Goal: Task Accomplishment & Management: Complete application form

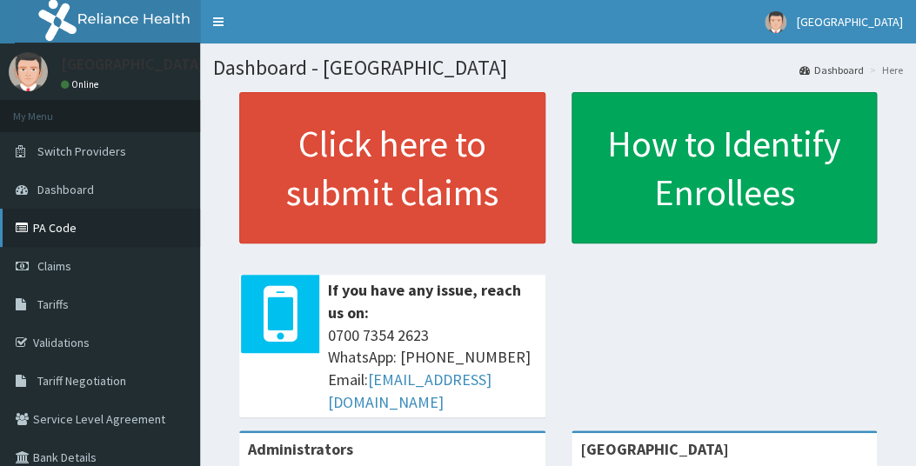
click at [65, 225] on link "PA Code" at bounding box center [100, 228] width 200 height 38
click at [55, 268] on span "Claims" at bounding box center [54, 266] width 34 height 16
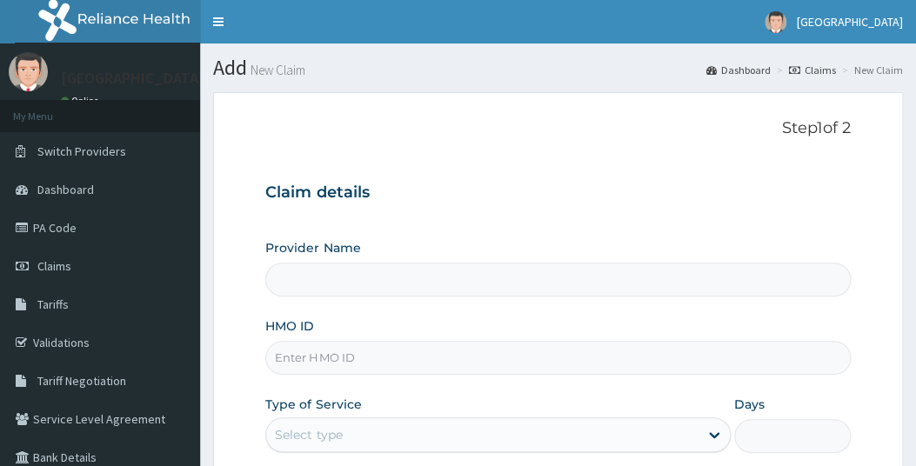
click at [332, 359] on input "HMO ID" at bounding box center [557, 358] width 585 height 34
type input "[GEOGRAPHIC_DATA]"
type input "e"
type input "ERM/10395/F"
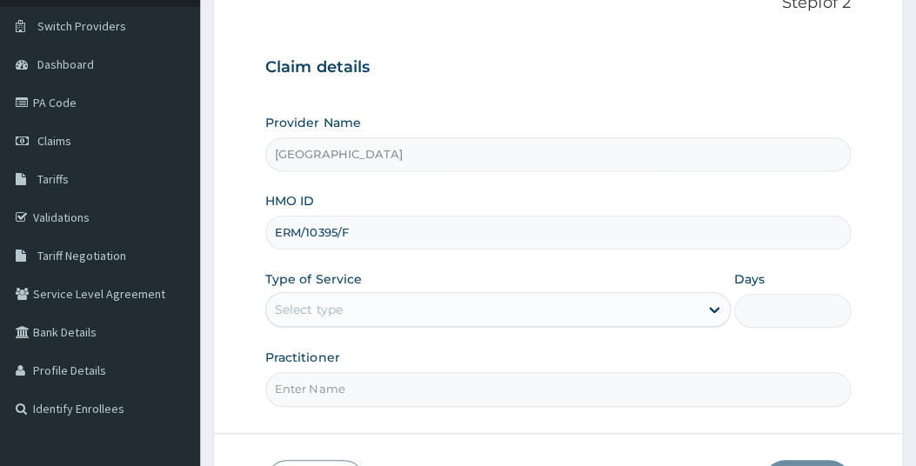
scroll to position [130, 0]
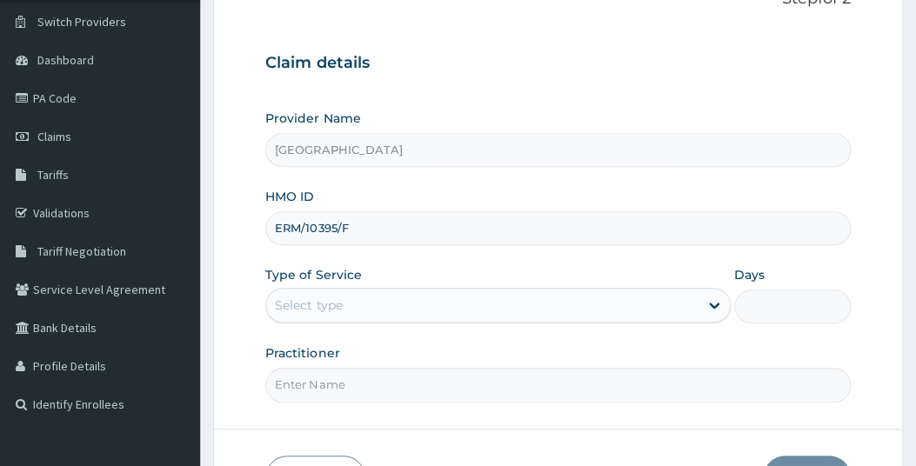
click at [407, 305] on div "Select type" at bounding box center [482, 306] width 432 height 28
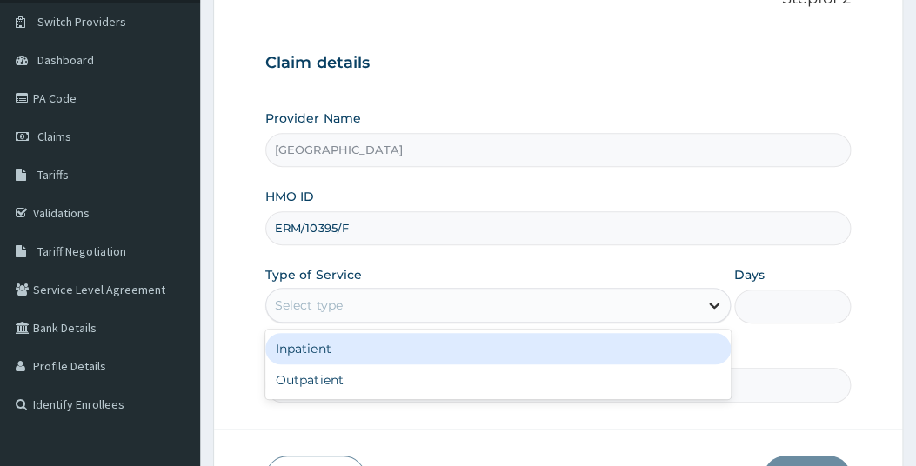
click at [377, 306] on div "Select type" at bounding box center [482, 306] width 432 height 28
click at [716, 306] on icon at bounding box center [714, 305] width 17 height 17
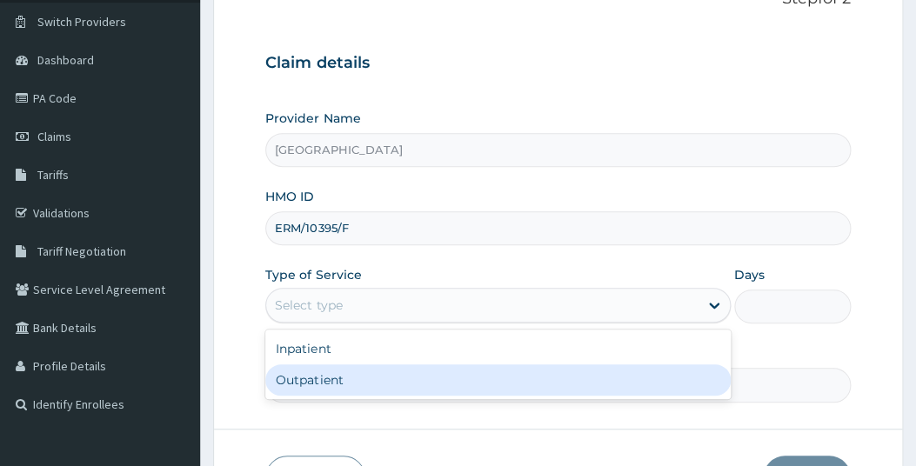
click at [336, 384] on div "Outpatient" at bounding box center [498, 380] width 466 height 31
type input "1"
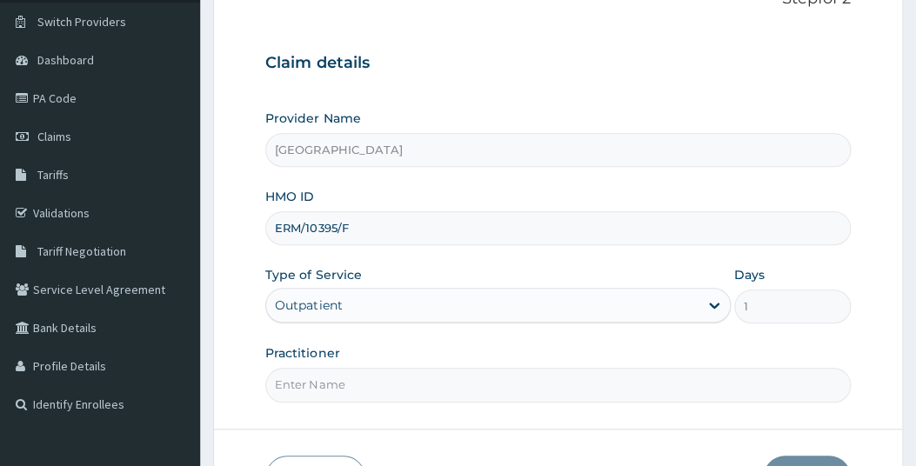
click at [450, 389] on input "Practitioner" at bounding box center [557, 385] width 585 height 34
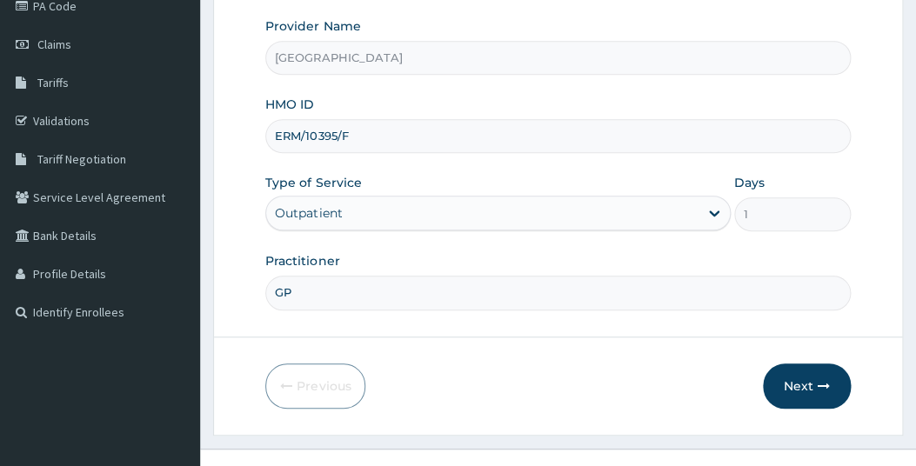
scroll to position [247, 0]
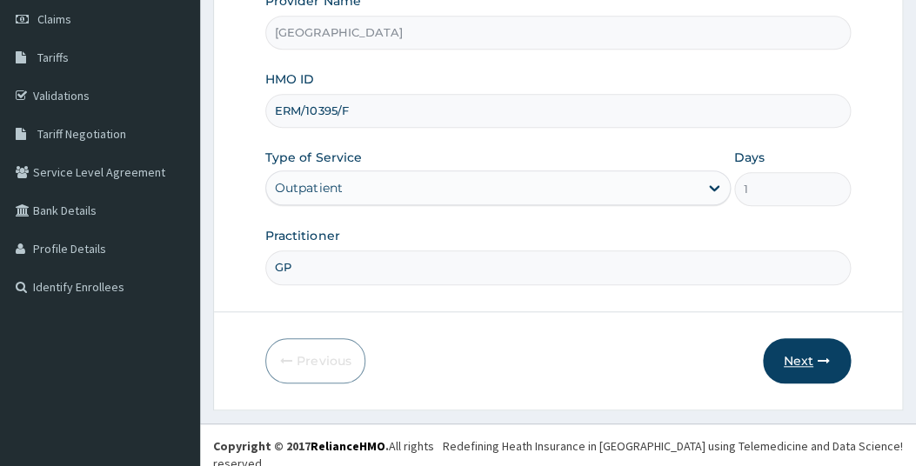
type input "GP"
click at [801, 355] on button "Next" at bounding box center [807, 361] width 88 height 45
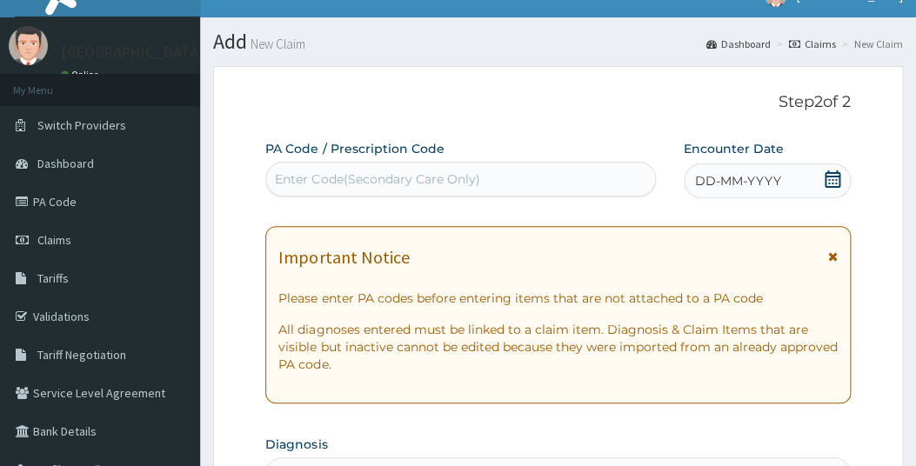
scroll to position [17, 0]
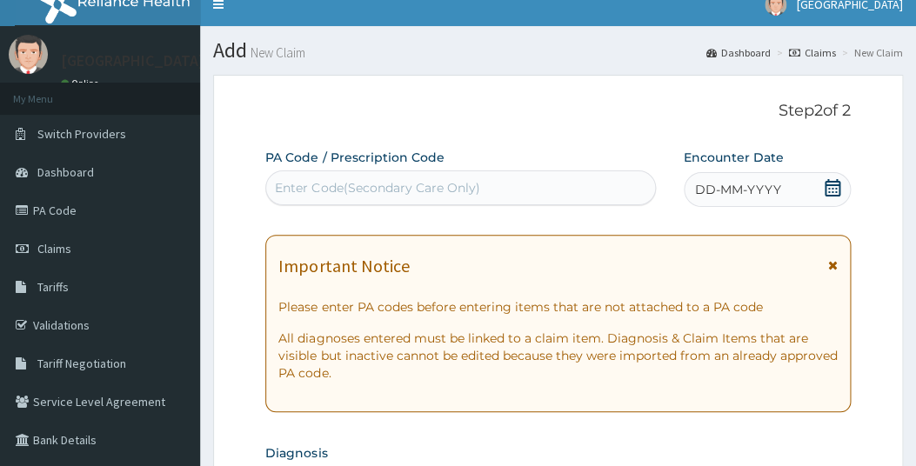
click at [835, 185] on icon at bounding box center [833, 187] width 16 height 17
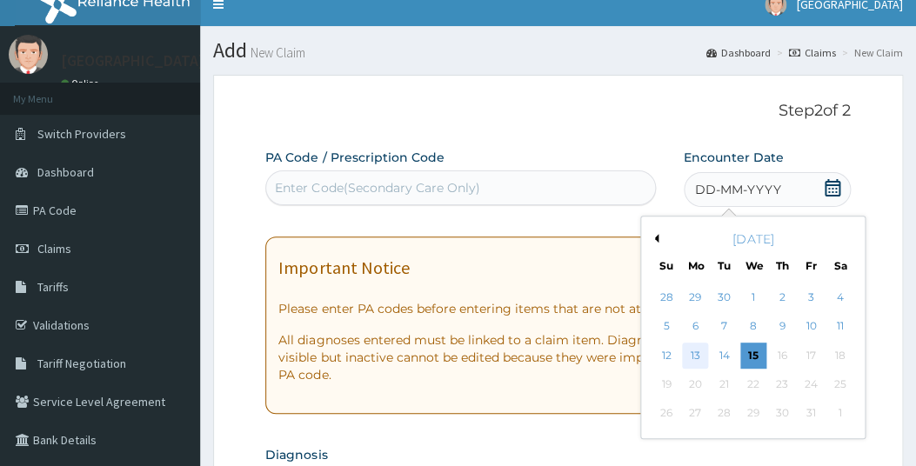
click at [696, 357] on div "13" at bounding box center [695, 356] width 26 height 26
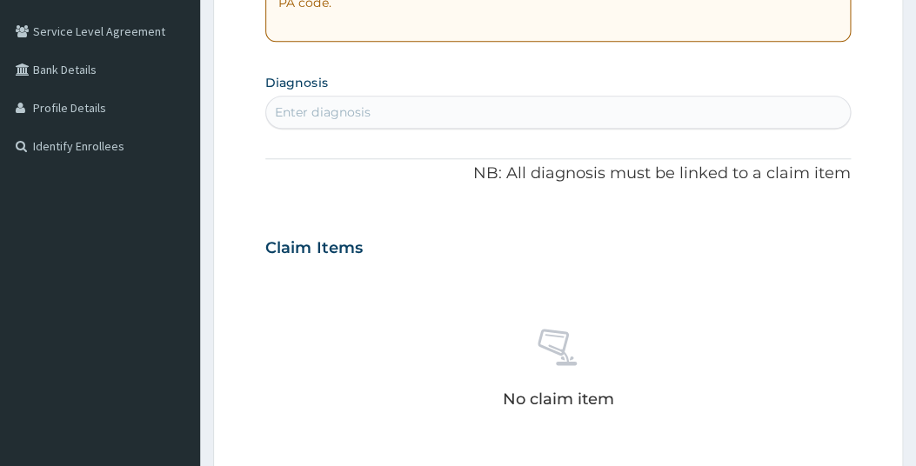
scroll to position [417, 0]
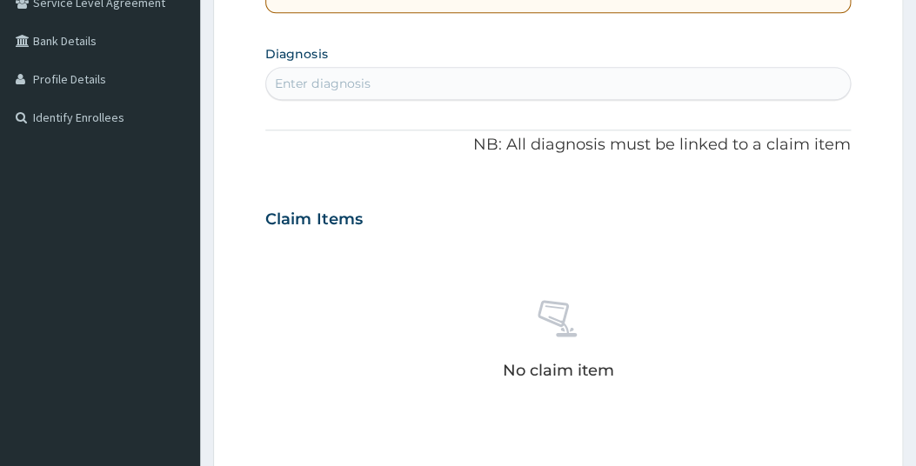
click at [395, 83] on div "Enter diagnosis" at bounding box center [557, 84] width 583 height 28
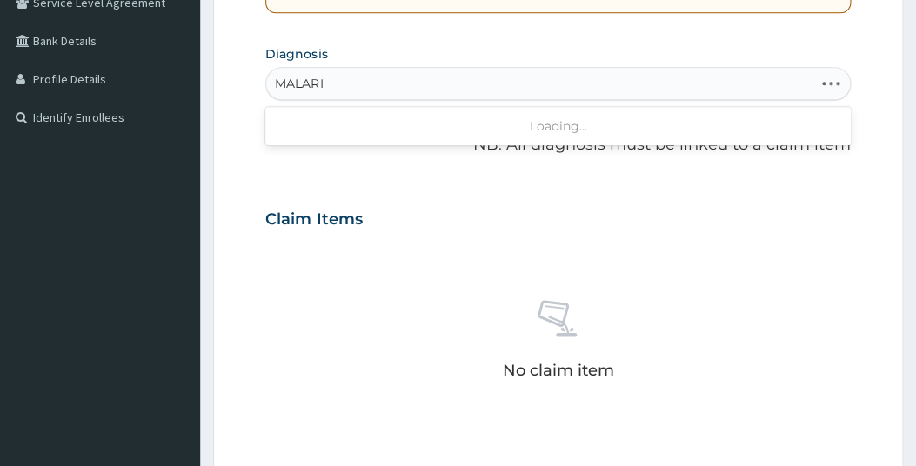
type input "MALARIA"
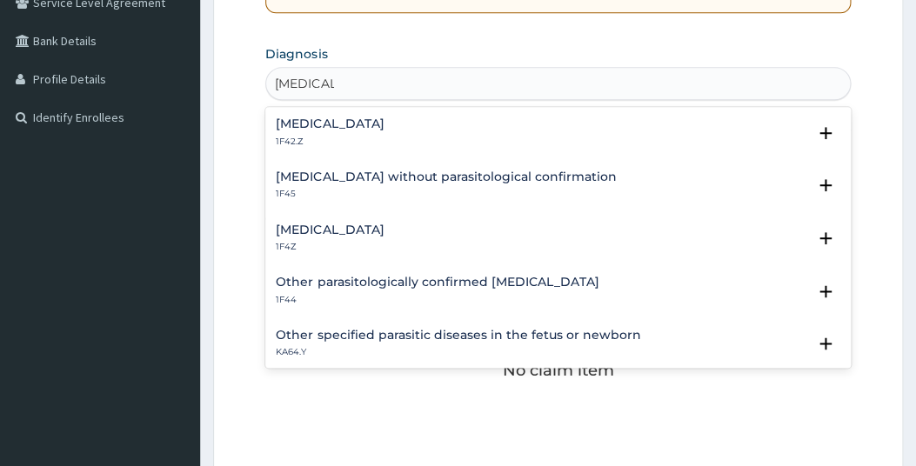
click at [374, 234] on h4 "Malaria, unspecified" at bounding box center [330, 230] width 108 height 13
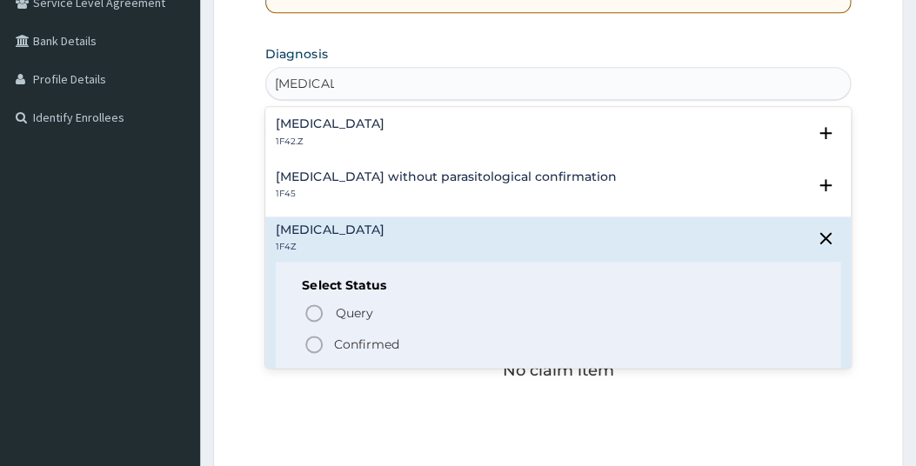
click at [312, 345] on icon "status option filled" at bounding box center [314, 344] width 21 height 21
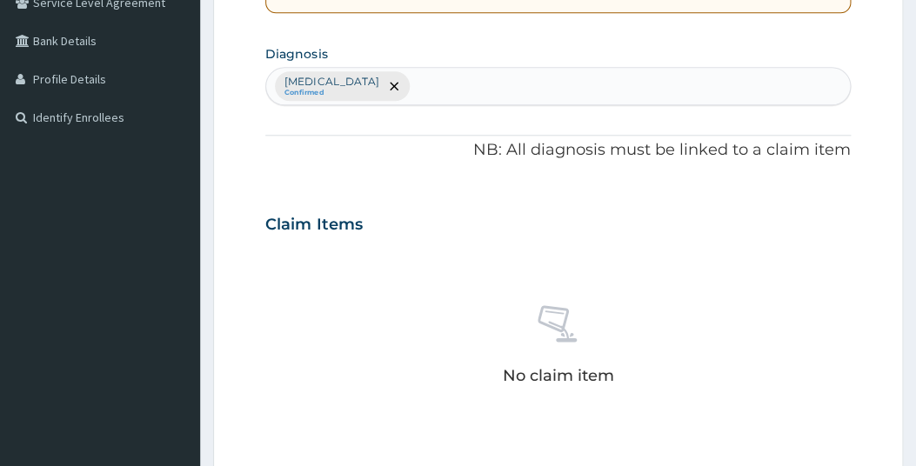
type input "S"
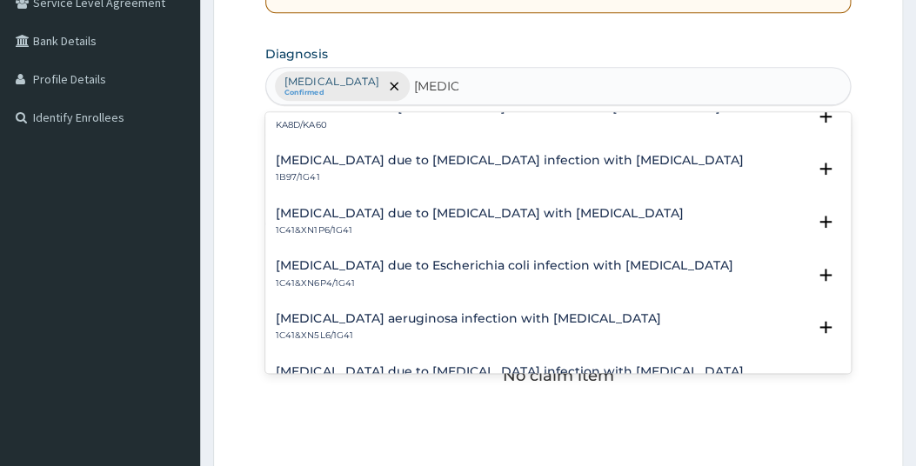
scroll to position [2068, 0]
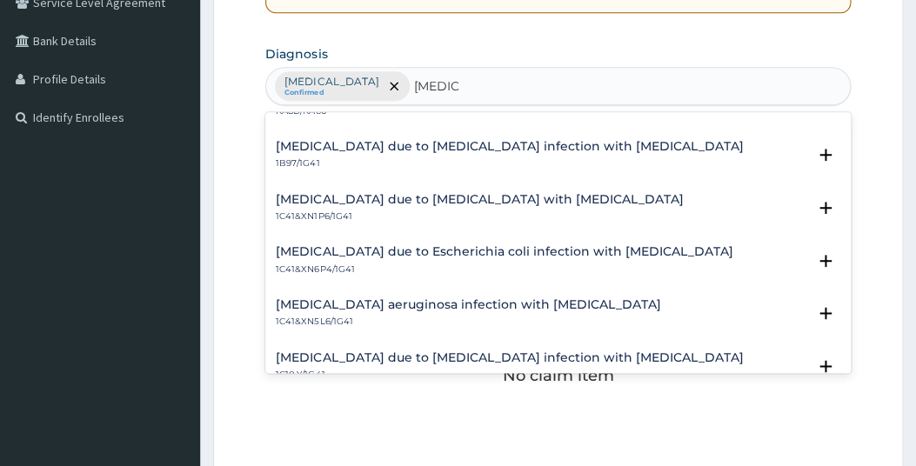
type input "SEPSIS"
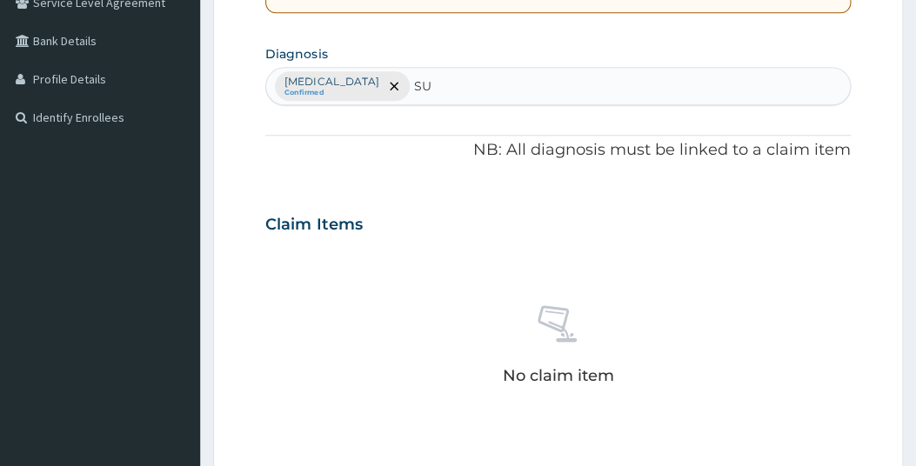
type input "S"
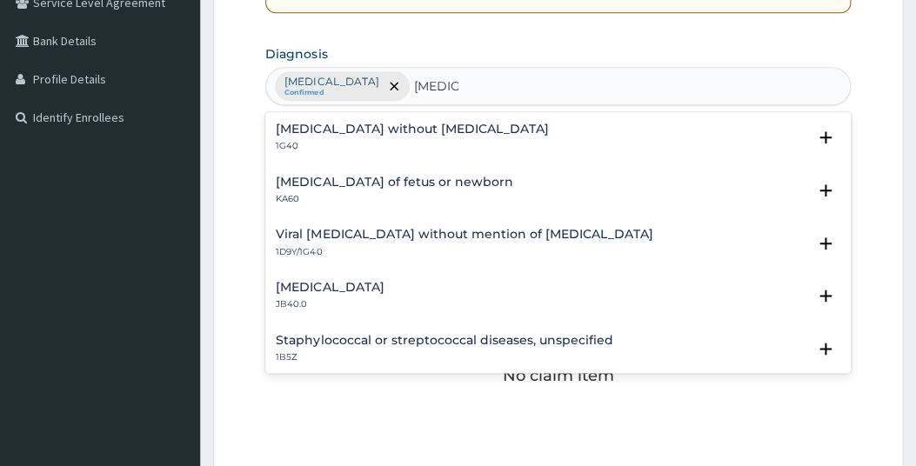
type input "SEPSIS"
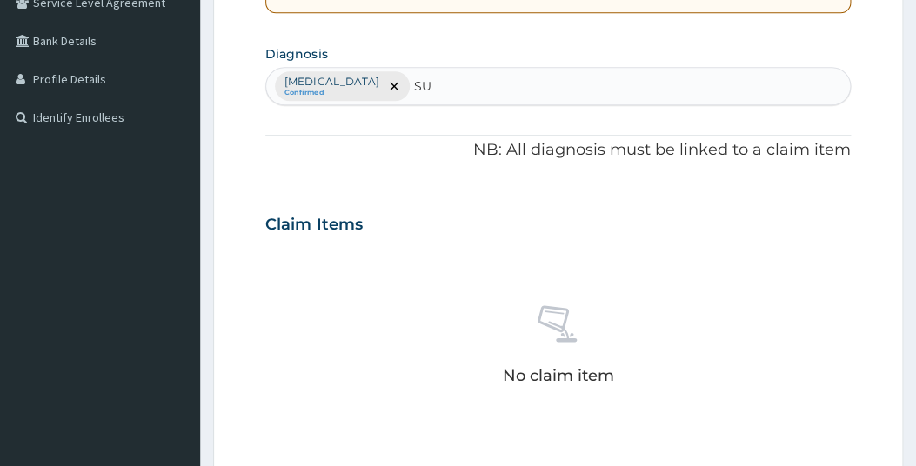
type input "S"
type input "CELLULIT"
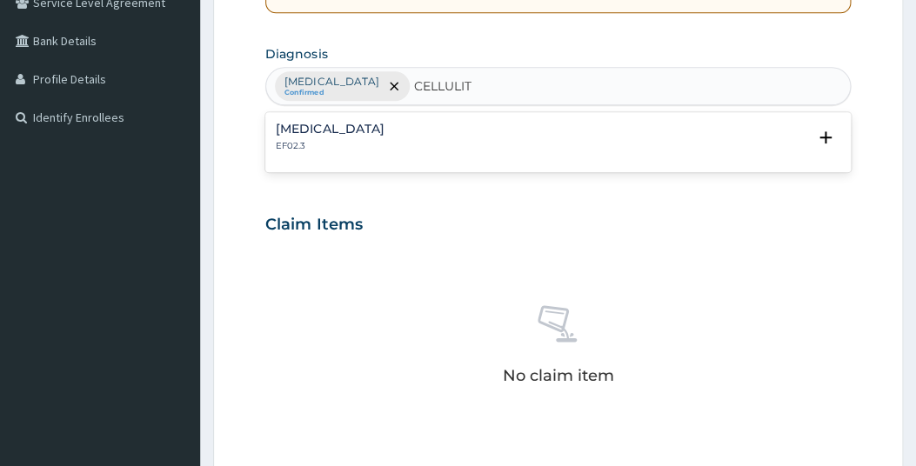
click at [302, 131] on h4 "Cellulite" at bounding box center [330, 129] width 108 height 13
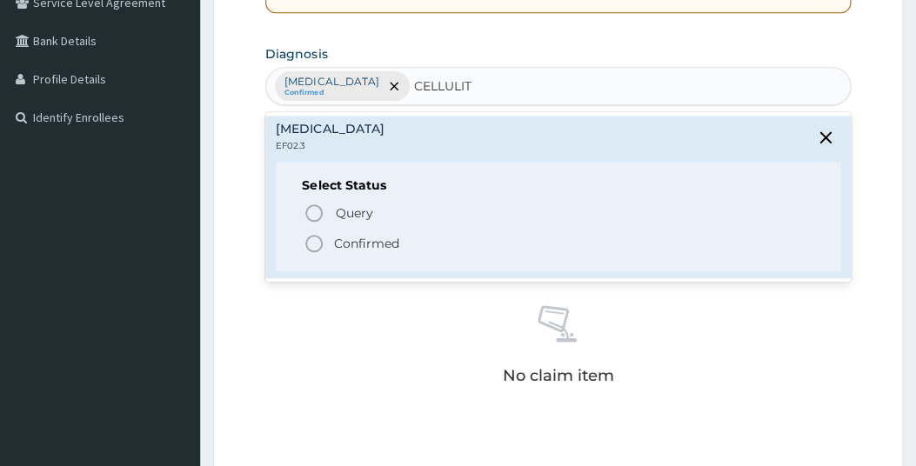
click at [320, 241] on icon "status option filled" at bounding box center [314, 243] width 21 height 21
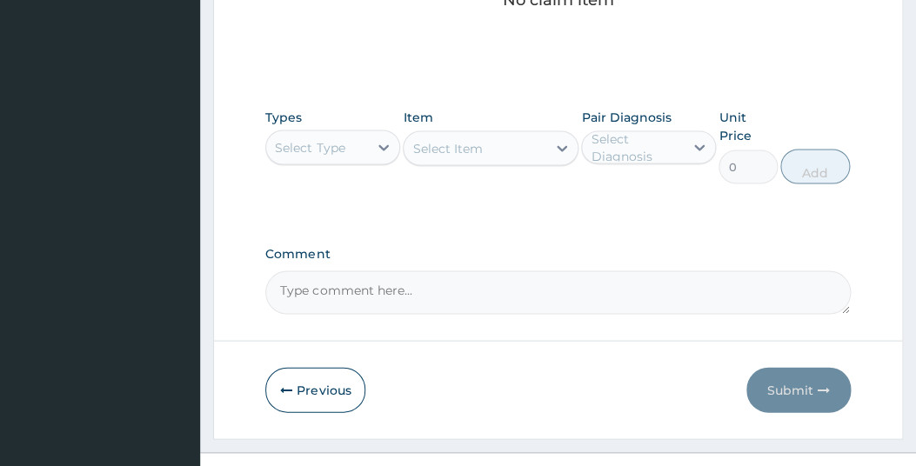
scroll to position [811, 0]
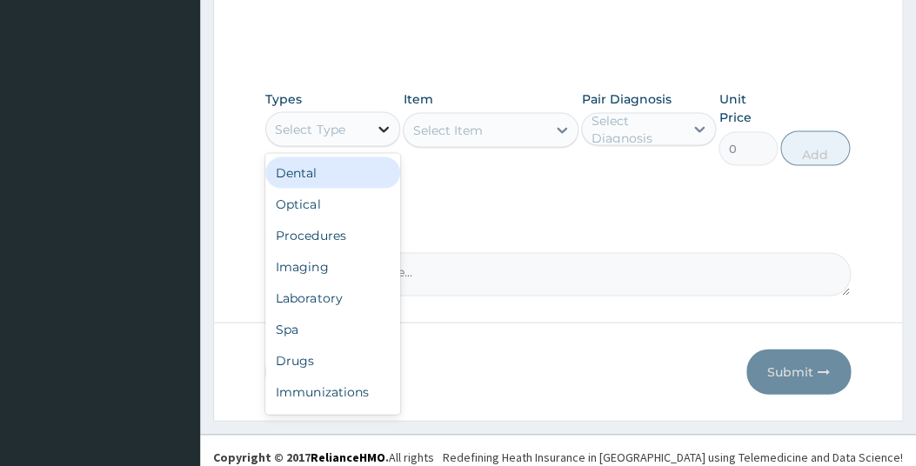
click at [380, 131] on icon at bounding box center [383, 128] width 17 height 17
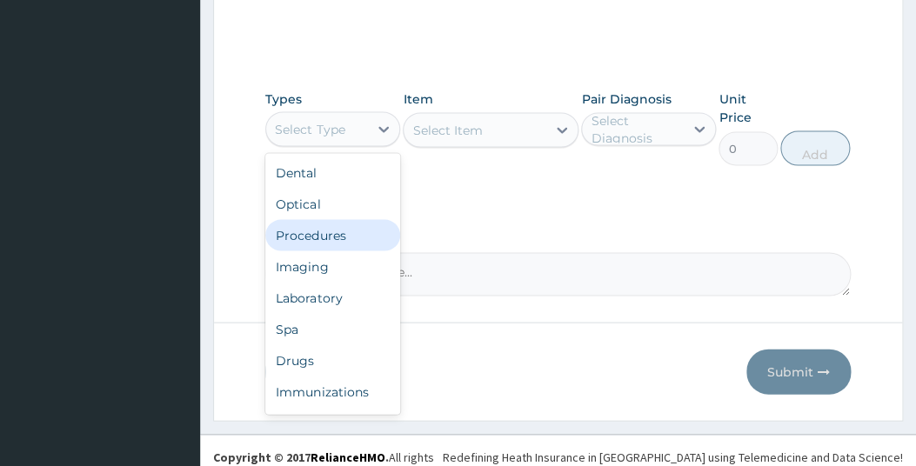
click at [319, 233] on div "Procedures" at bounding box center [332, 234] width 135 height 31
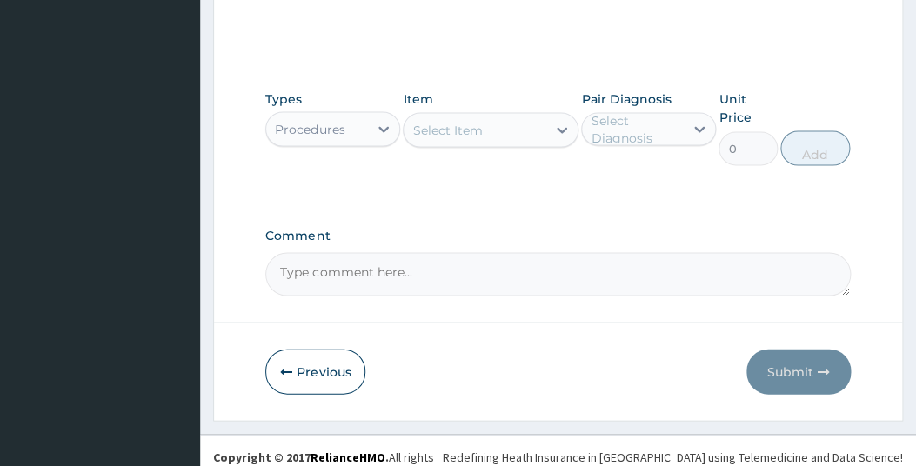
click at [490, 132] on div "Select Item" at bounding box center [475, 130] width 143 height 28
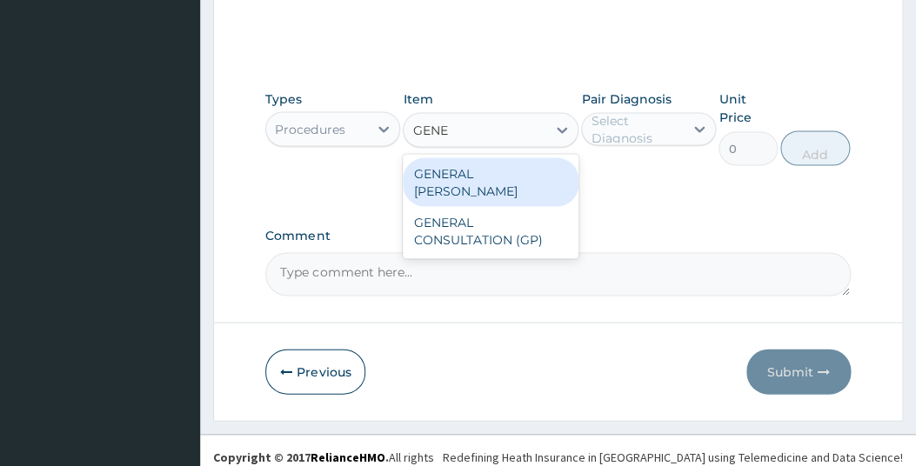
type input "GENER"
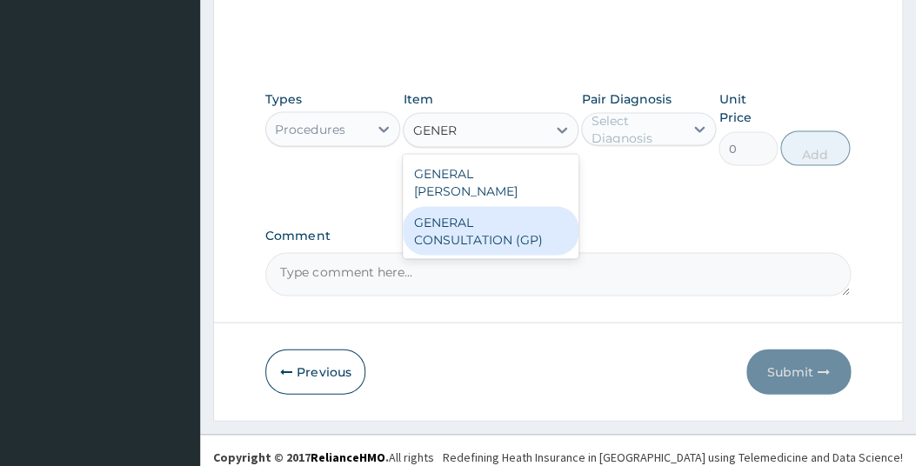
click at [452, 210] on div "GENERAL CONSULTATION (GP)" at bounding box center [491, 230] width 176 height 49
type input "1500"
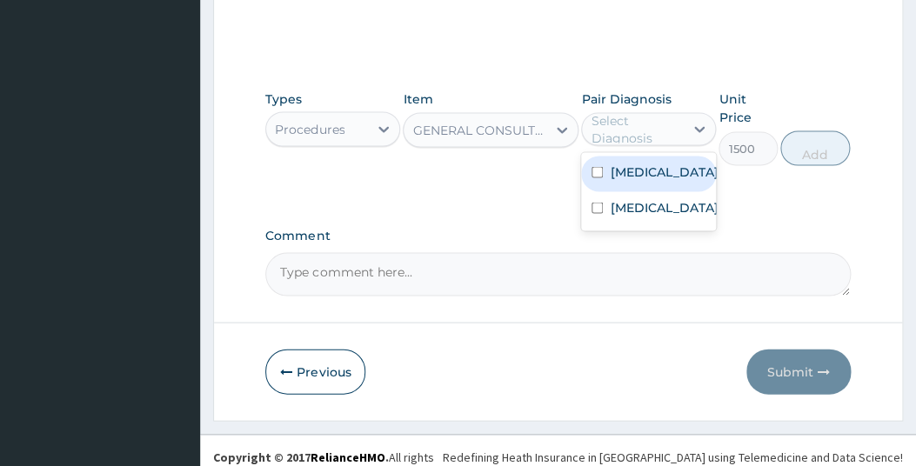
click at [680, 128] on div "Select Diagnosis" at bounding box center [636, 128] width 91 height 35
click at [600, 178] on input "checkbox" at bounding box center [597, 171] width 11 height 11
checkbox input "true"
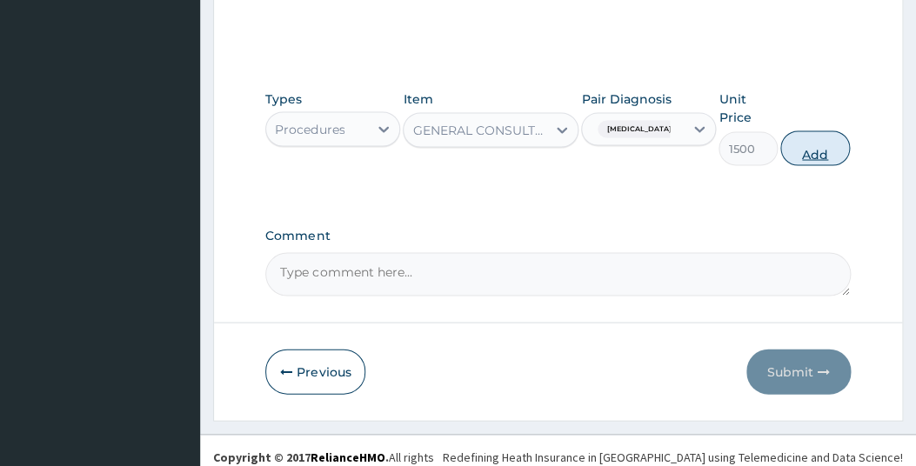
click at [804, 145] on button "Add" at bounding box center [816, 148] width 70 height 35
type input "0"
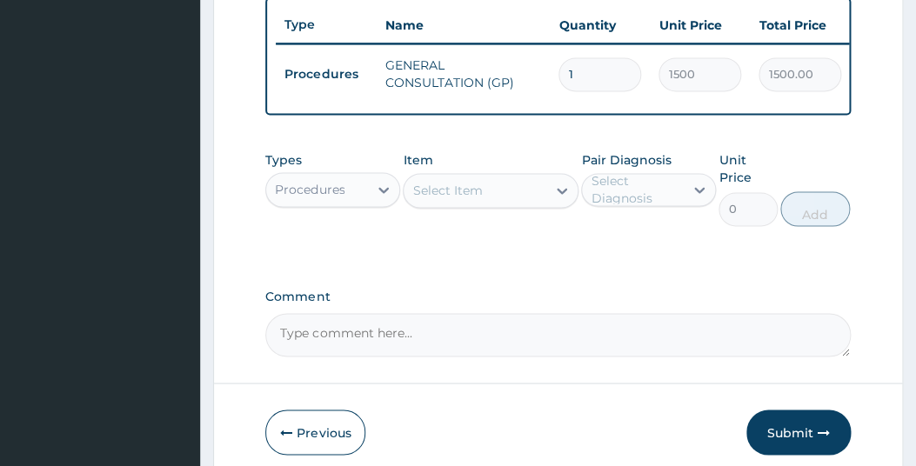
scroll to position [671, 0]
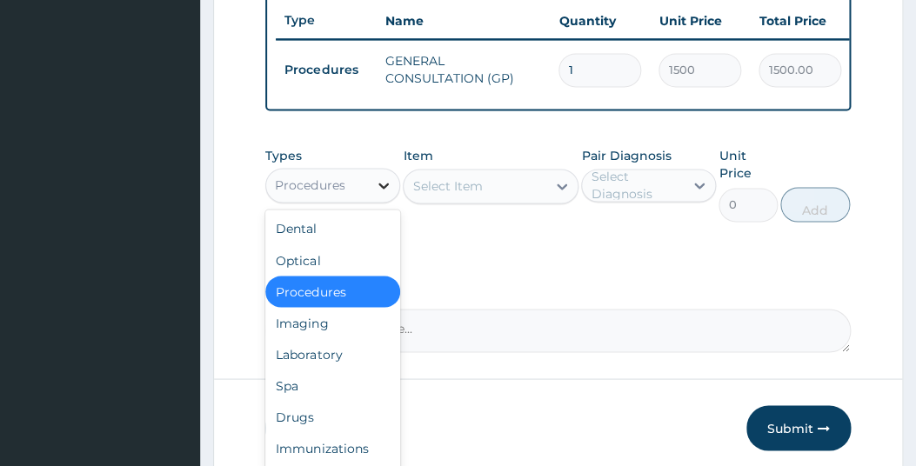
click at [383, 190] on icon at bounding box center [384, 187] width 10 height 6
click at [312, 364] on div "Laboratory" at bounding box center [332, 354] width 135 height 31
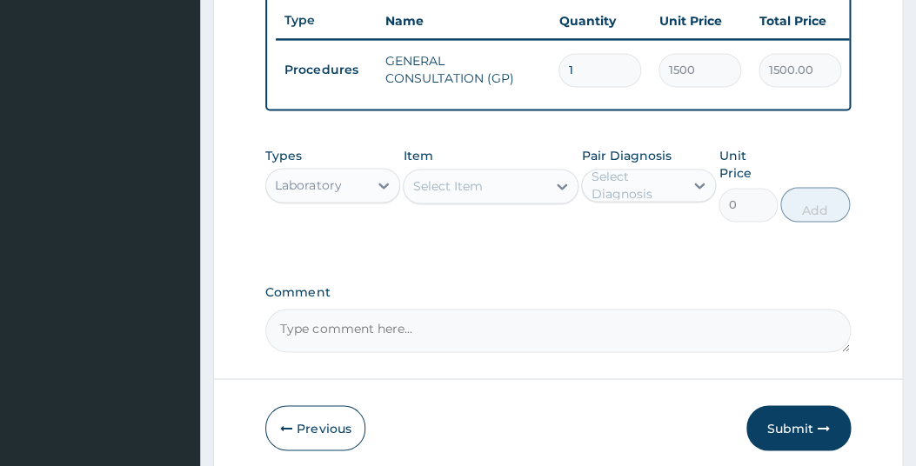
click at [527, 196] on div "Select Item" at bounding box center [475, 187] width 143 height 28
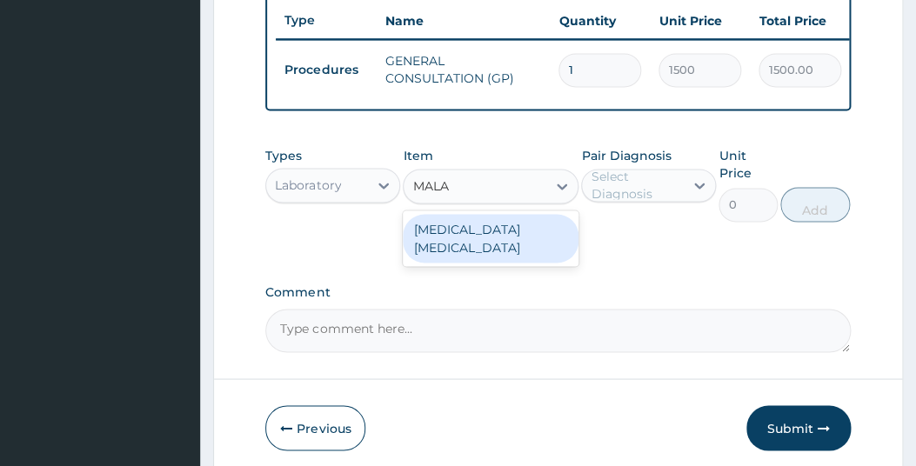
type input "MALAR"
click at [523, 245] on div "MALARIA PARASITE" at bounding box center [491, 239] width 176 height 49
type input "800"
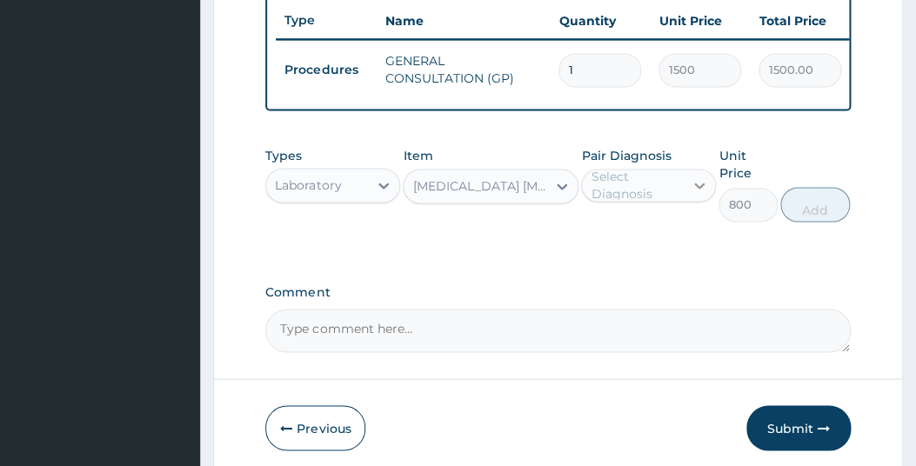
click at [703, 195] on icon at bounding box center [699, 186] width 17 height 17
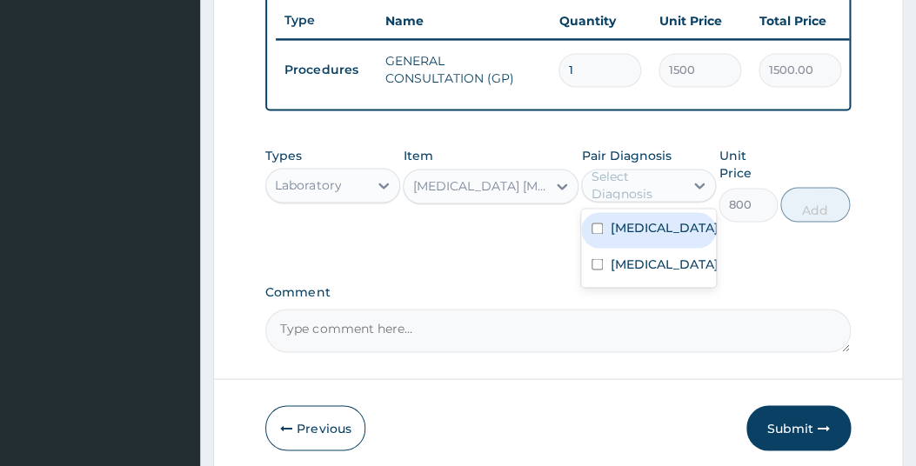
click at [638, 238] on label "[MEDICAL_DATA]" at bounding box center [664, 228] width 108 height 17
checkbox input "true"
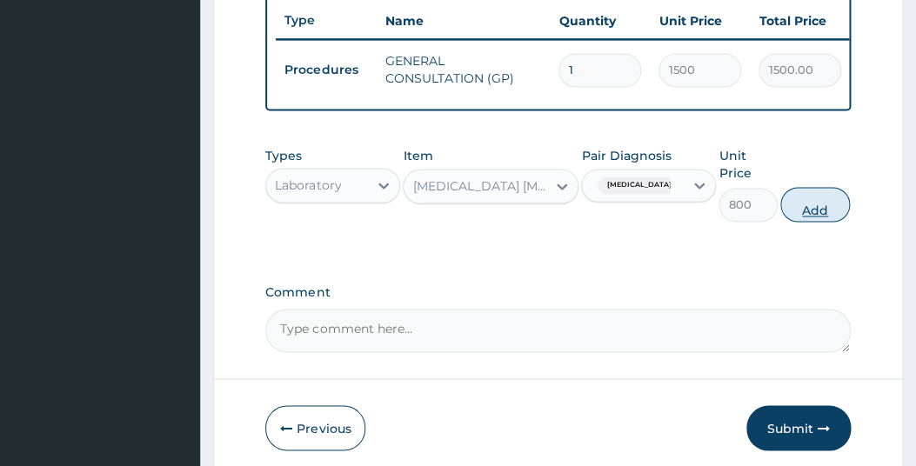
click at [819, 215] on button "Add" at bounding box center [816, 205] width 70 height 35
type input "0"
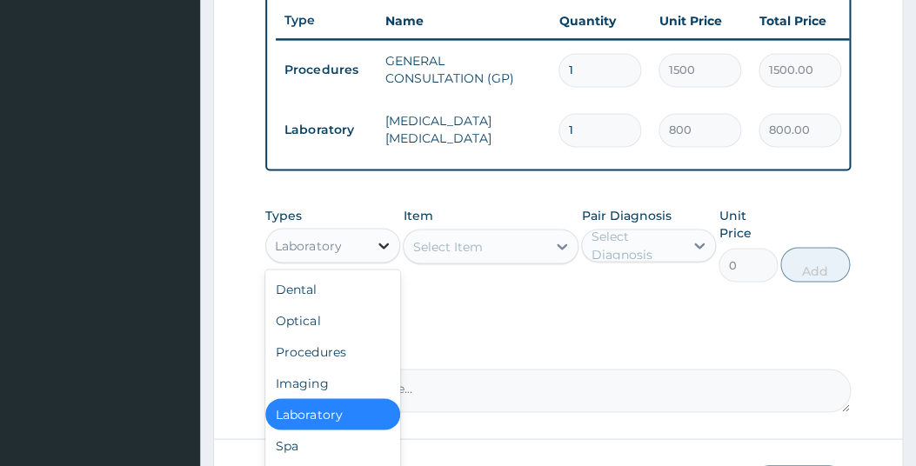
click at [377, 255] on icon at bounding box center [383, 246] width 17 height 17
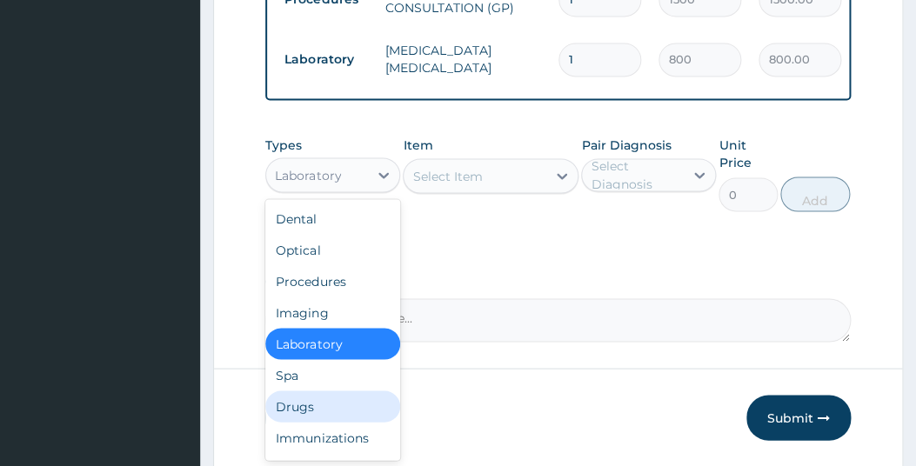
click at [288, 416] on div "Drugs" at bounding box center [332, 407] width 135 height 31
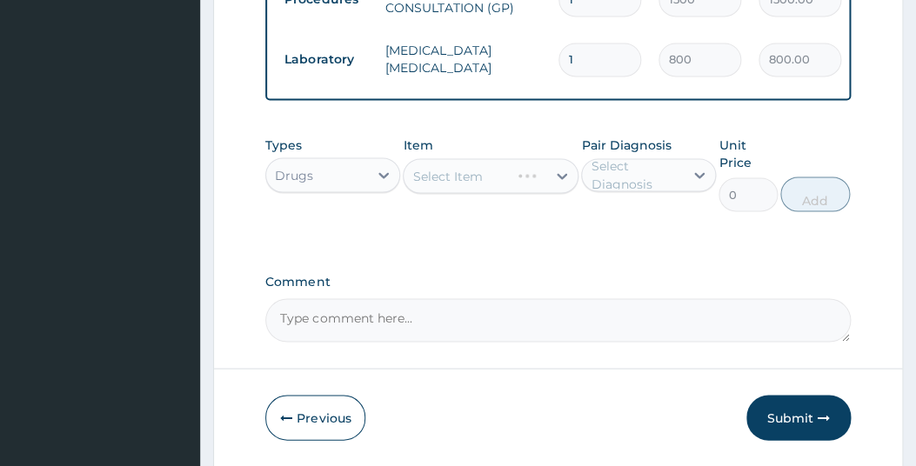
click at [533, 184] on div "Select Item" at bounding box center [491, 176] width 176 height 35
click at [554, 185] on icon at bounding box center [561, 176] width 17 height 17
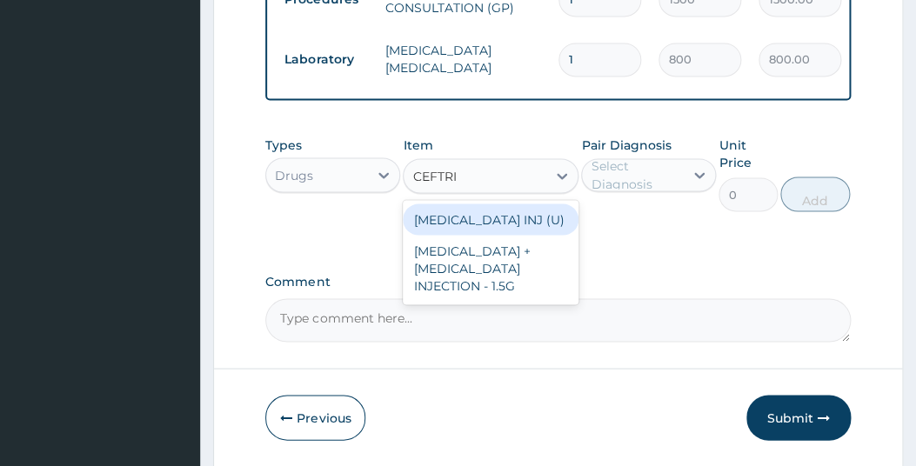
type input "CEFTRIA"
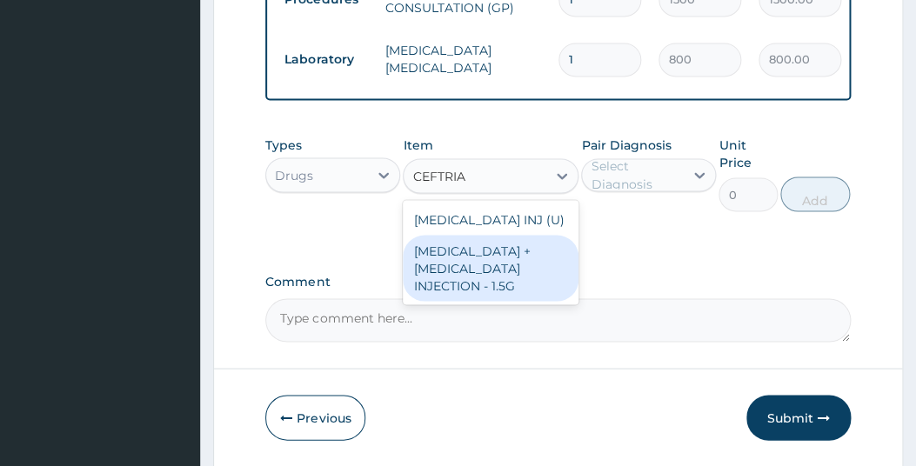
click at [459, 281] on div "[MEDICAL_DATA] + [MEDICAL_DATA] INJECTION - 1.5G" at bounding box center [491, 269] width 176 height 66
type input "4000"
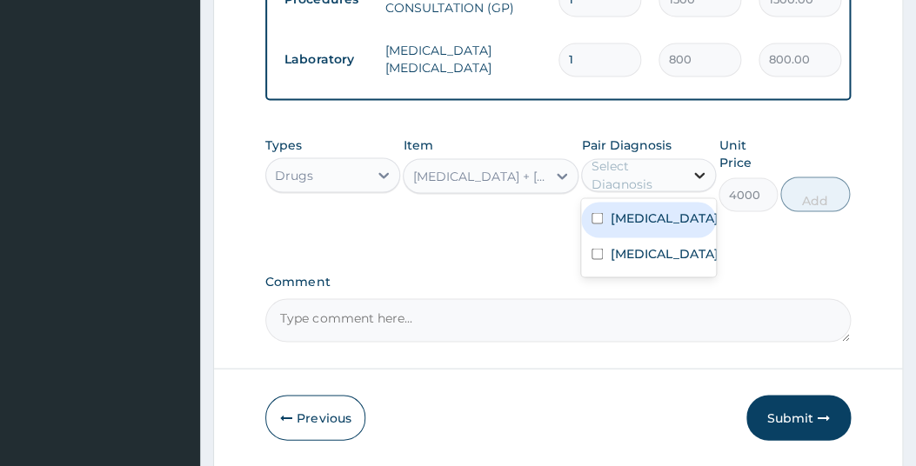
click at [695, 182] on icon at bounding box center [699, 175] width 17 height 17
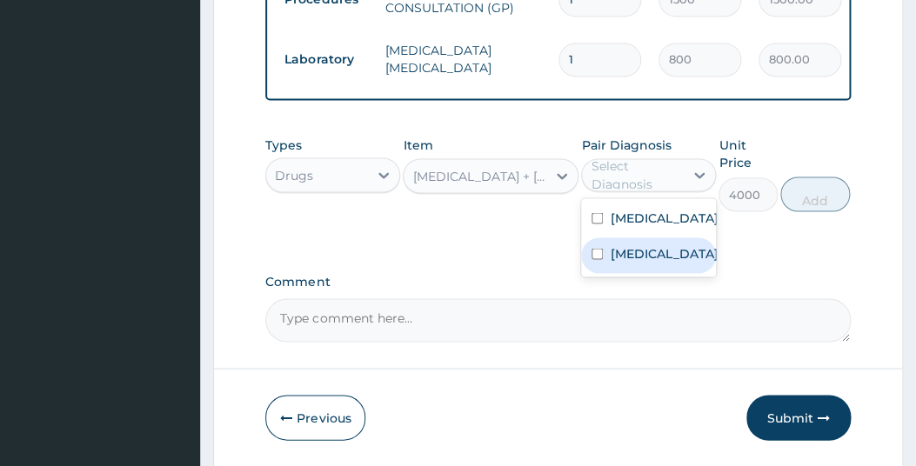
click at [610, 274] on div "Cellulite" at bounding box center [648, 256] width 135 height 36
checkbox input "true"
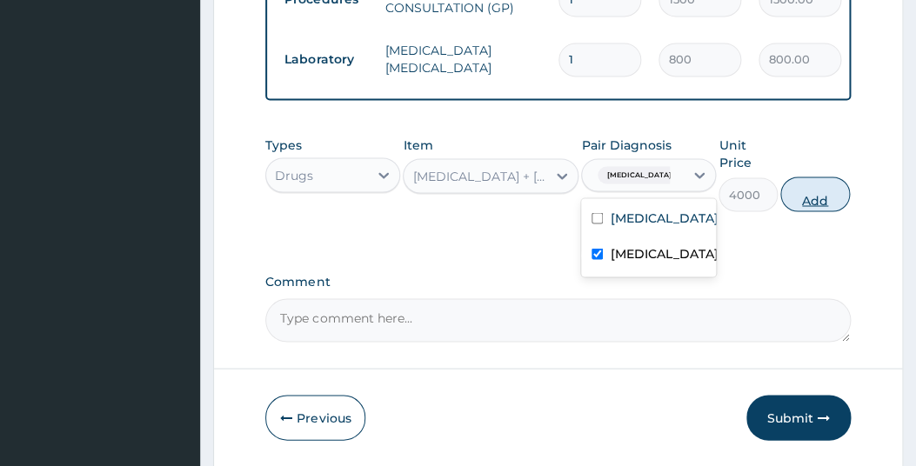
click at [810, 195] on button "Add" at bounding box center [816, 195] width 70 height 35
type input "0"
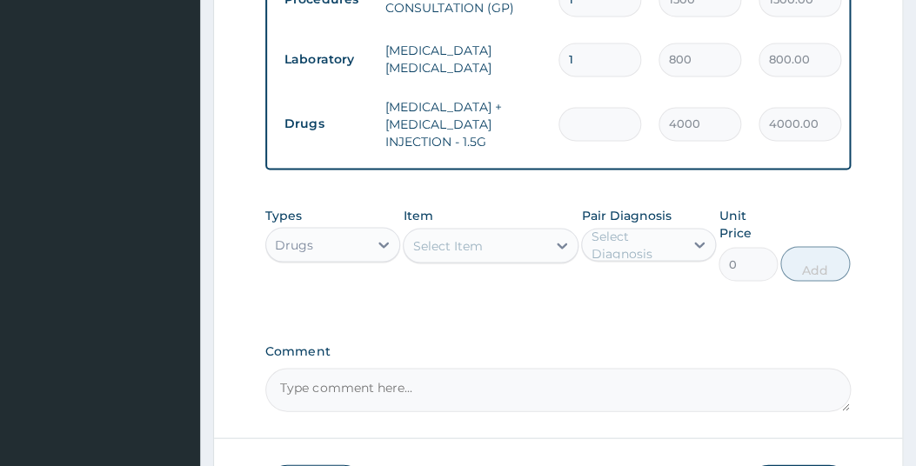
type input "0.00"
type input "2"
type input "8000.00"
type input "2"
click at [501, 260] on div "Select Item" at bounding box center [475, 246] width 143 height 28
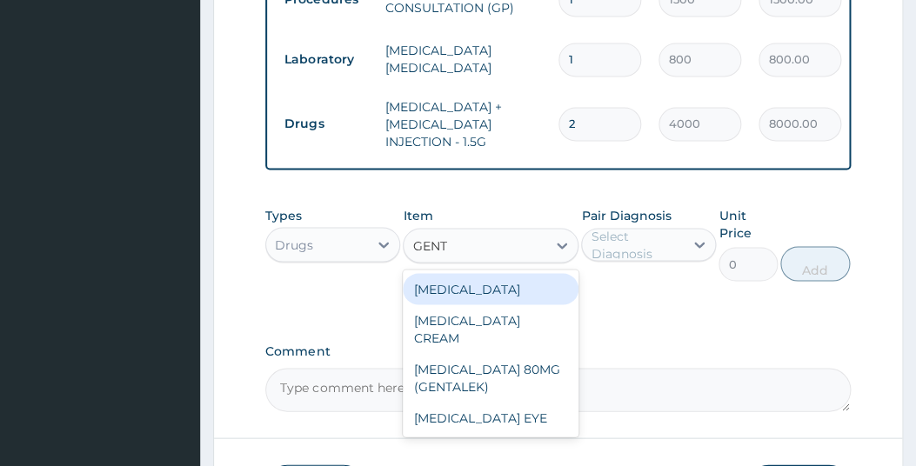
type input "GENTA"
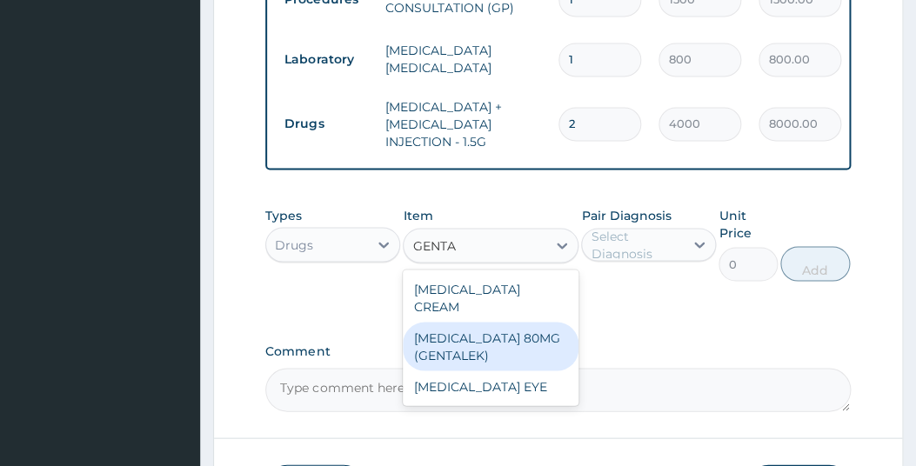
click at [453, 334] on div "[MEDICAL_DATA] 80MG (GENTALEK)" at bounding box center [491, 347] width 176 height 49
type input "110"
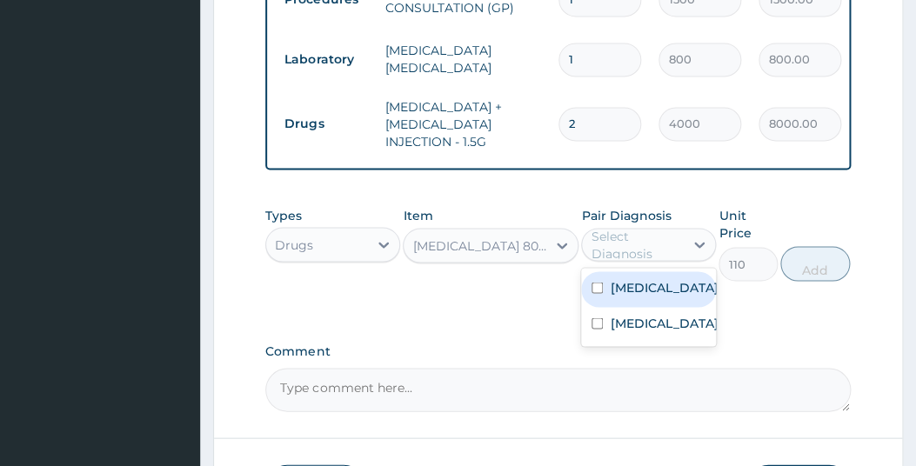
click at [643, 255] on div "Select Diagnosis" at bounding box center [636, 245] width 91 height 35
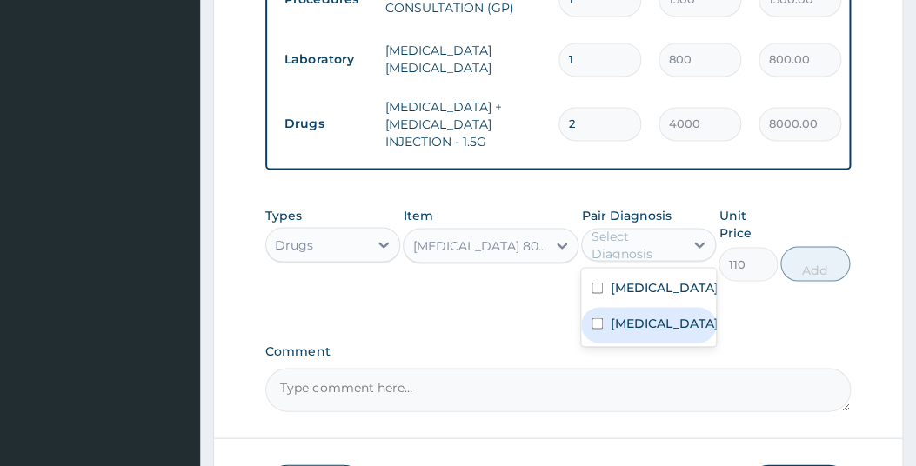
click at [620, 332] on label "Cellulite" at bounding box center [664, 323] width 108 height 17
checkbox input "true"
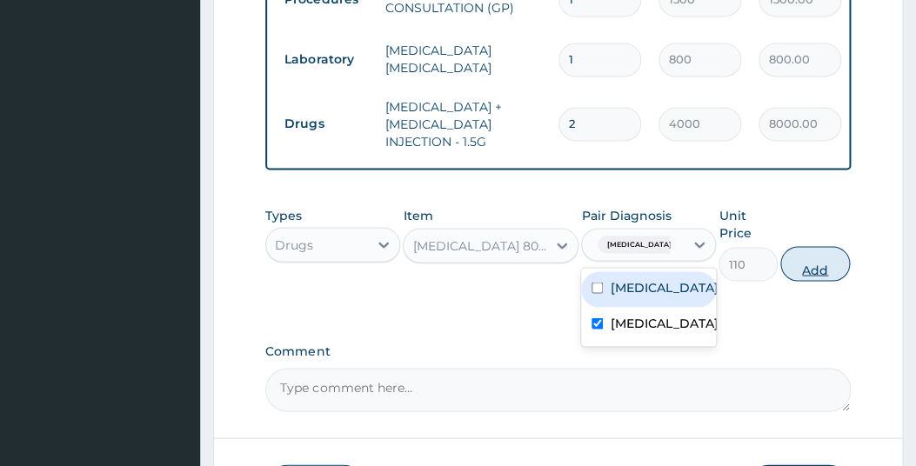
click at [810, 282] on button "Add" at bounding box center [816, 264] width 70 height 35
type input "0"
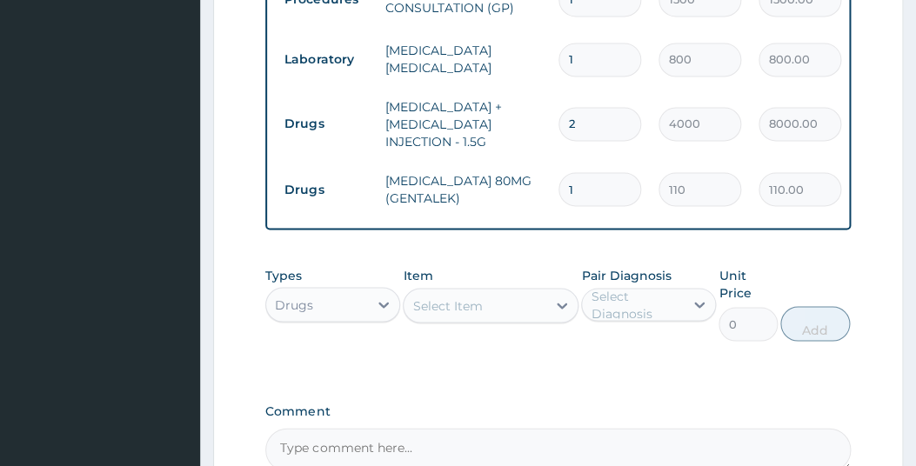
type input "0.00"
type input "6"
type input "660.00"
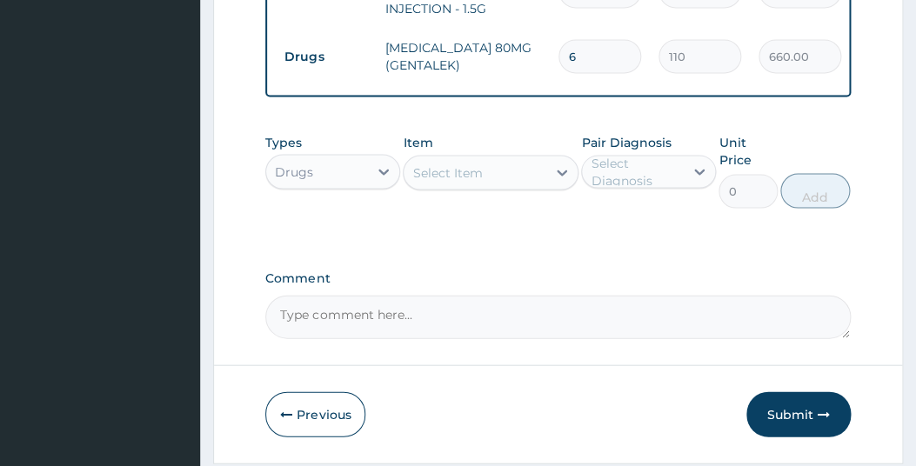
scroll to position [888, 0]
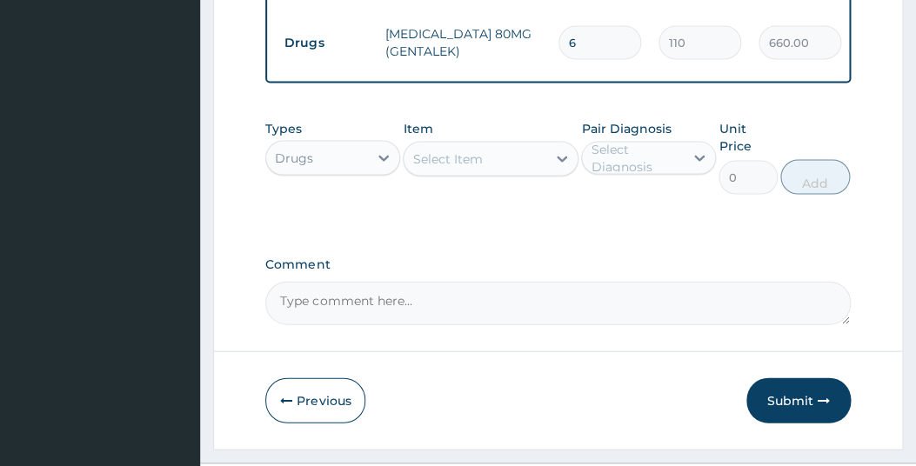
type input "6"
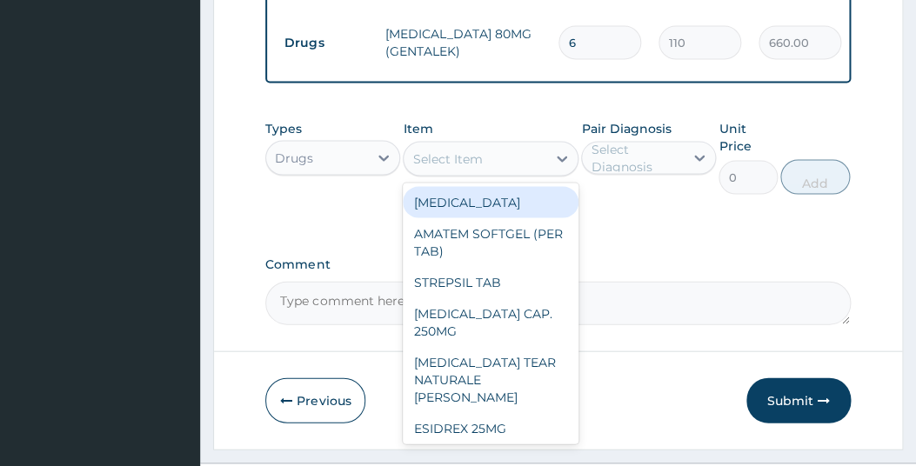
click at [494, 173] on div "Select Item" at bounding box center [475, 159] width 143 height 28
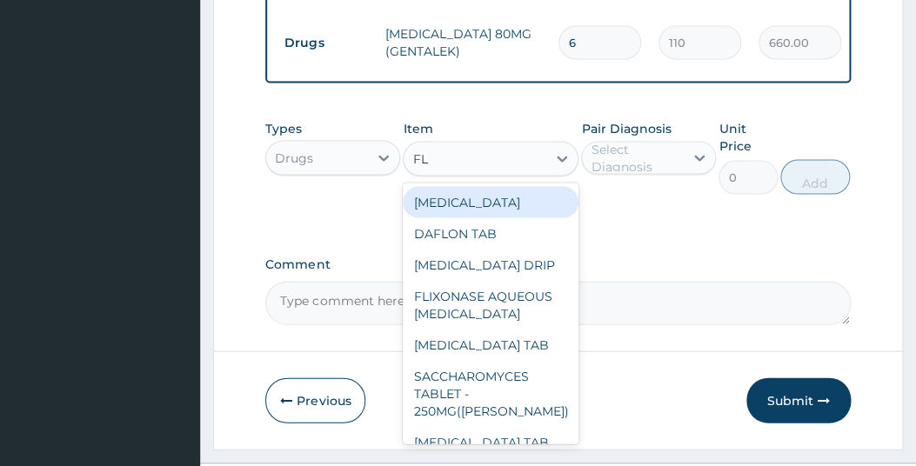
type input "FLA"
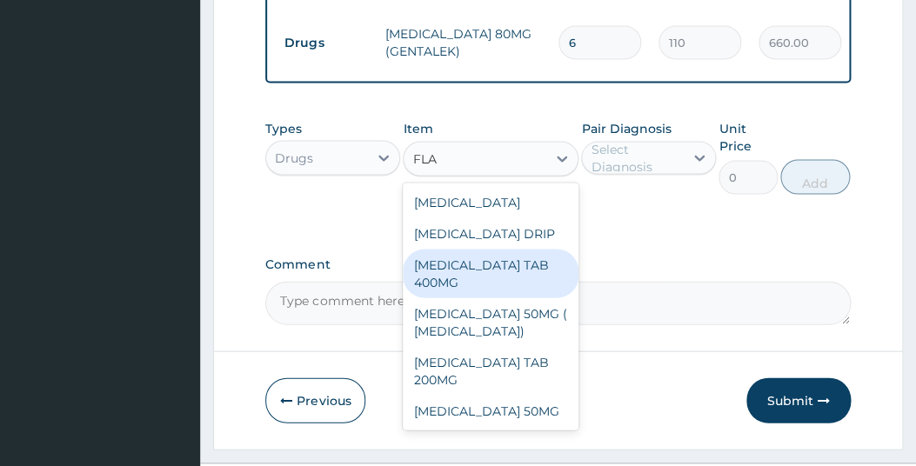
click at [468, 274] on div "[MEDICAL_DATA] TAB 400MG" at bounding box center [491, 274] width 176 height 49
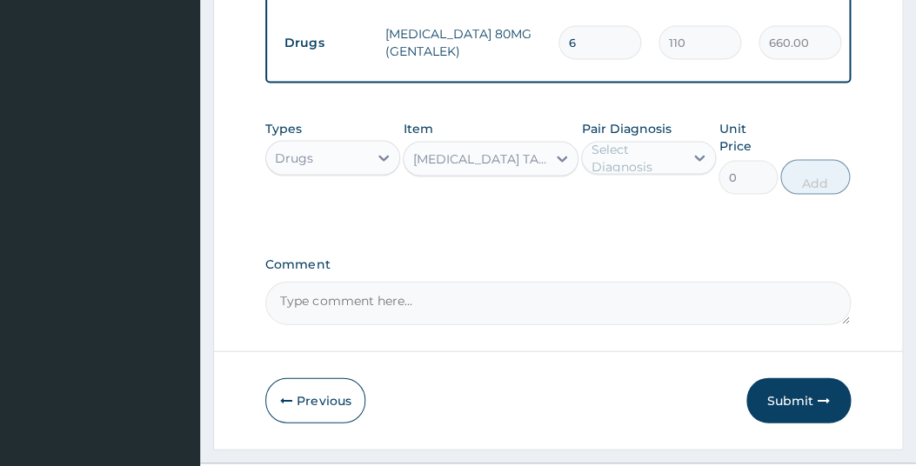
type input "15"
click at [654, 172] on div "Select Diagnosis" at bounding box center [636, 158] width 91 height 35
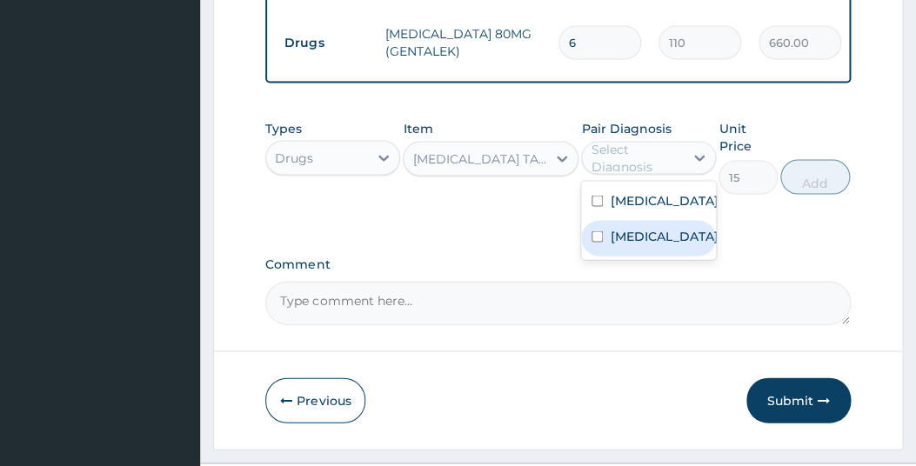
click at [594, 243] on input "checkbox" at bounding box center [597, 236] width 11 height 11
checkbox input "true"
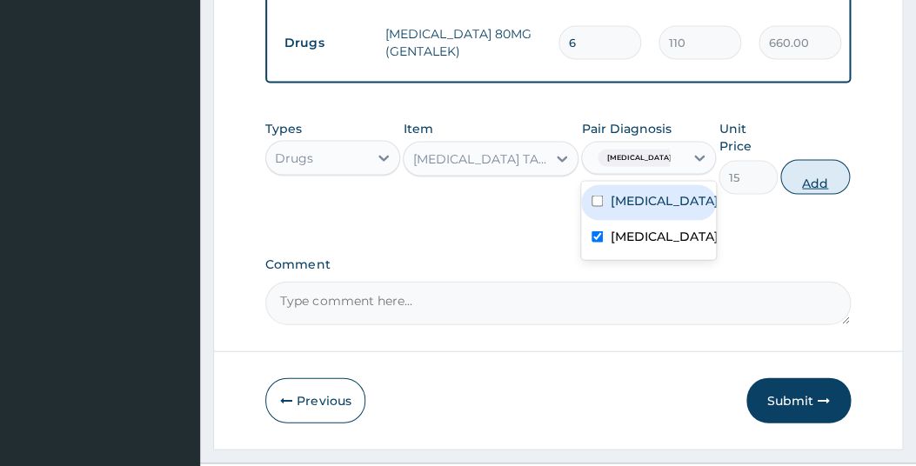
click at [816, 190] on button "Add" at bounding box center [816, 177] width 70 height 35
type input "0"
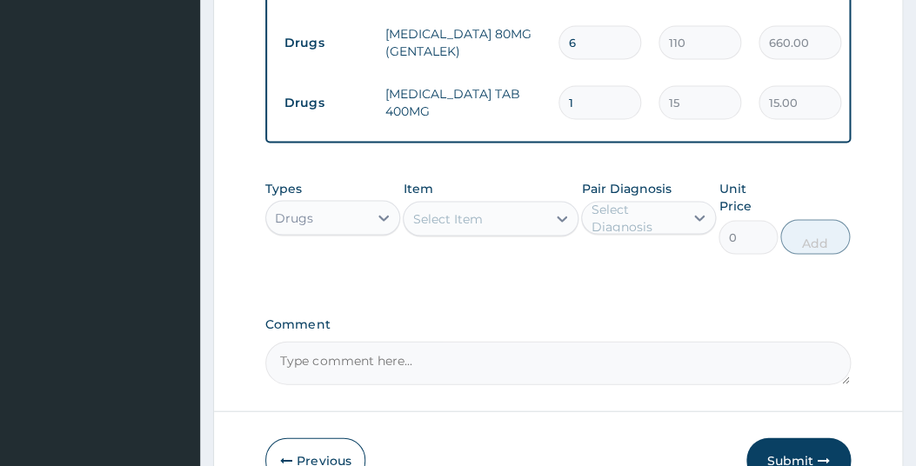
type input "15"
type input "225.00"
type input "15"
click at [493, 233] on div "Select Item" at bounding box center [475, 219] width 143 height 28
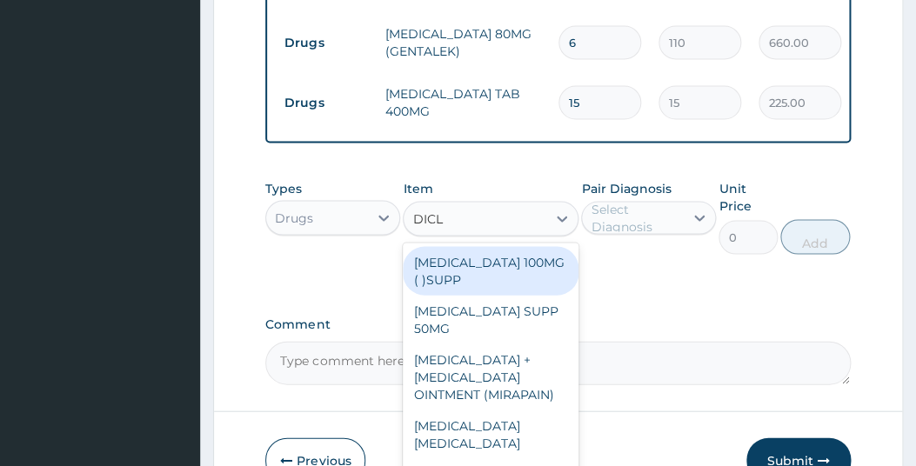
type input "DICLO"
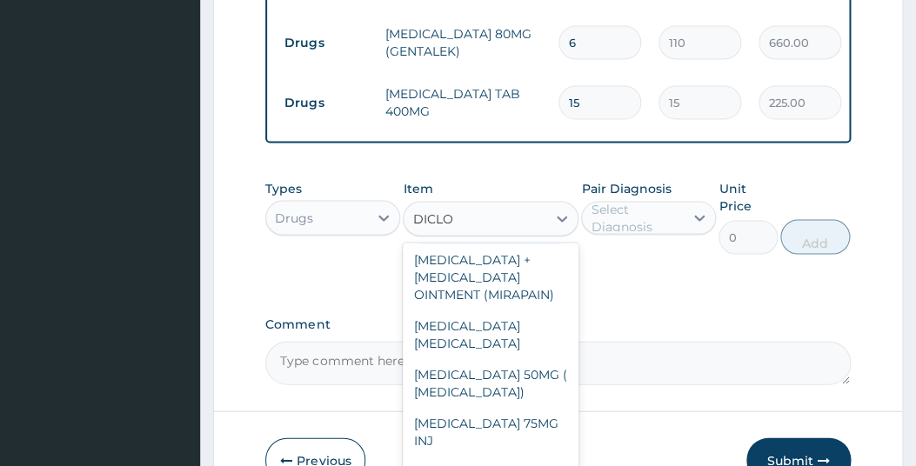
scroll to position [104, 0]
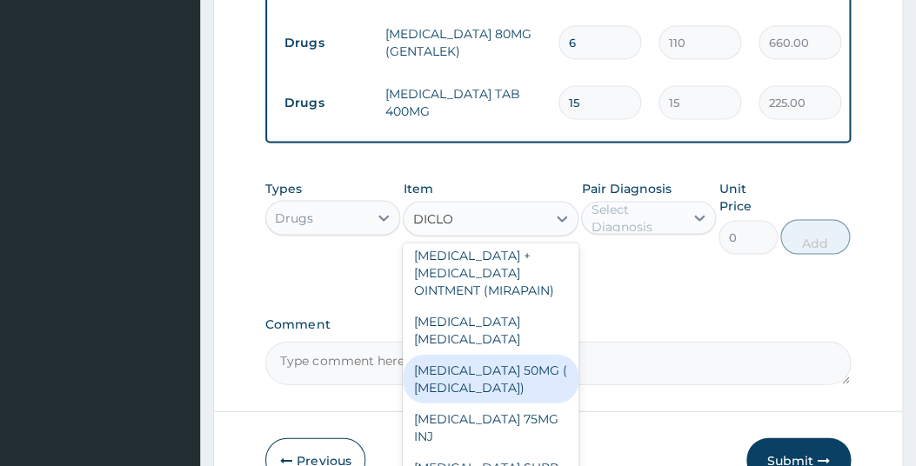
click at [477, 392] on div "DICLOFENAC 50MG ( CATAFLAM)" at bounding box center [491, 379] width 176 height 49
type input "37.5"
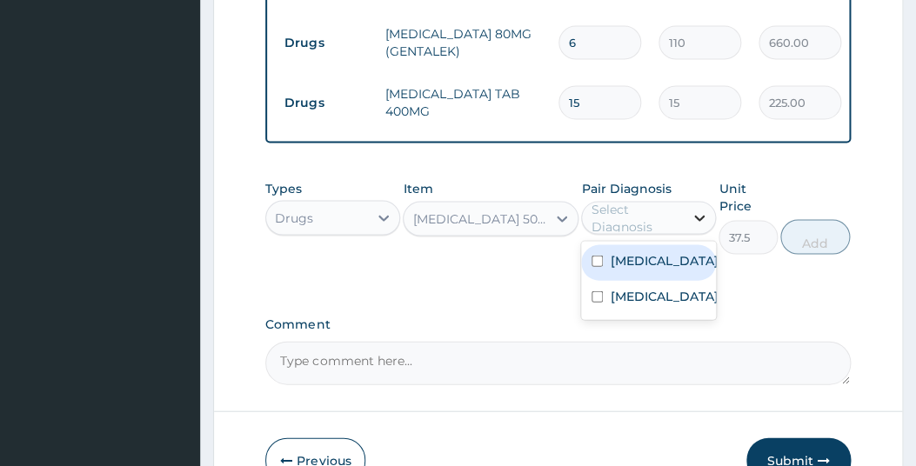
click at [694, 225] on icon at bounding box center [699, 218] width 17 height 17
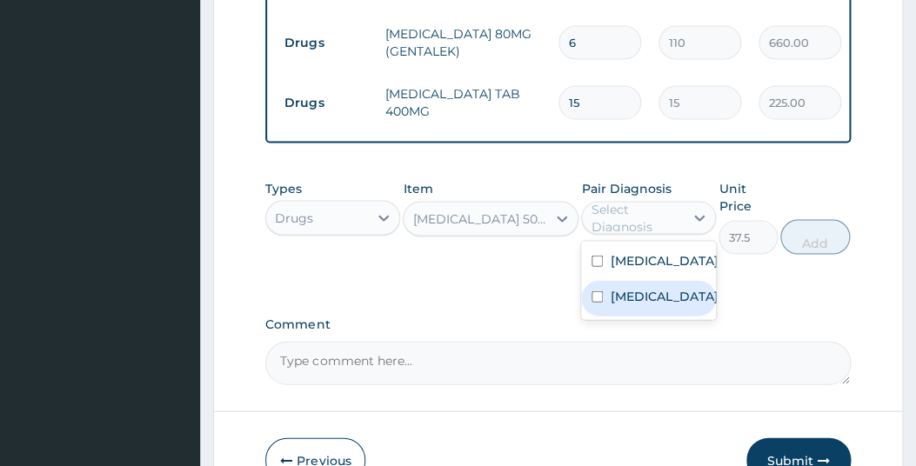
click at [622, 305] on label "Cellulite" at bounding box center [664, 296] width 108 height 17
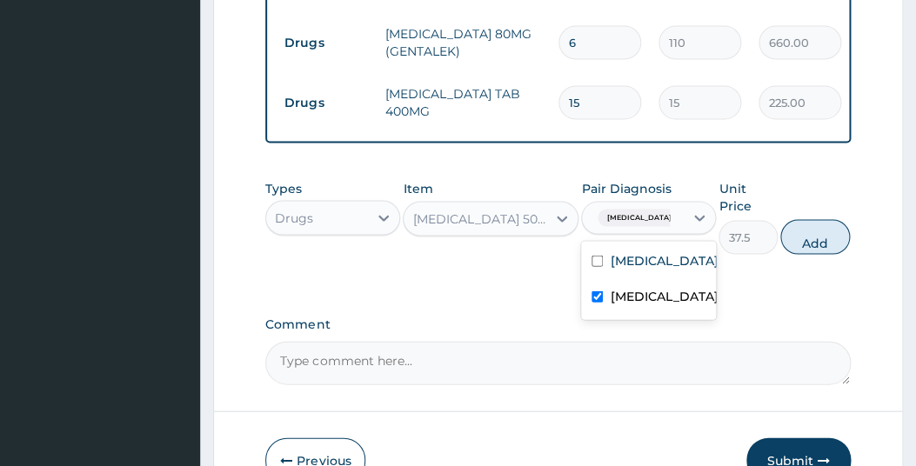
checkbox input "true"
click at [824, 243] on button "Add" at bounding box center [816, 237] width 70 height 35
type input "0"
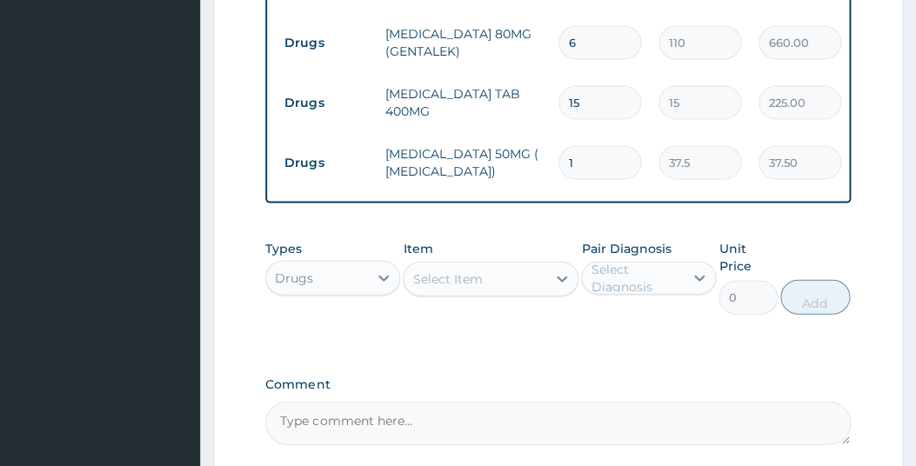
type input "12"
type input "450.00"
type input "12"
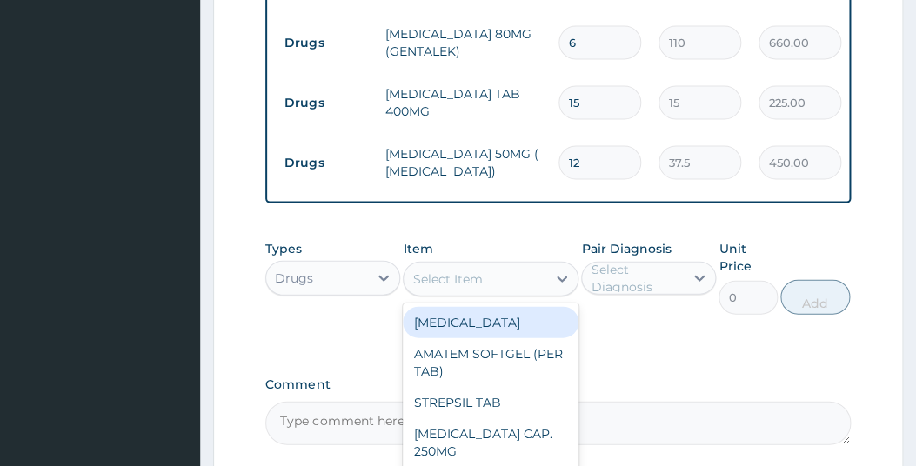
click at [477, 286] on div "Select Item" at bounding box center [447, 279] width 70 height 17
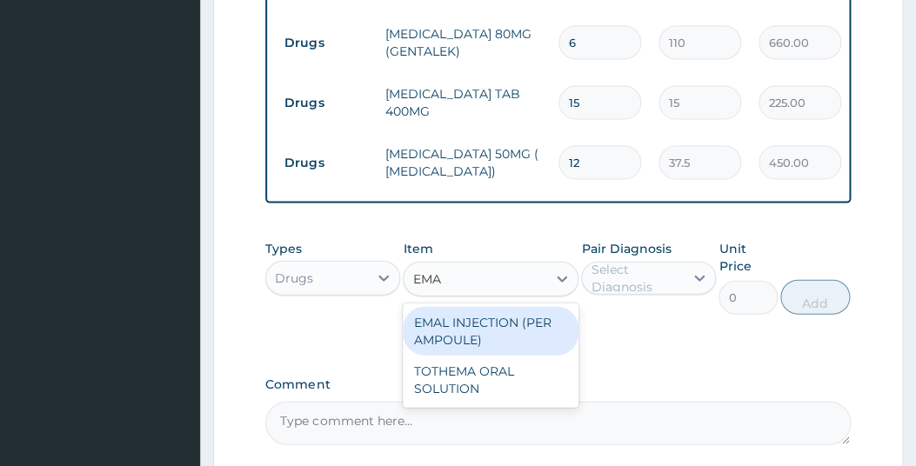
type input "EMAL"
click at [478, 340] on div "EMAL INJECTION (PER AMPOULE)" at bounding box center [491, 331] width 176 height 49
type input "500"
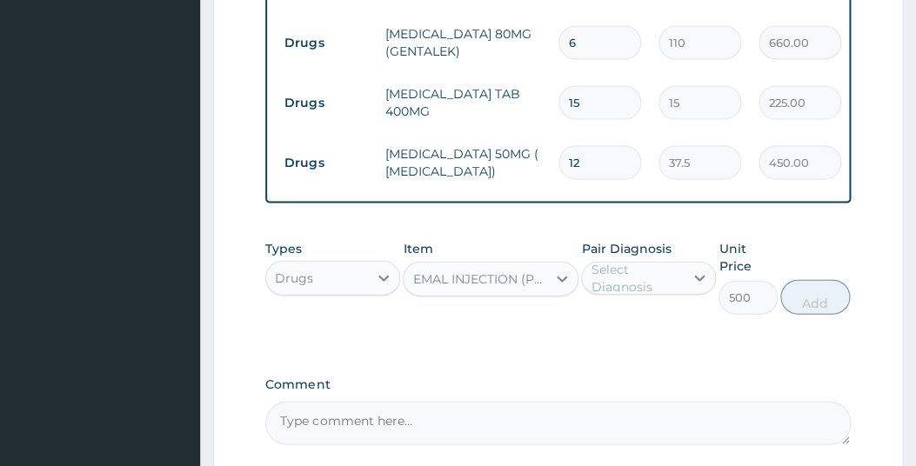
click at [623, 290] on div "Select Diagnosis" at bounding box center [636, 278] width 91 height 35
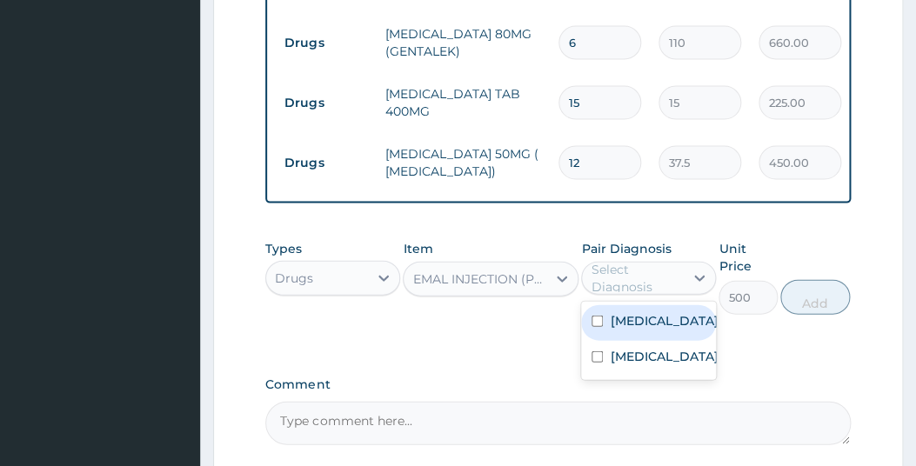
click at [608, 341] on div "Malaria, unspecified" at bounding box center [648, 323] width 135 height 36
checkbox input "true"
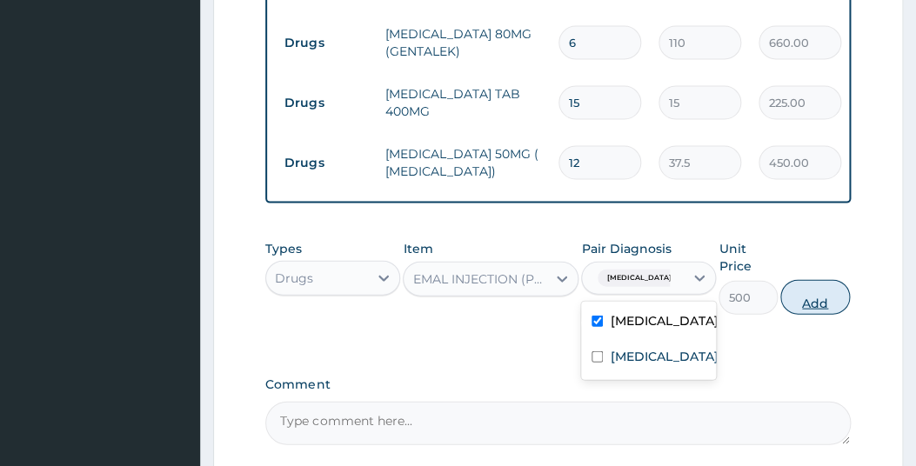
click at [827, 305] on button "Add" at bounding box center [816, 297] width 70 height 35
type input "0"
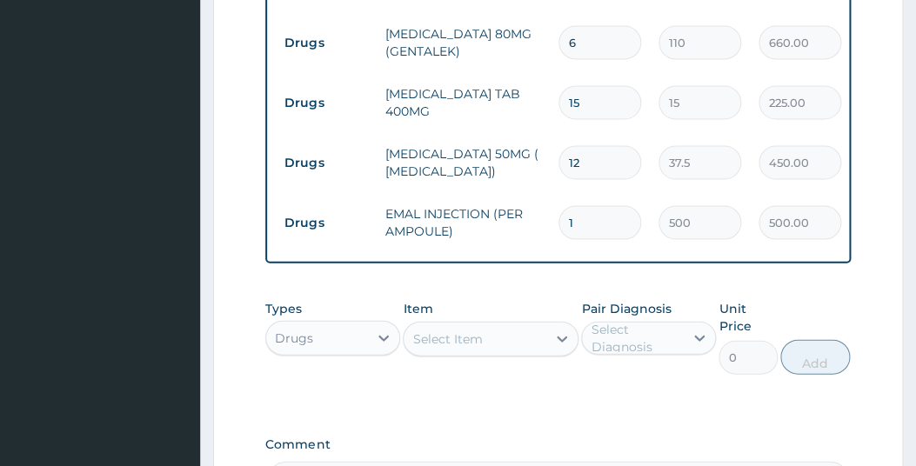
type input "0.00"
type input "3"
type input "1500.00"
type input "3"
click at [494, 353] on div "Select Item" at bounding box center [475, 339] width 143 height 28
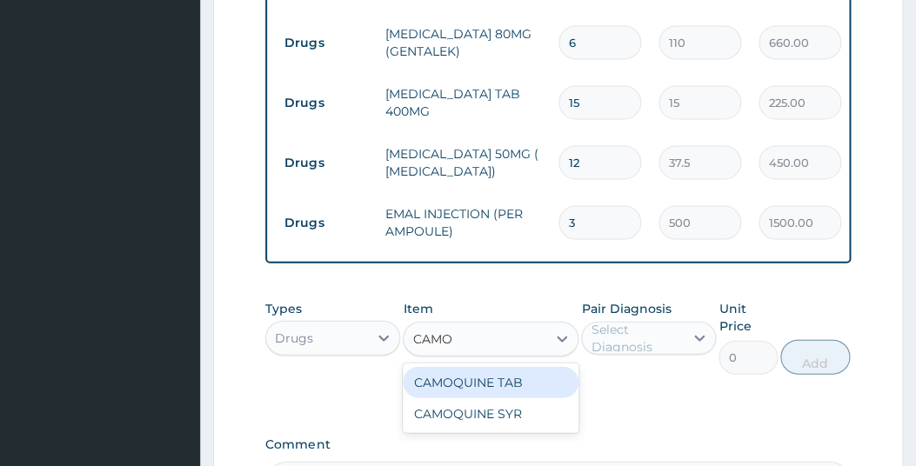
type input "CAMOQ"
click at [455, 399] on div "CAMOQUINE TAB" at bounding box center [491, 382] width 176 height 31
type input "37.5"
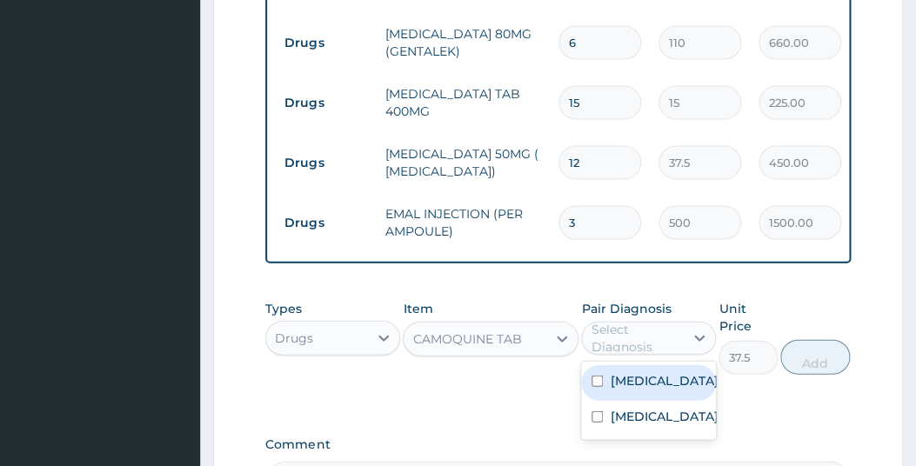
click at [633, 351] on div "Select Diagnosis" at bounding box center [636, 338] width 91 height 35
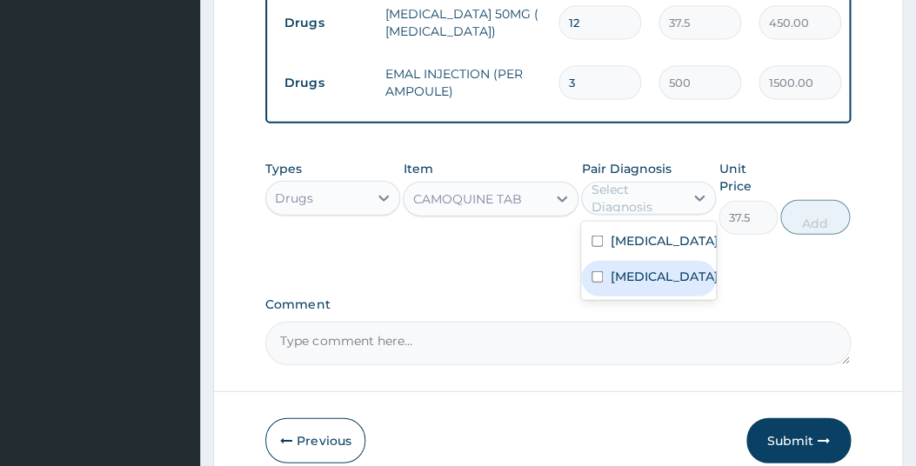
scroll to position [1034, 0]
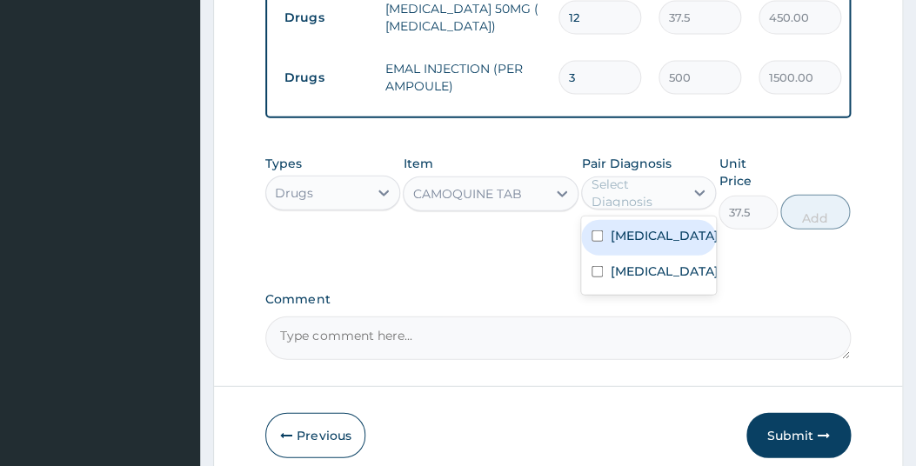
click at [599, 256] on div "Malaria, unspecified" at bounding box center [648, 238] width 135 height 36
checkbox input "true"
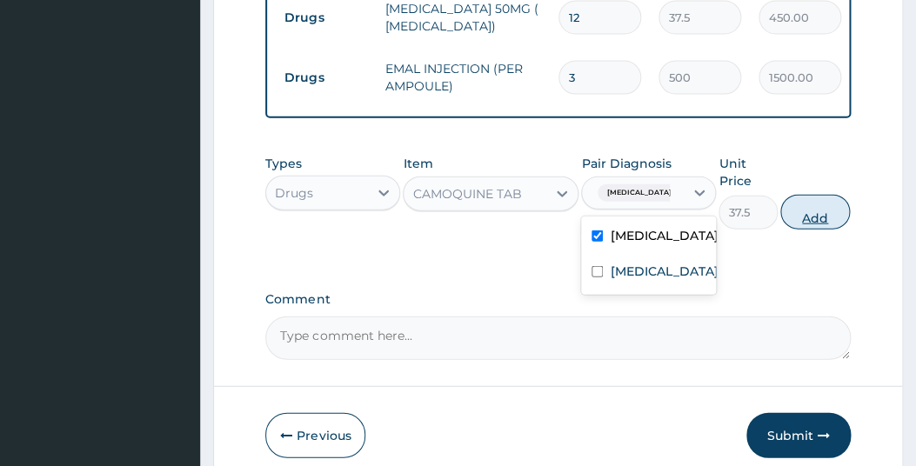
click at [821, 226] on button "Add" at bounding box center [816, 212] width 70 height 35
type input "0"
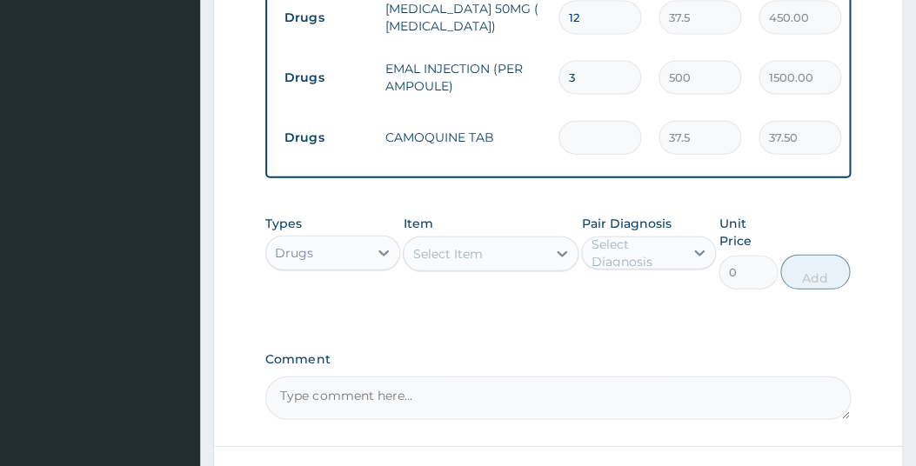
type input "0.00"
type input "9"
type input "337.50"
type input "9"
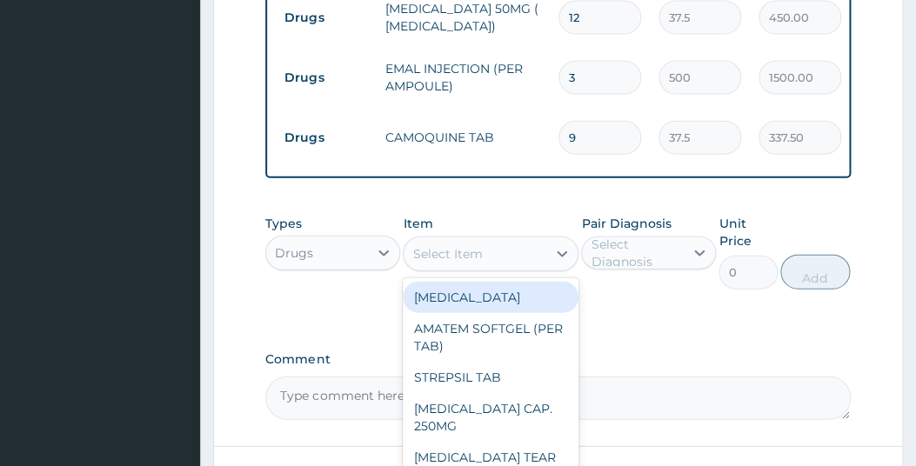
click at [542, 268] on div "Select Item" at bounding box center [475, 254] width 143 height 28
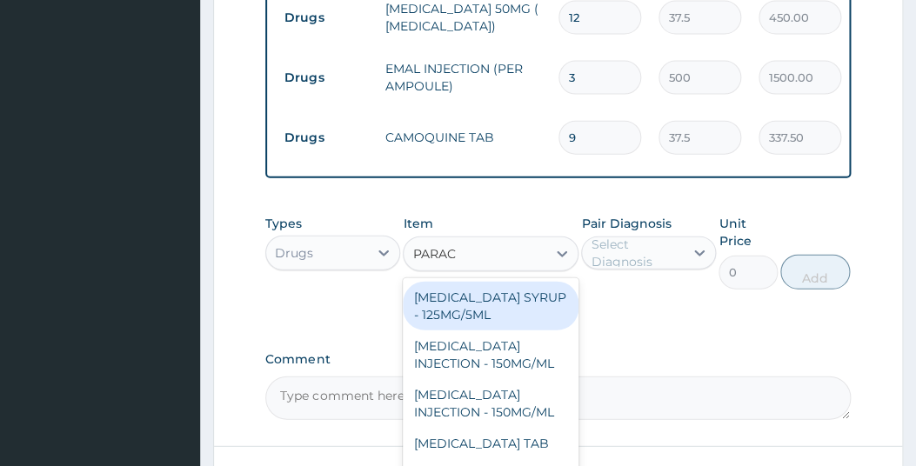
type input "PARACE"
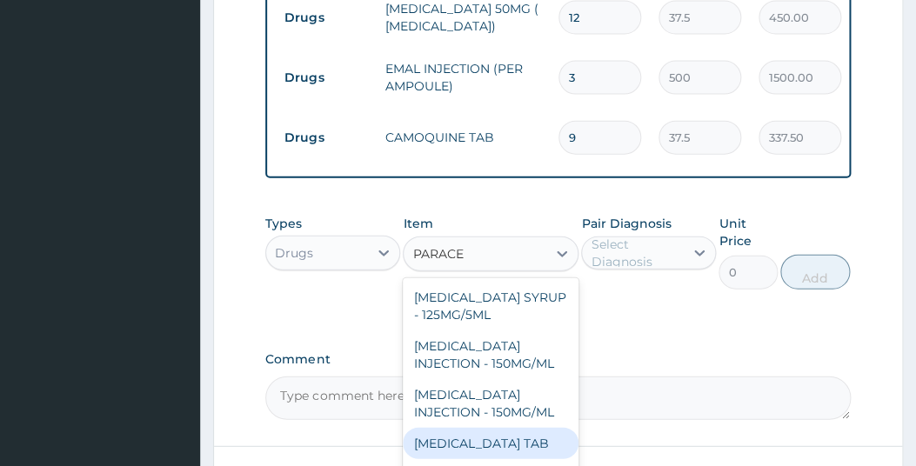
click at [464, 455] on div "PARACETAMOL TAB" at bounding box center [491, 443] width 176 height 31
type input "7.5"
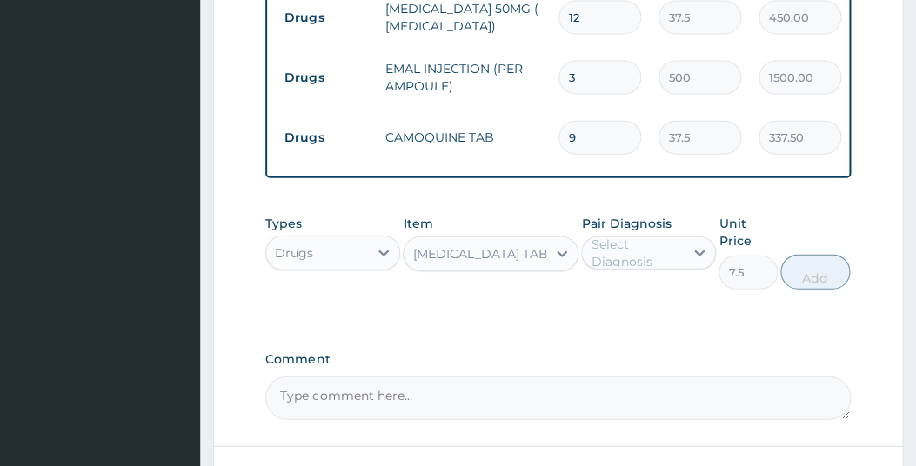
click at [642, 262] on div "Select Diagnosis" at bounding box center [636, 253] width 91 height 35
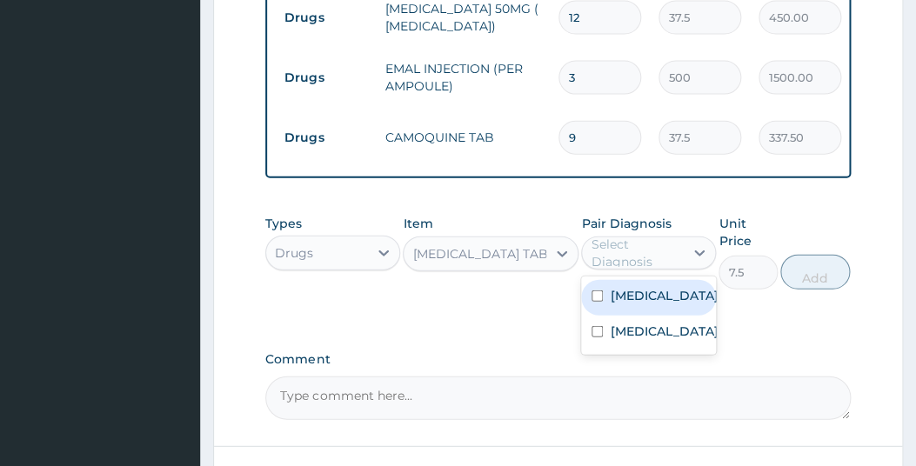
drag, startPoint x: 625, startPoint y: 325, endPoint x: 707, endPoint y: 309, distance: 84.1
click at [625, 305] on label "Malaria, unspecified" at bounding box center [664, 295] width 108 height 17
checkbox input "true"
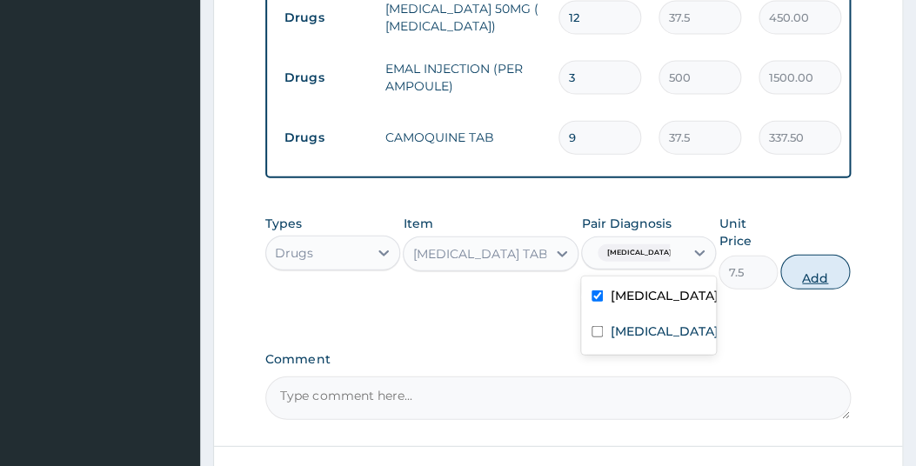
click at [808, 283] on button "Add" at bounding box center [816, 272] width 70 height 35
type input "0"
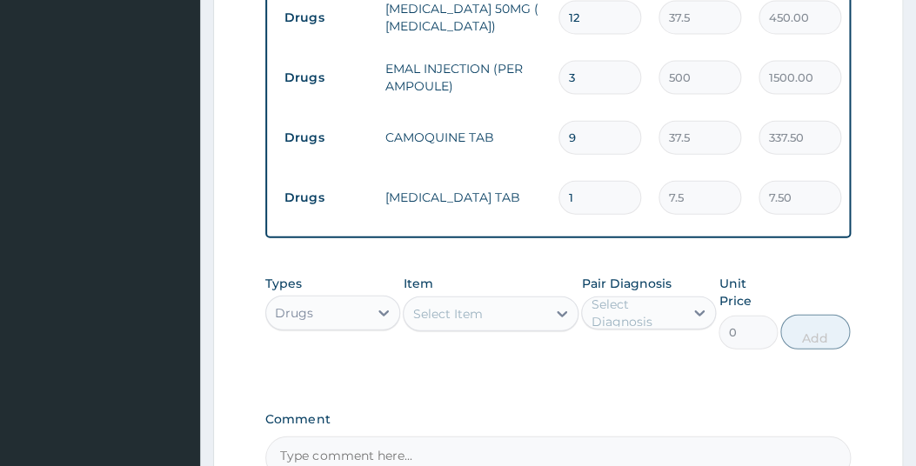
type input "18"
type input "135.00"
type input "18"
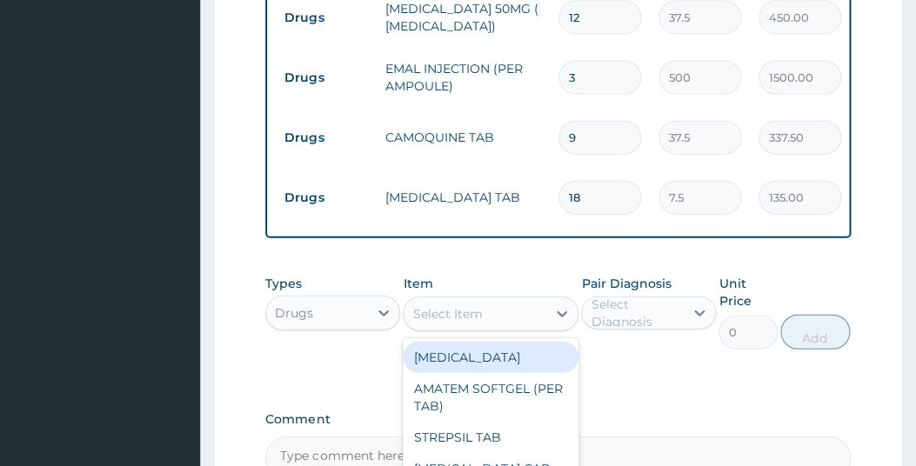
click at [459, 320] on div "Select Item" at bounding box center [447, 313] width 70 height 17
type input "PRED"
click at [479, 358] on div "PREDNISOLONE" at bounding box center [491, 357] width 176 height 31
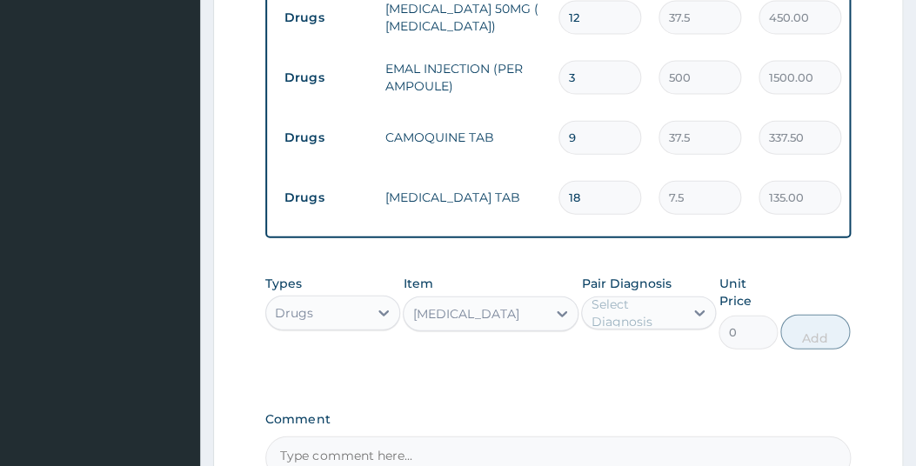
type input "22.5"
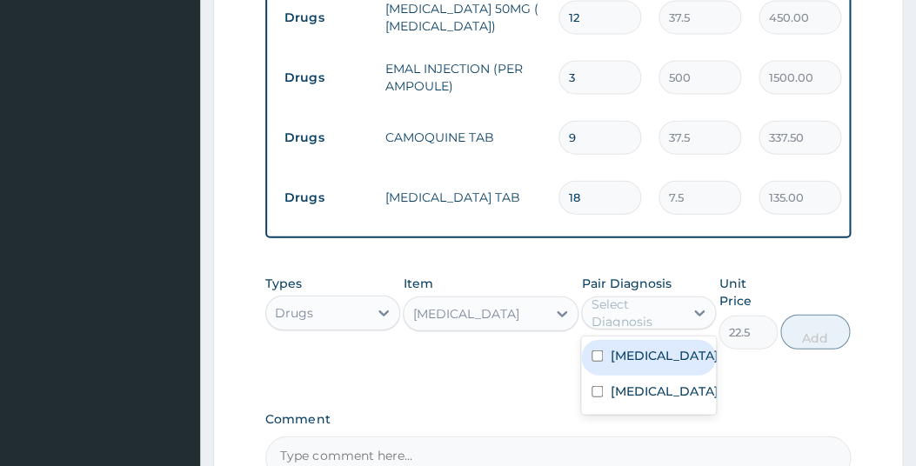
click at [620, 326] on div "Select Diagnosis" at bounding box center [636, 313] width 91 height 35
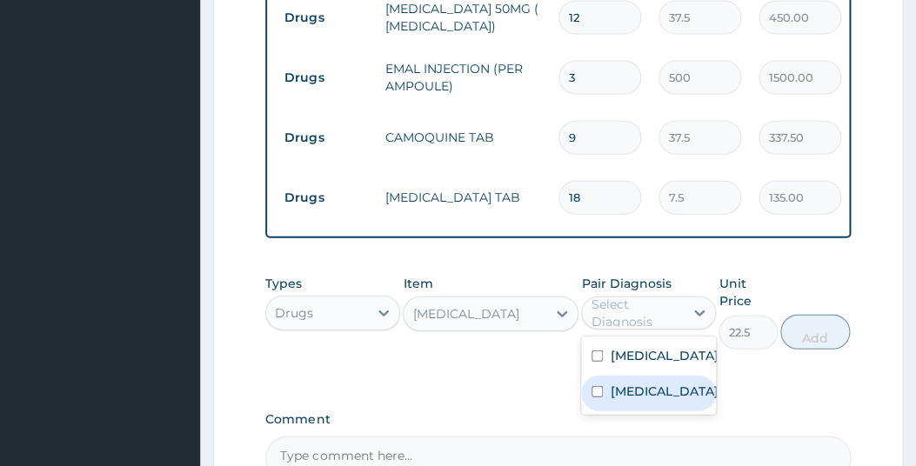
drag, startPoint x: 618, startPoint y: 385, endPoint x: 604, endPoint y: 431, distance: 47.3
click at [604, 415] on div "Malaria, unspecified Cellulite" at bounding box center [648, 376] width 135 height 78
click at [603, 398] on input "checkbox" at bounding box center [597, 391] width 11 height 11
checkbox input "true"
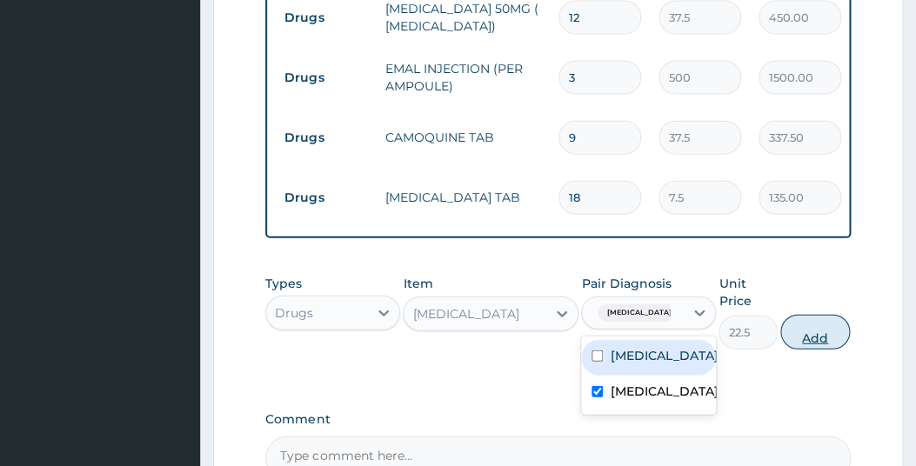
click at [816, 345] on button "Add" at bounding box center [816, 332] width 70 height 35
type input "0"
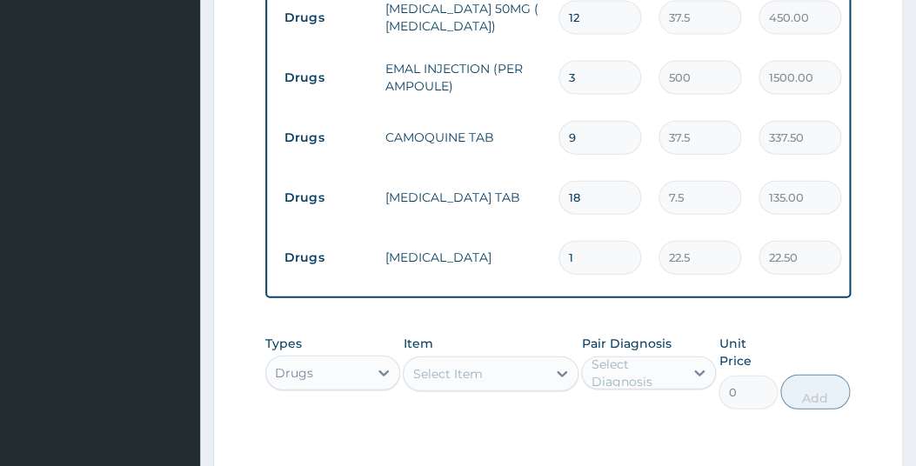
type input "11"
type input "247.50"
type input "1"
type input "22.50"
type input "12"
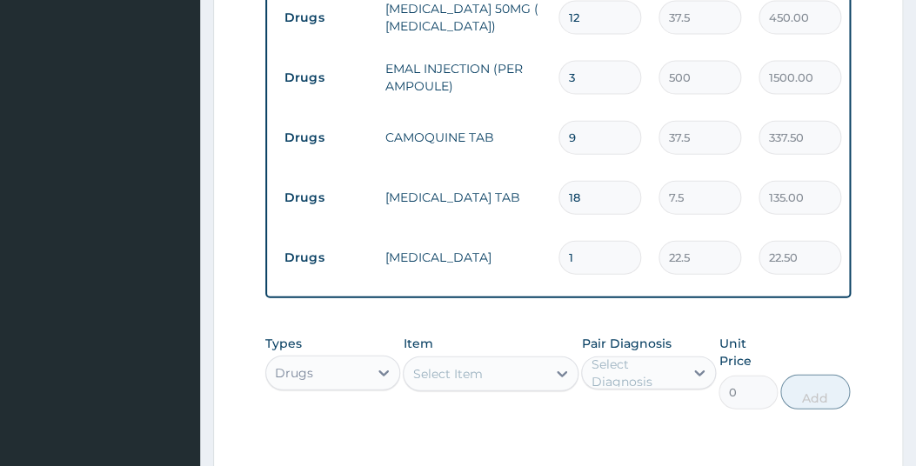
type input "270.00"
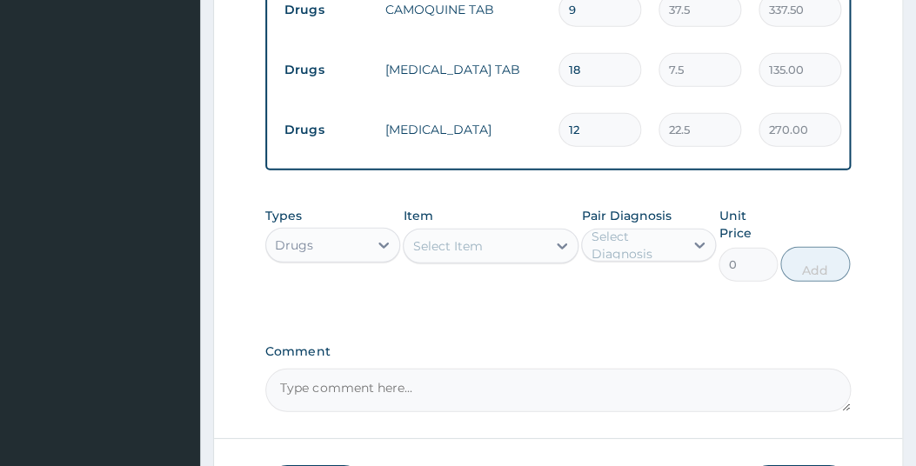
scroll to position [1168, 0]
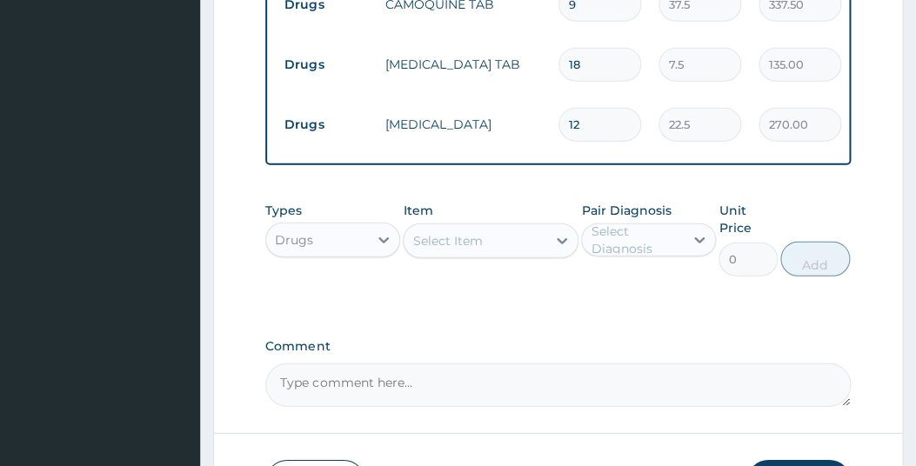
type input "12"
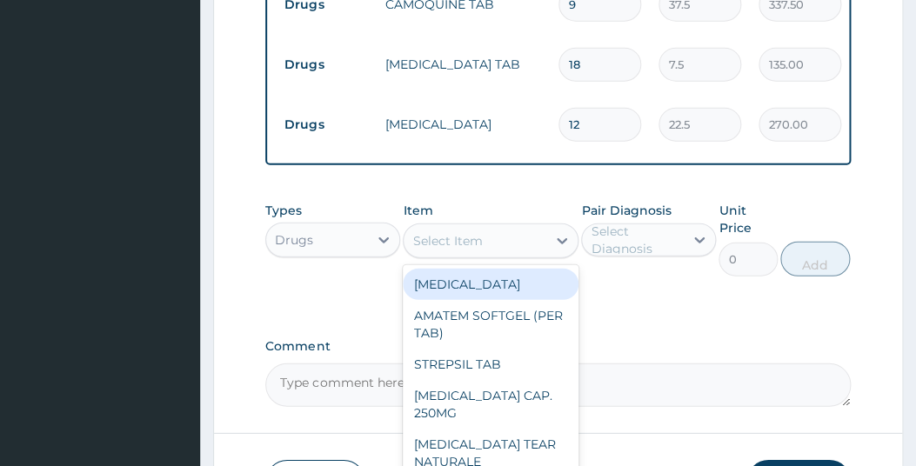
click at [508, 254] on div "Select Item" at bounding box center [475, 240] width 143 height 28
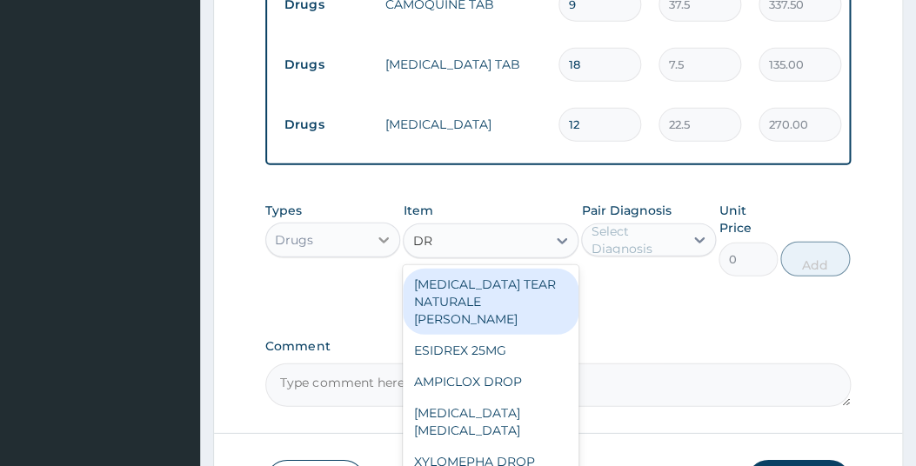
type input "DR"
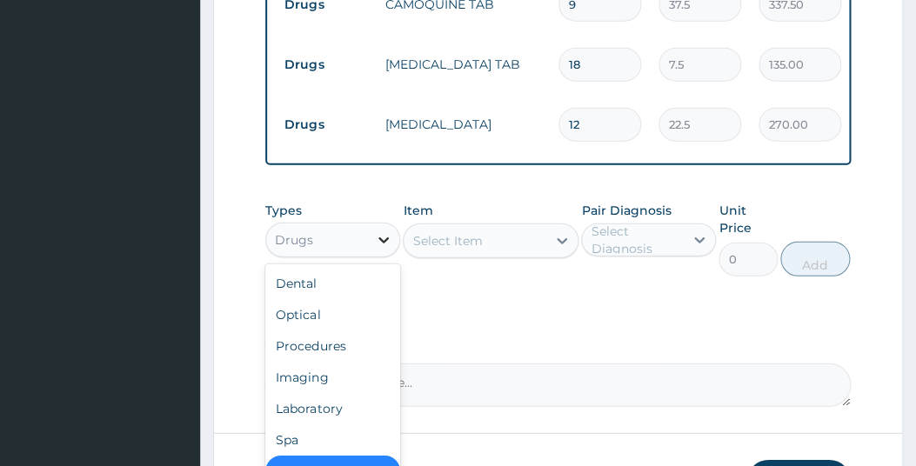
click at [385, 244] on icon at bounding box center [383, 239] width 17 height 17
click at [325, 358] on div "Procedures" at bounding box center [332, 345] width 135 height 31
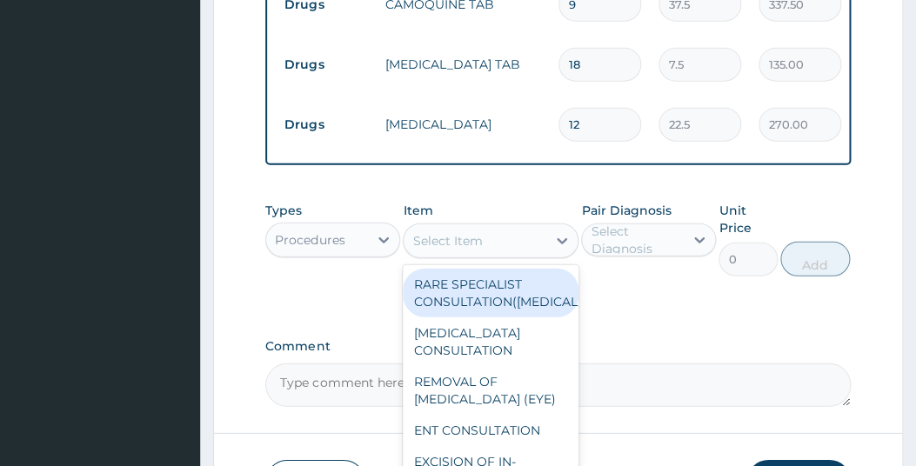
click at [538, 254] on div "Select Item" at bounding box center [475, 240] width 143 height 28
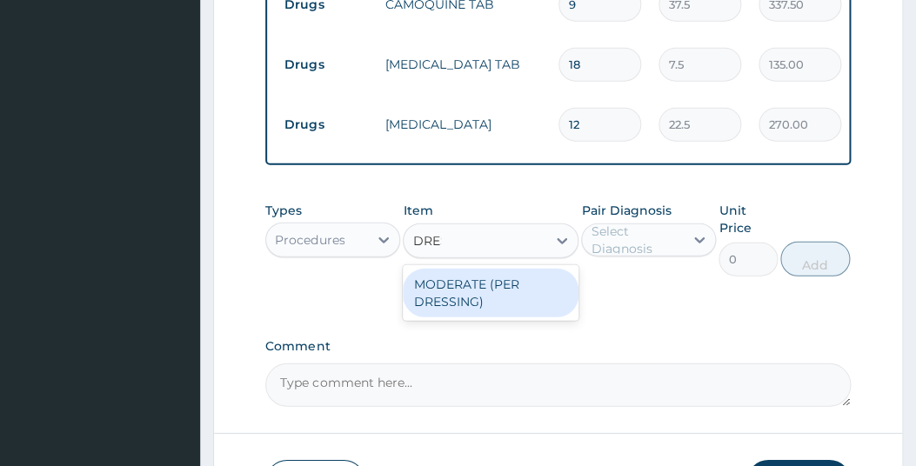
type input "DRESS"
click at [476, 307] on div "MODERATE (PER DRESSING)" at bounding box center [491, 292] width 176 height 49
type input "3500"
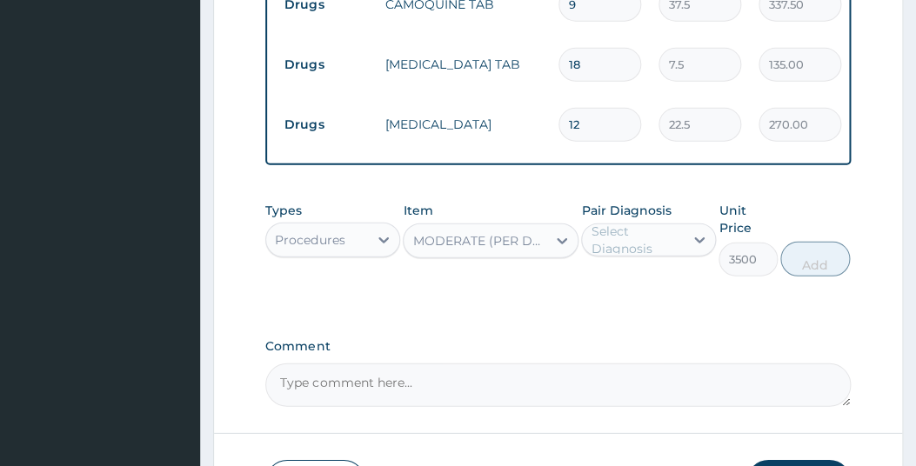
click at [669, 251] on div "Select Diagnosis" at bounding box center [636, 239] width 91 height 35
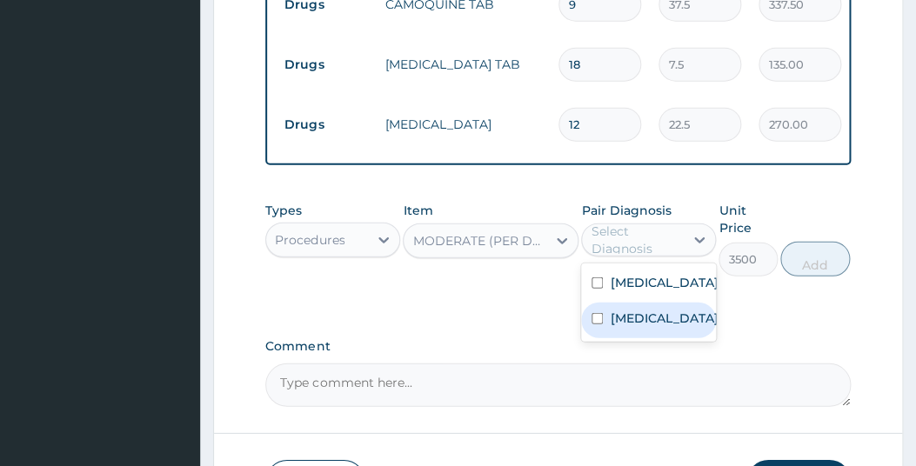
click at [618, 326] on label "Cellulite" at bounding box center [664, 317] width 108 height 17
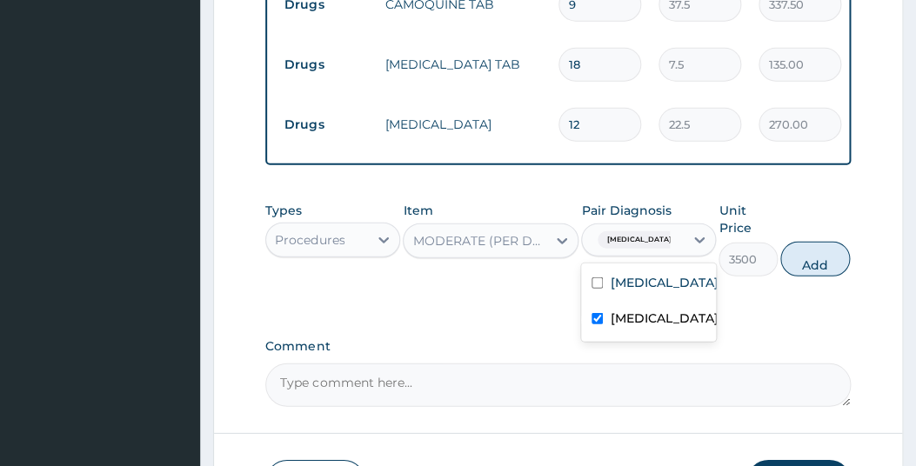
checkbox input "true"
click at [817, 266] on button "Add" at bounding box center [816, 258] width 70 height 35
type input "0"
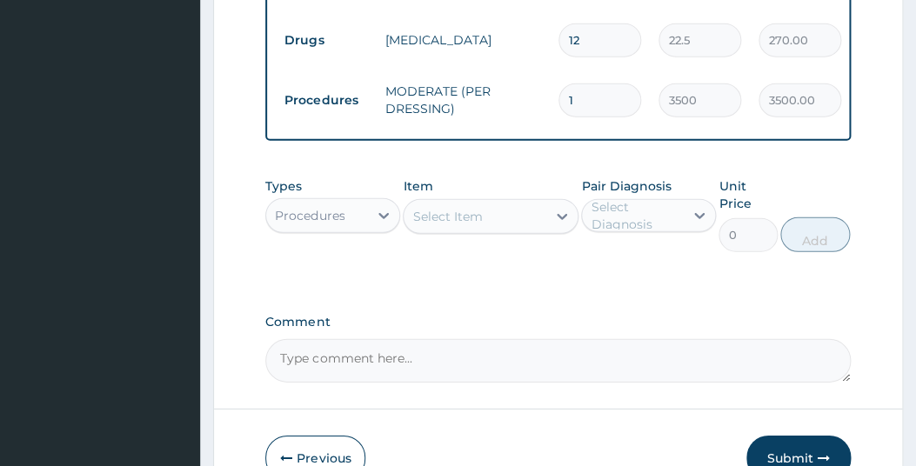
scroll to position [1360, 0]
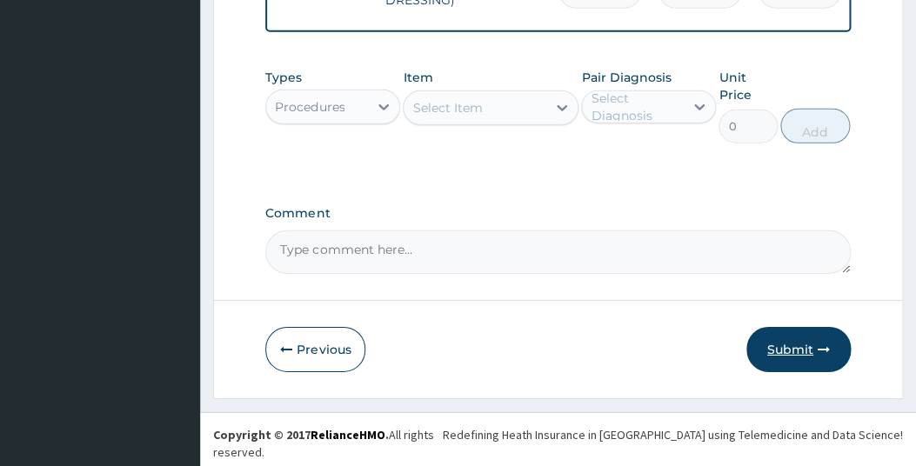
click at [792, 358] on button "Submit" at bounding box center [799, 349] width 104 height 45
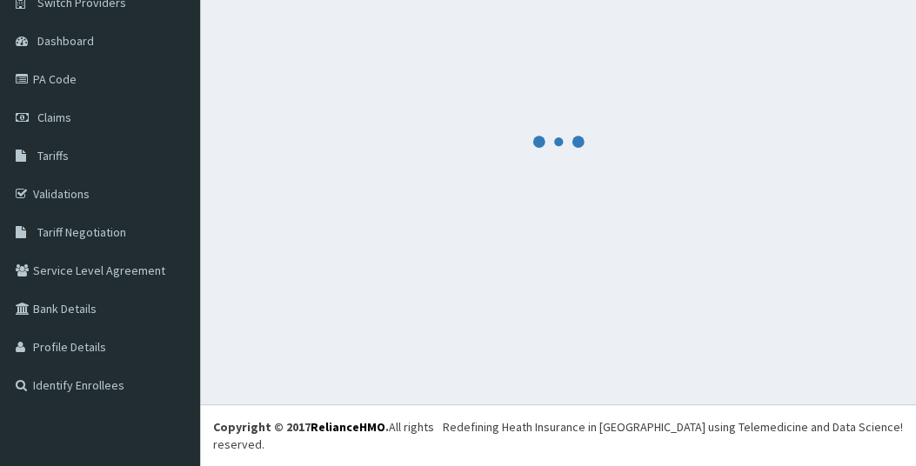
scroll to position [131, 0]
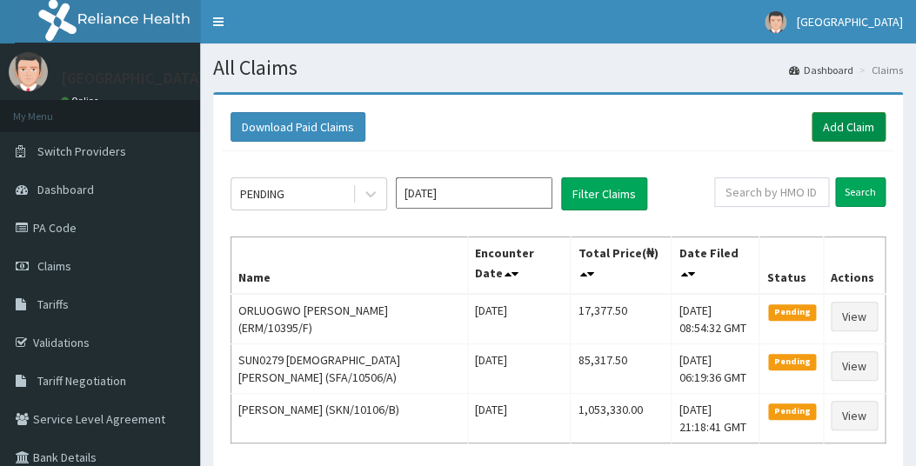
click at [829, 128] on link "Add Claim" at bounding box center [849, 127] width 74 height 30
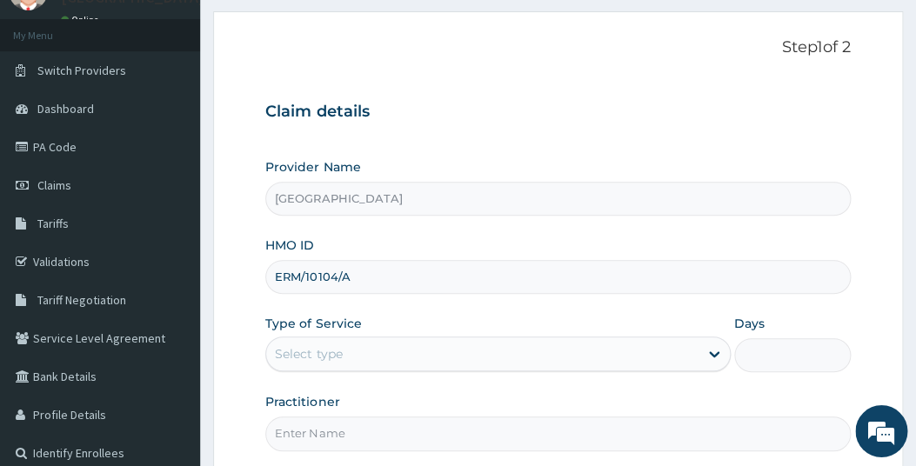
scroll to position [157, 0]
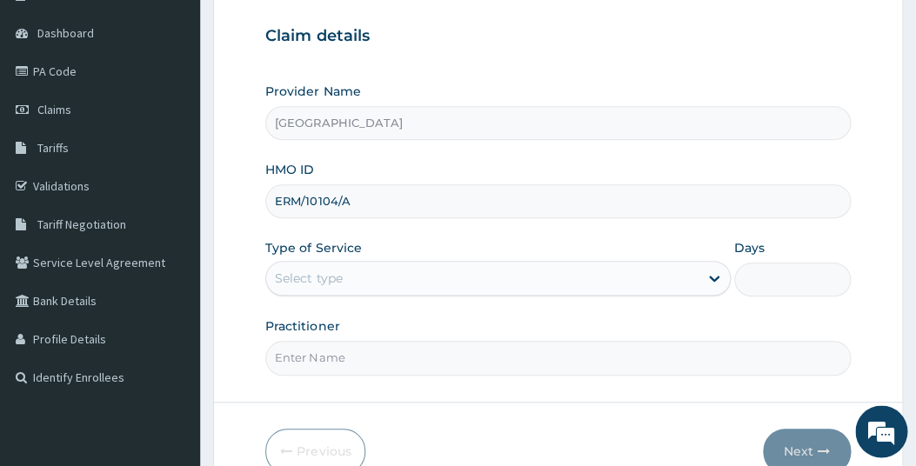
type input "ERM/10104/A"
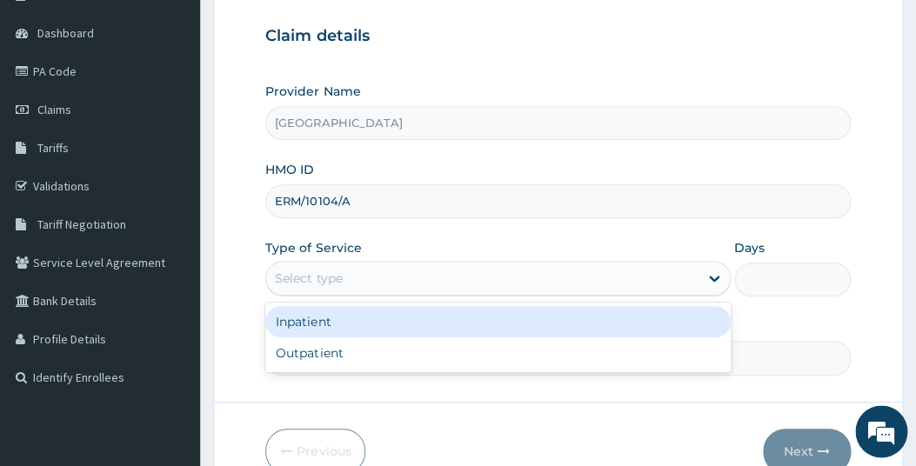
click at [522, 271] on div "Select type" at bounding box center [482, 279] width 432 height 28
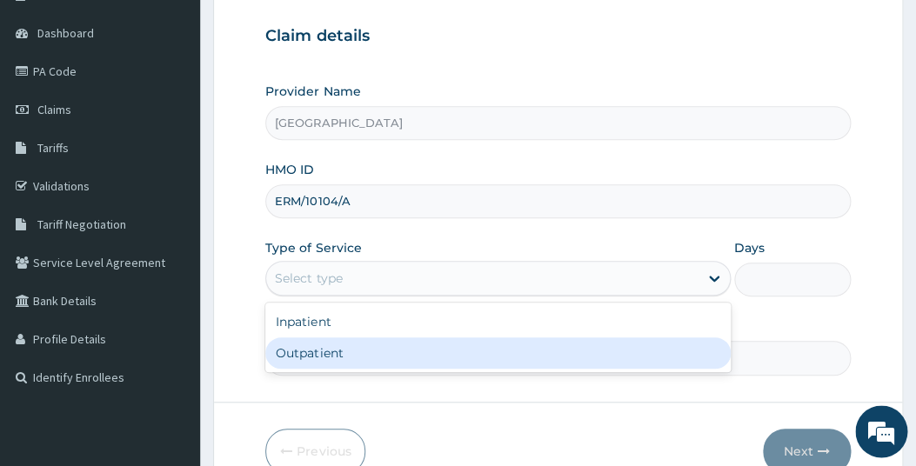
click at [368, 355] on div "Outpatient" at bounding box center [498, 353] width 466 height 31
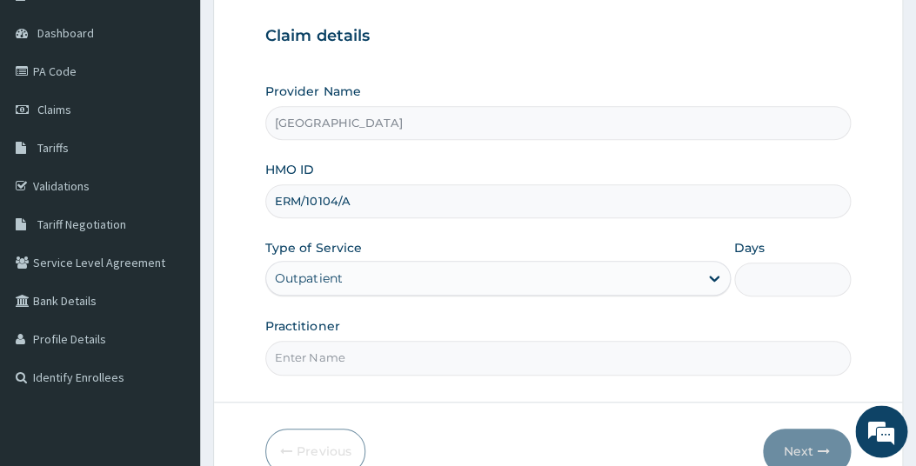
type input "1"
click at [407, 349] on input "Practitioner" at bounding box center [557, 358] width 585 height 34
type input "GP"
click at [799, 456] on button "Next" at bounding box center [807, 451] width 88 height 45
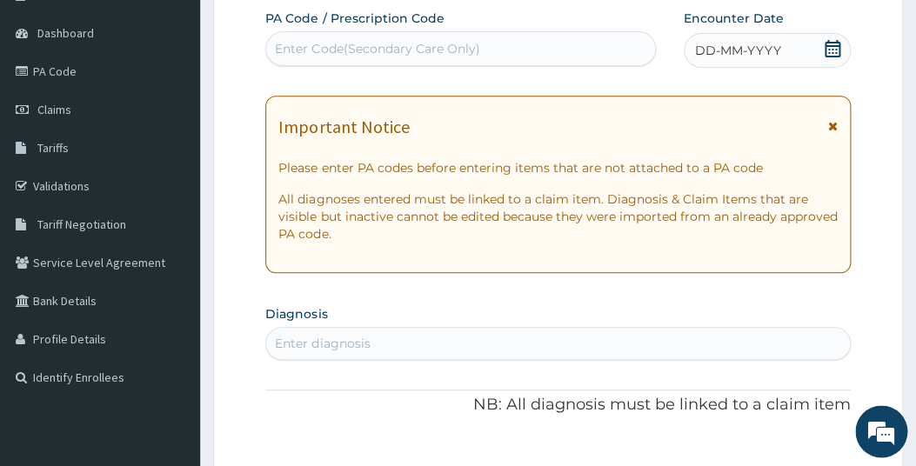
click at [830, 49] on icon at bounding box center [832, 48] width 17 height 17
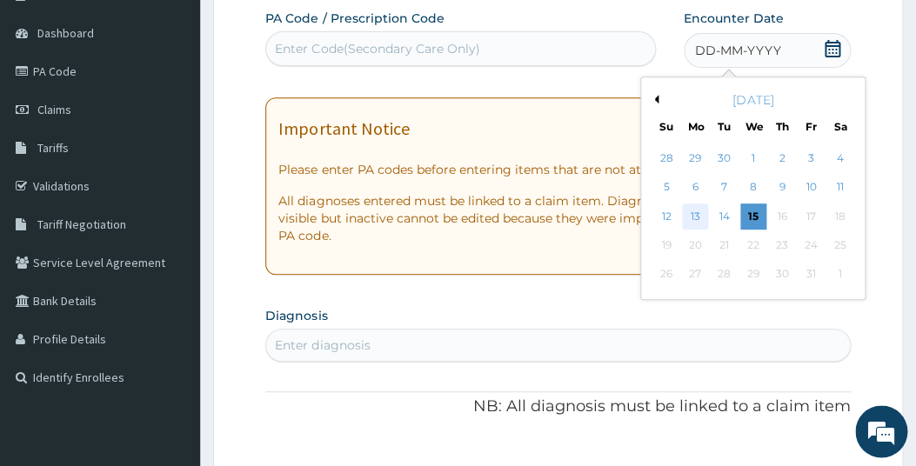
click at [700, 217] on div "13" at bounding box center [695, 217] width 26 height 26
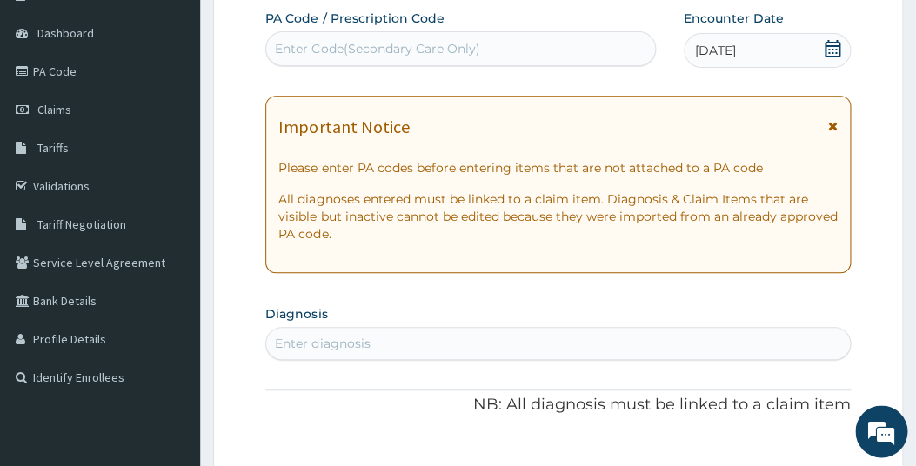
click at [384, 339] on div "Enter diagnosis" at bounding box center [557, 344] width 583 height 28
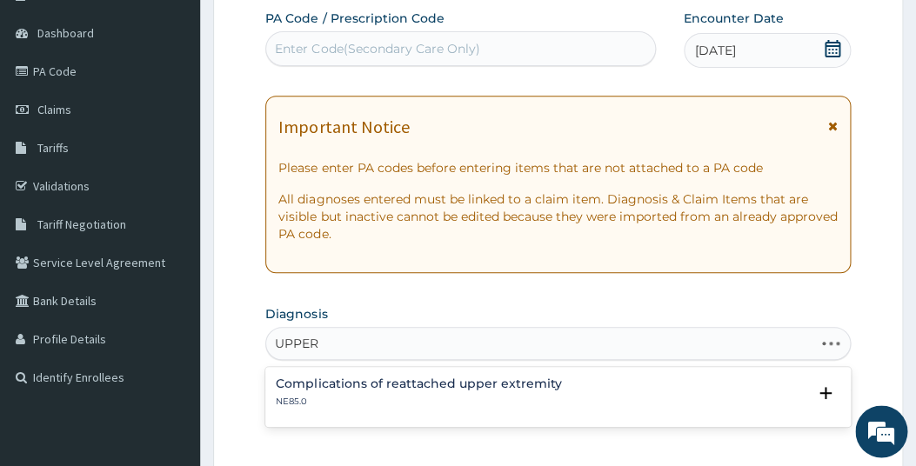
type input "UPPER"
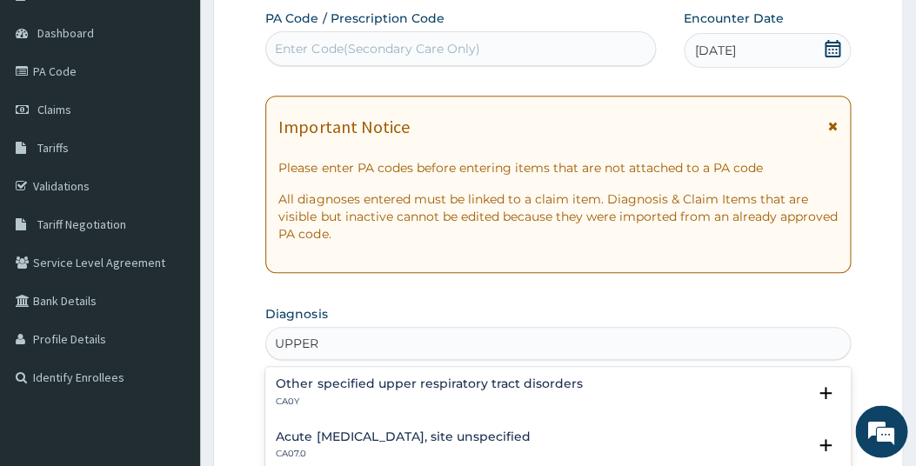
click at [443, 435] on h4 "Acute upper respiratory infection, site unspecified" at bounding box center [403, 437] width 254 height 13
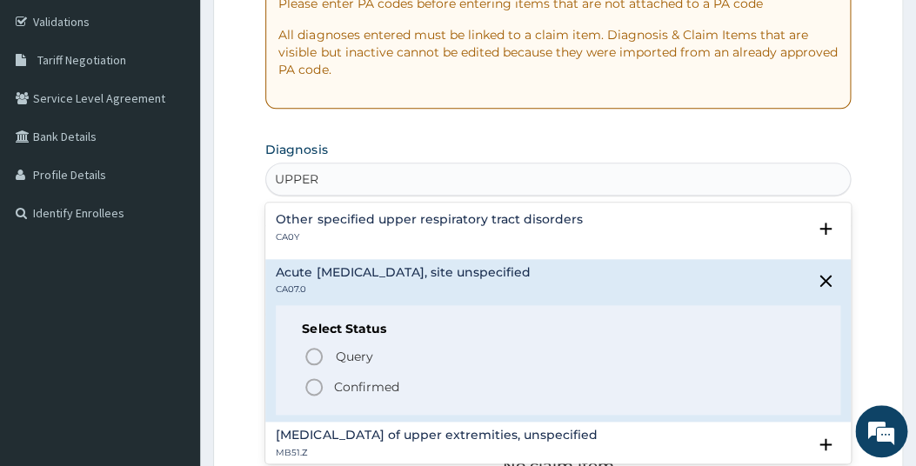
scroll to position [323, 0]
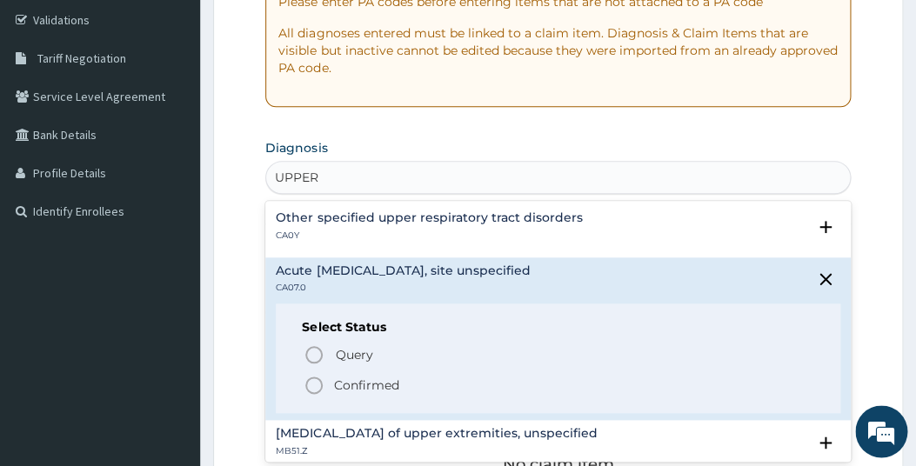
click at [358, 383] on p "Confirmed" at bounding box center [365, 385] width 65 height 17
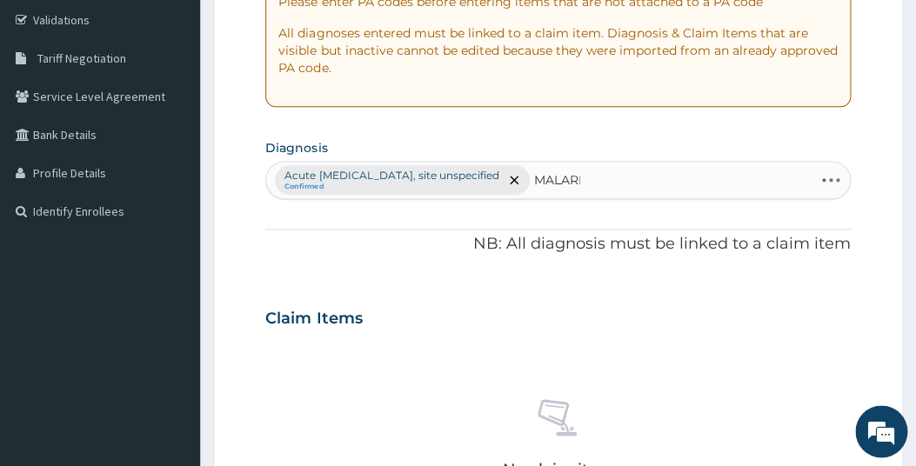
type input "MALARIA"
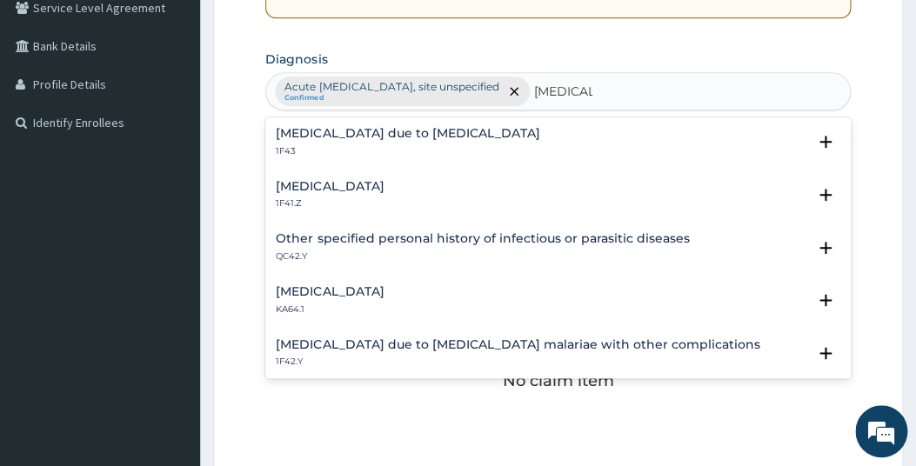
scroll to position [333, 0]
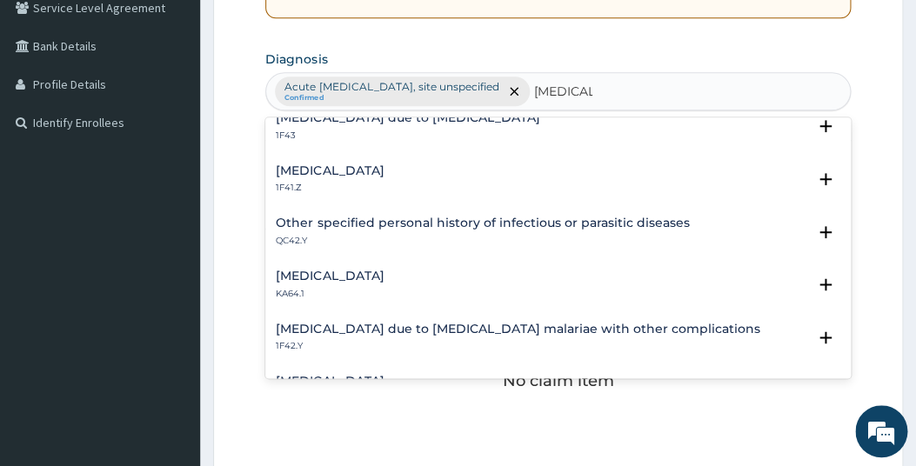
click at [586, 325] on h4 "Malaria due to Plasmodium malariae with other complications" at bounding box center [518, 329] width 484 height 13
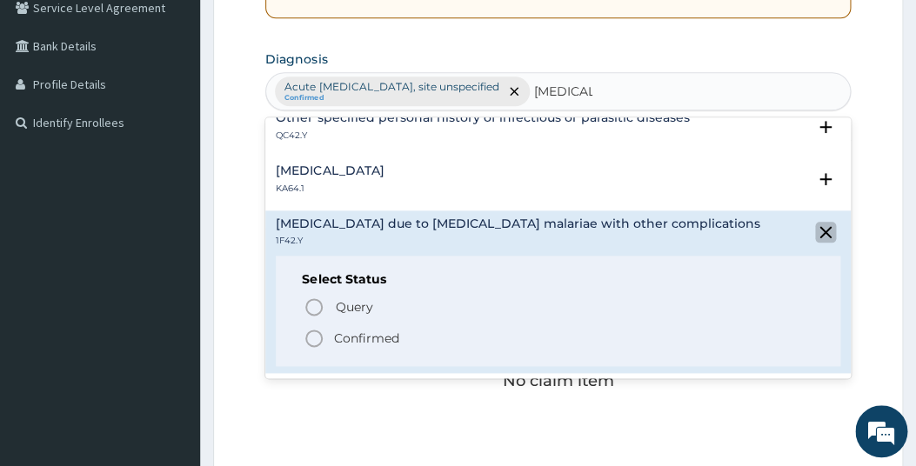
scroll to position [464, 0]
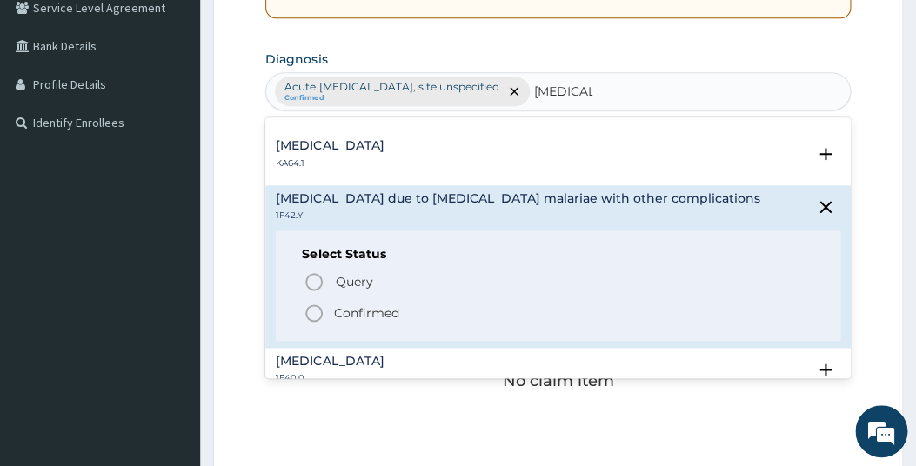
click at [374, 312] on p "Confirmed" at bounding box center [365, 313] width 65 height 17
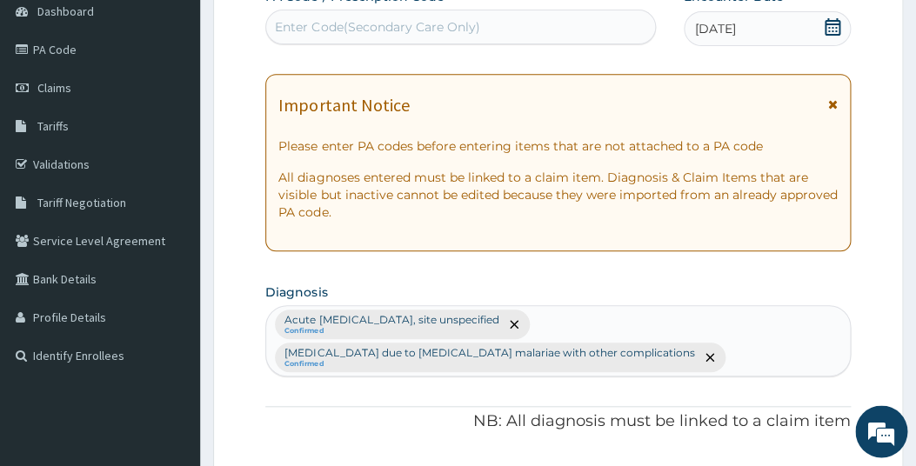
scroll to position [0, 0]
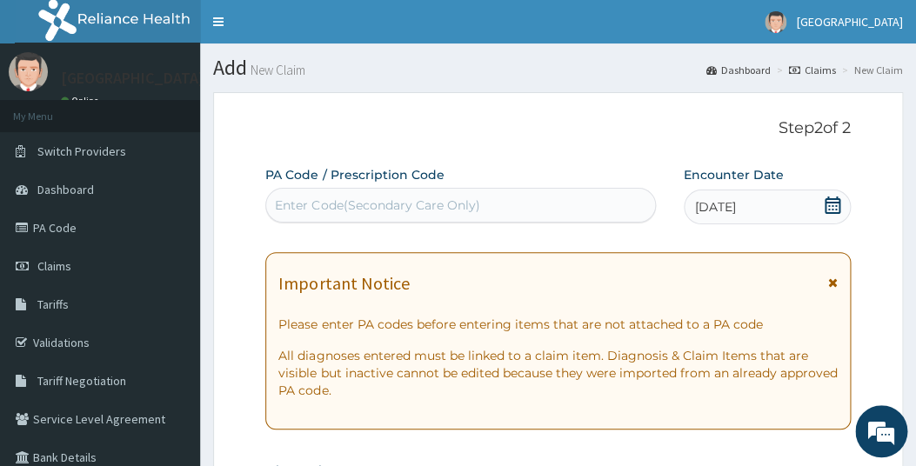
click at [339, 199] on div "Enter Code(Secondary Care Only)" at bounding box center [377, 205] width 204 height 17
paste input "PA/FF8A18"
type input "PA/FF8A18"
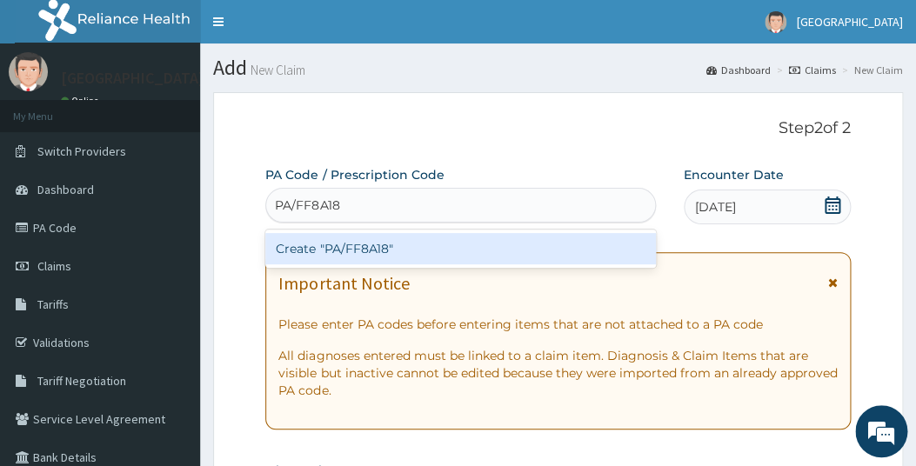
click at [360, 245] on div "Create "PA/FF8A18"" at bounding box center [460, 248] width 390 height 31
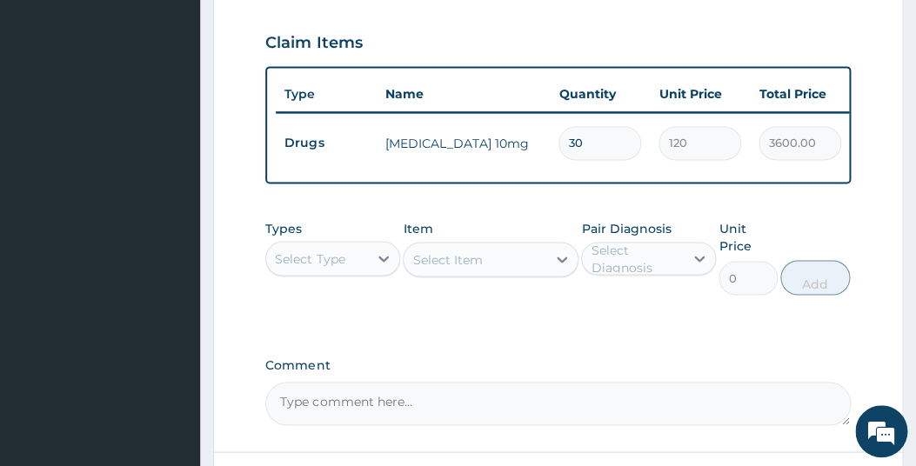
scroll to position [676, 0]
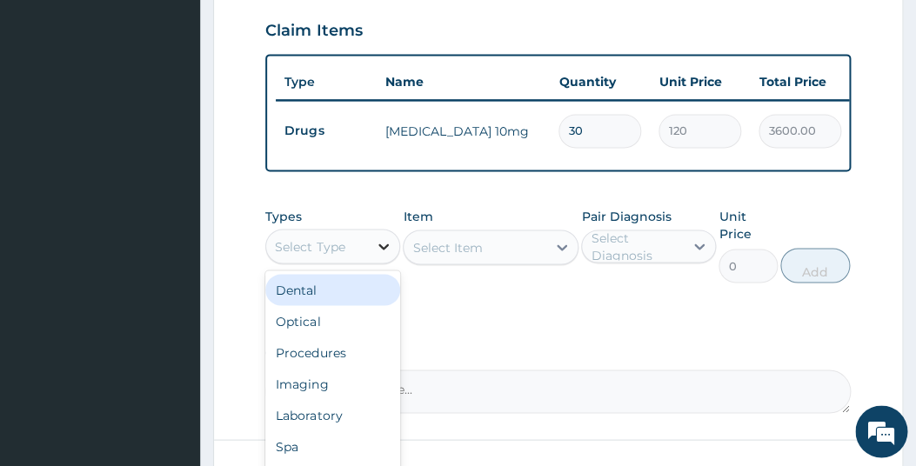
click at [382, 250] on icon at bounding box center [384, 247] width 10 height 6
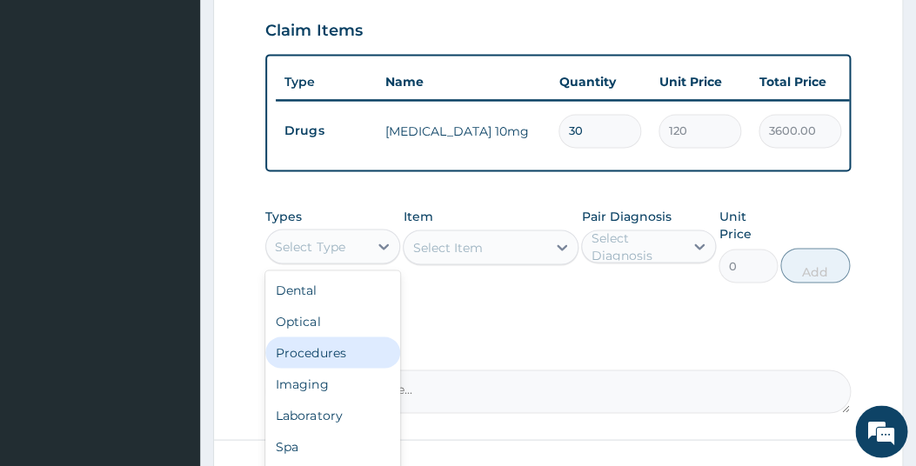
click at [314, 363] on div "Procedures" at bounding box center [332, 352] width 135 height 31
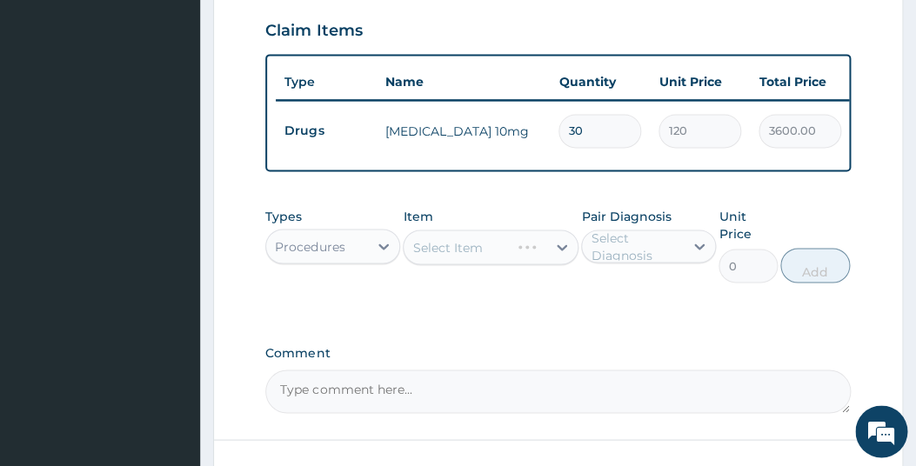
click at [508, 259] on div "Select Item" at bounding box center [491, 247] width 176 height 35
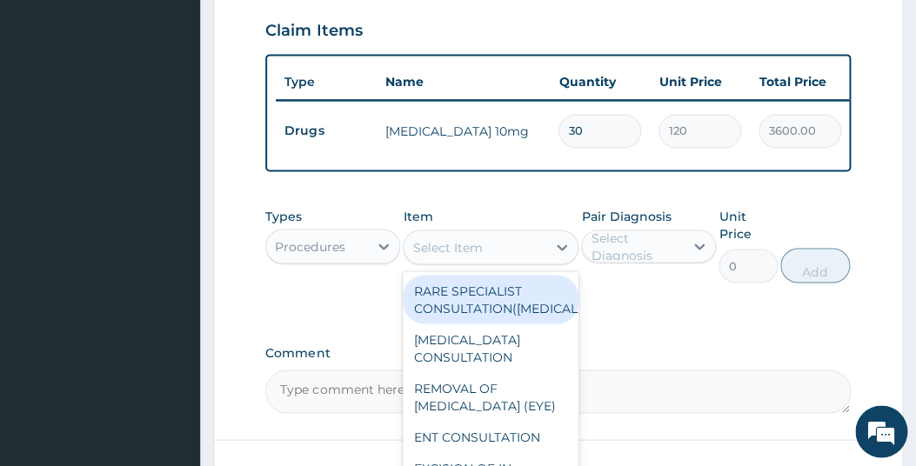
click at [527, 259] on div "Select Item" at bounding box center [475, 247] width 143 height 28
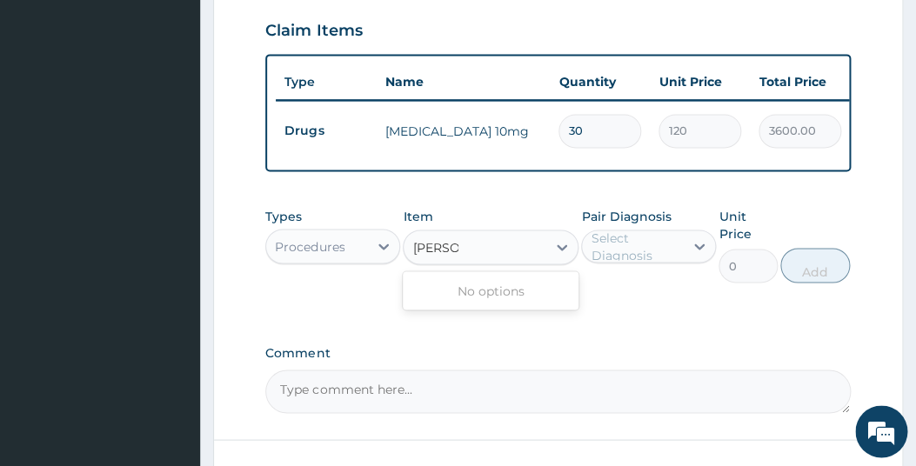
type input "GENE"
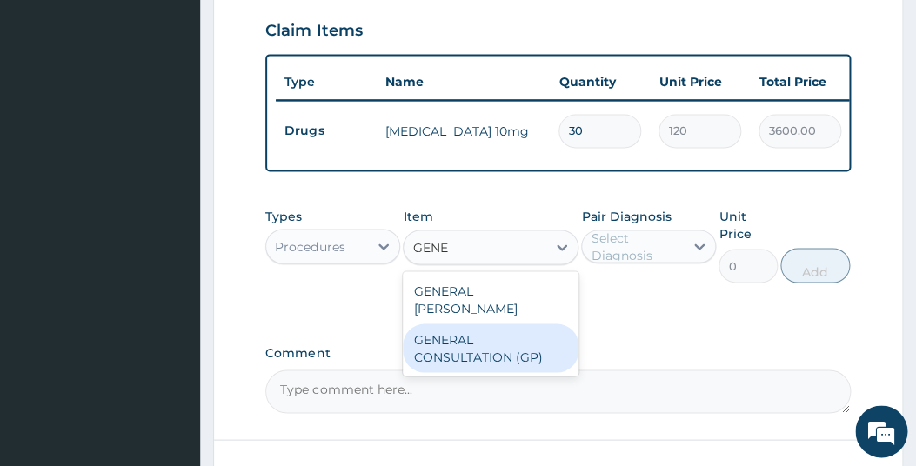
click at [500, 344] on div "GENERAL CONSULTATION (GP)" at bounding box center [491, 348] width 176 height 49
type input "1500"
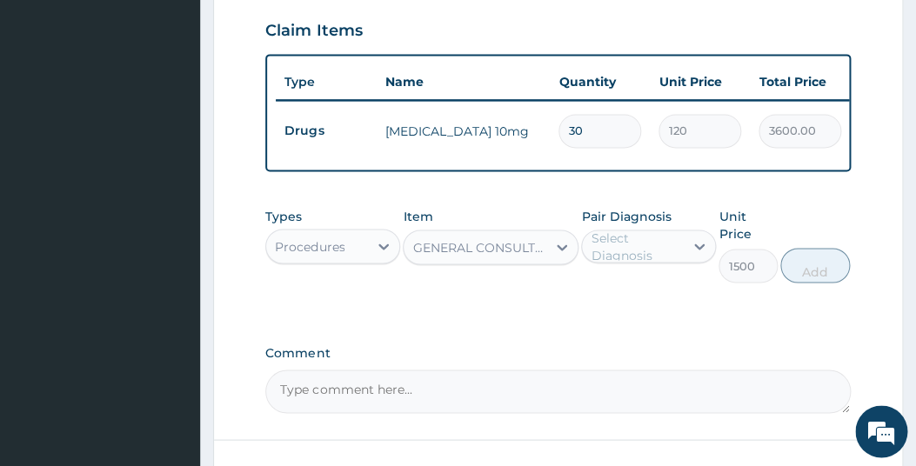
click at [643, 258] on div "Select Diagnosis" at bounding box center [636, 246] width 91 height 35
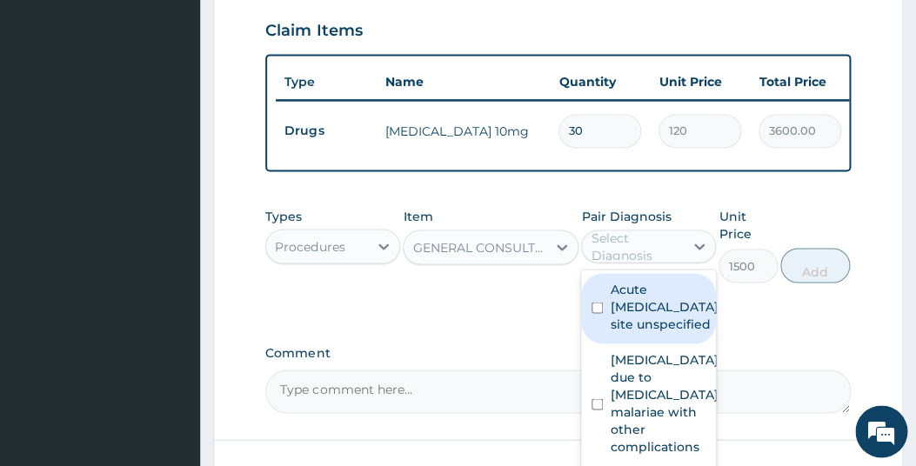
click at [607, 343] on div "Acute upper respiratory infection, site unspecified" at bounding box center [648, 308] width 135 height 70
checkbox input "true"
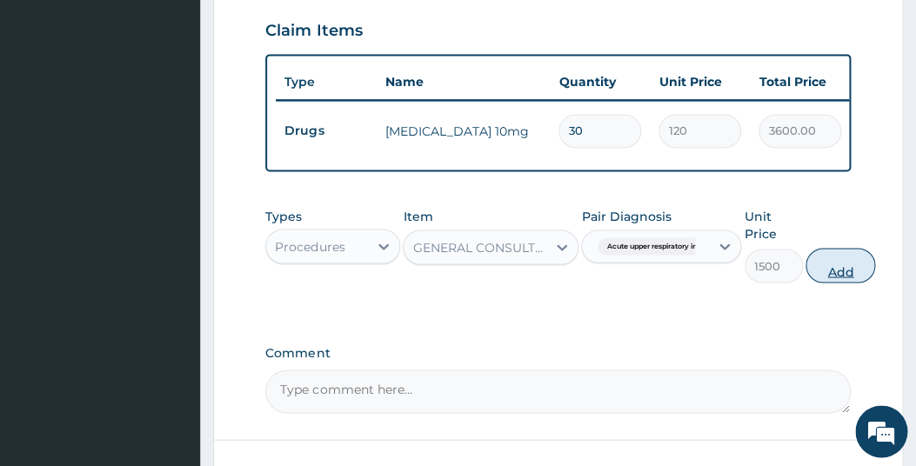
click at [841, 266] on button "Add" at bounding box center [841, 265] width 70 height 35
type input "0"
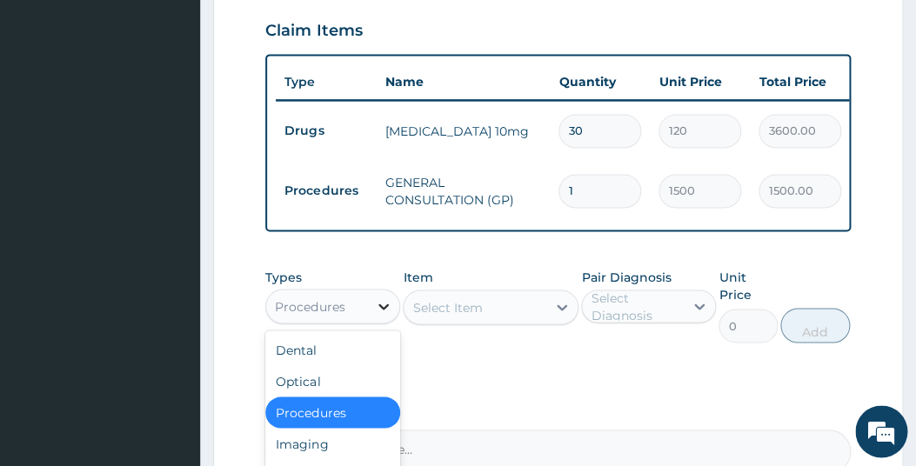
click at [387, 310] on icon at bounding box center [384, 307] width 10 height 6
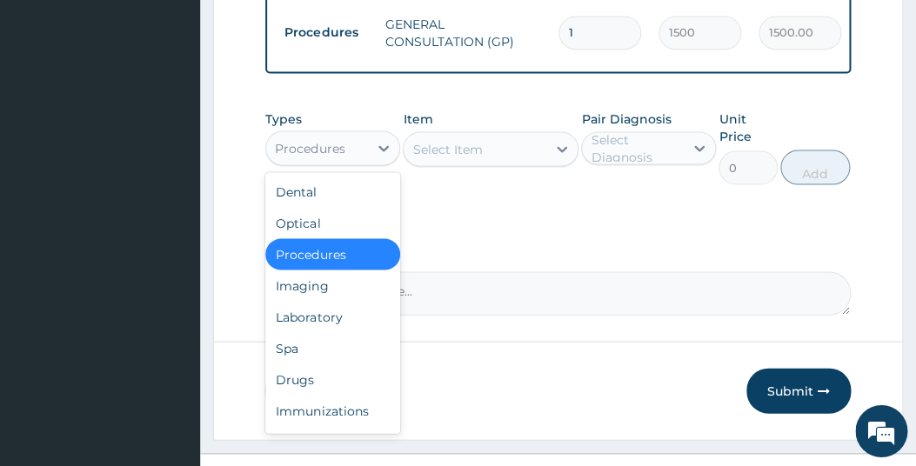
scroll to position [842, 0]
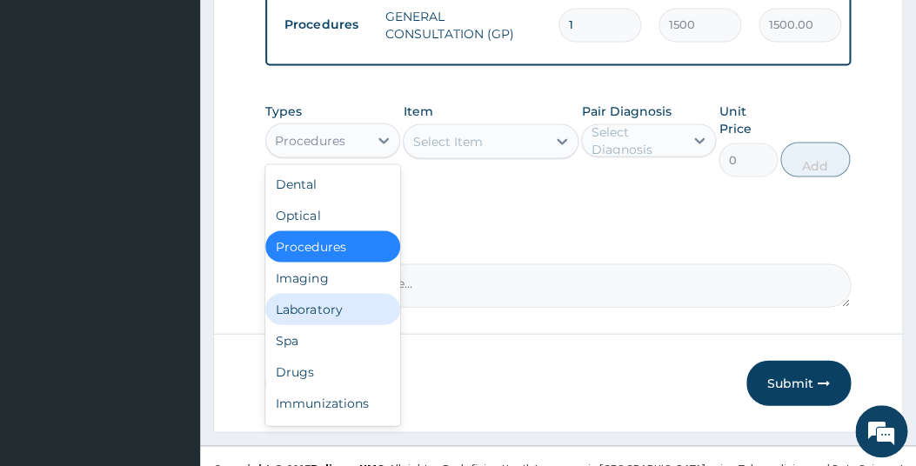
click at [320, 321] on div "Laboratory" at bounding box center [332, 308] width 135 height 31
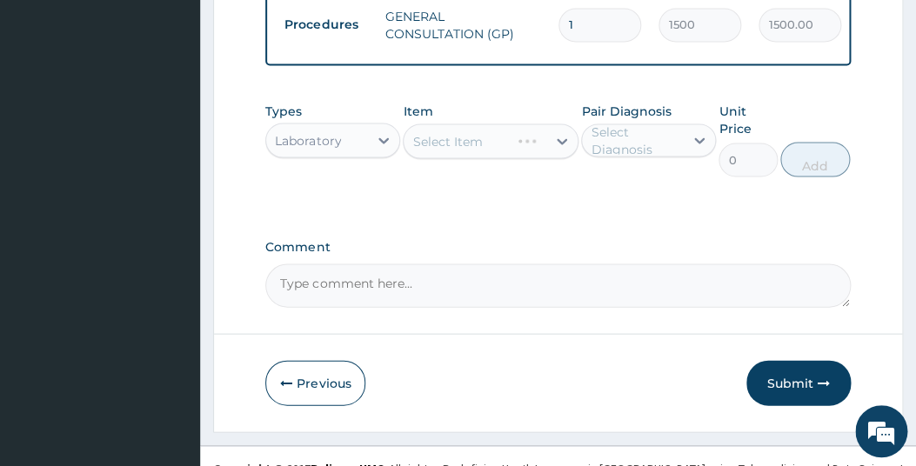
click at [526, 155] on div "Select Item" at bounding box center [491, 141] width 176 height 35
click at [566, 155] on div "Select Item" at bounding box center [491, 141] width 176 height 35
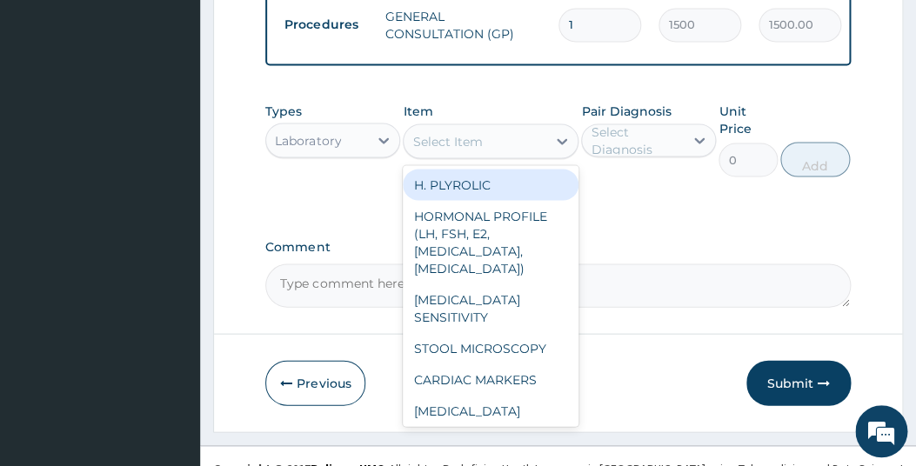
click at [553, 152] on div at bounding box center [561, 140] width 31 height 31
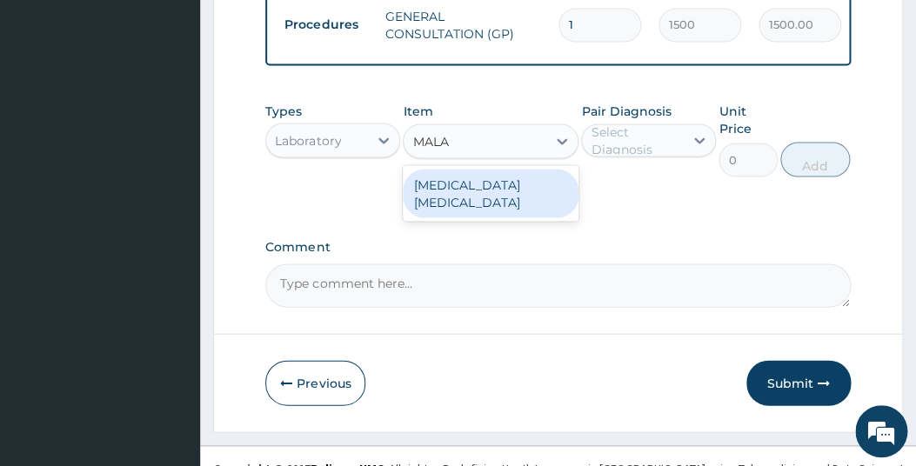
type input "MALAR"
click at [535, 197] on div "MALARIA PARASITE" at bounding box center [491, 193] width 176 height 49
type input "800"
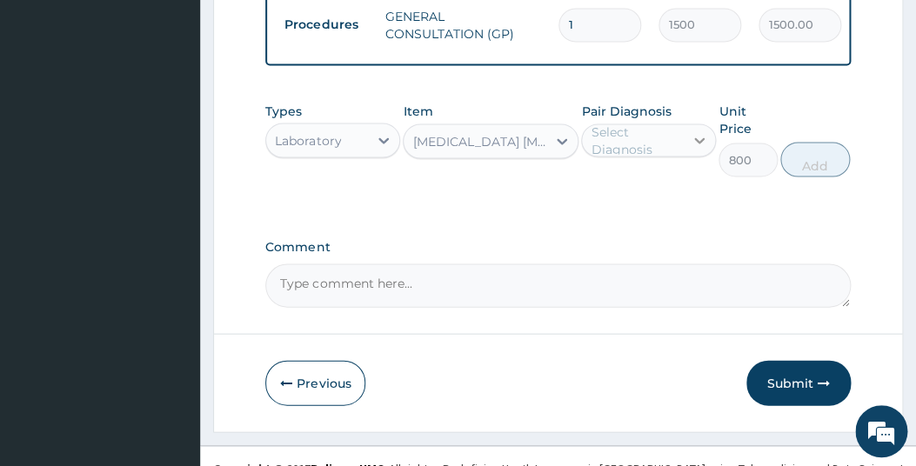
click at [702, 149] on icon at bounding box center [699, 139] width 17 height 17
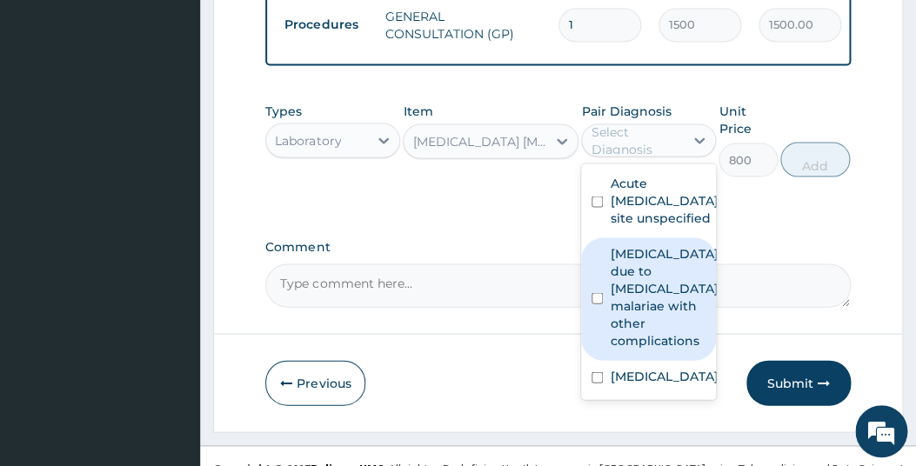
click at [599, 304] on input "checkbox" at bounding box center [597, 297] width 11 height 11
checkbox input "true"
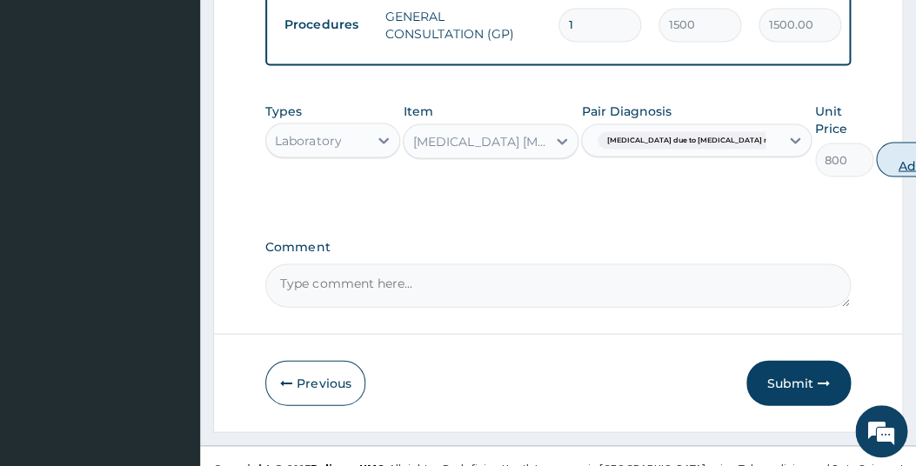
click at [876, 169] on button "Add" at bounding box center [911, 159] width 70 height 35
type input "0"
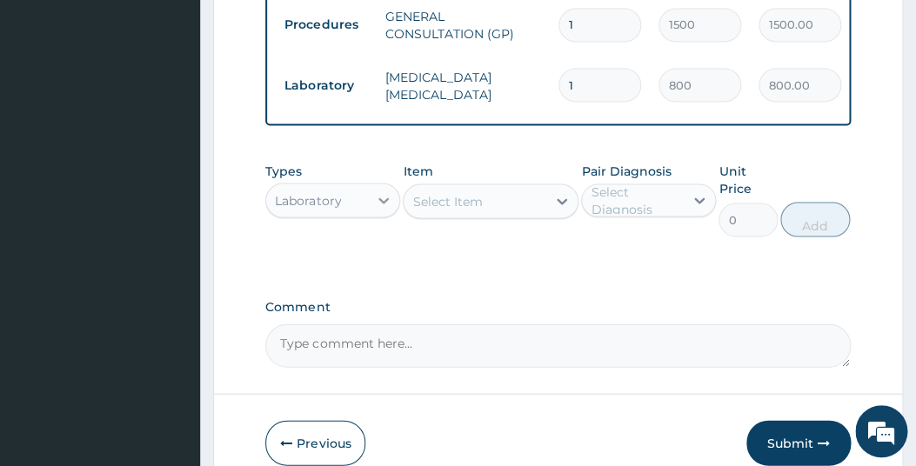
click at [392, 209] on icon at bounding box center [383, 199] width 17 height 17
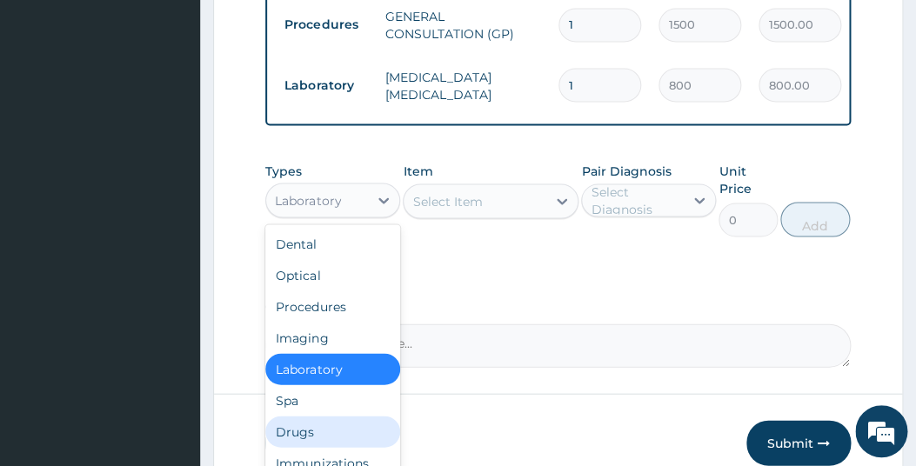
click at [298, 445] on div "Drugs" at bounding box center [332, 431] width 135 height 31
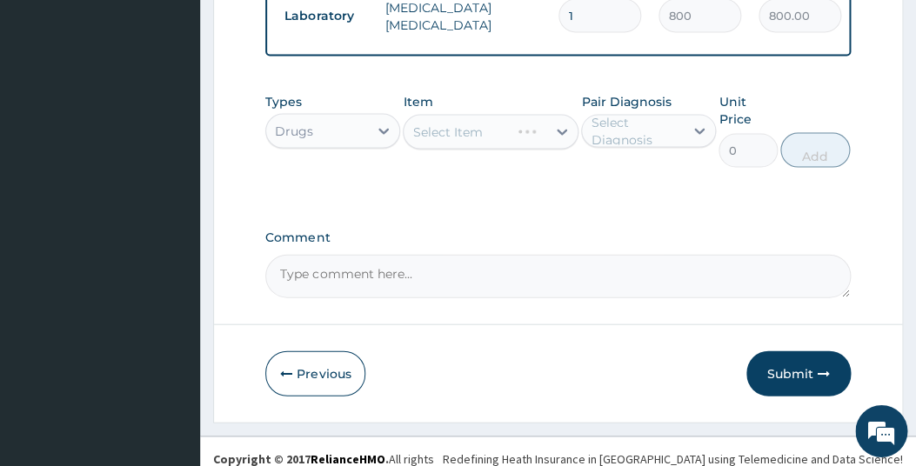
scroll to position [935, 0]
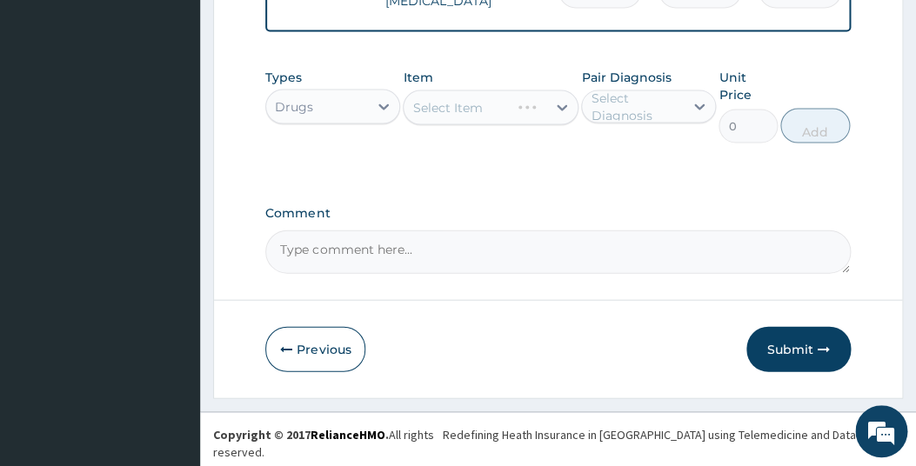
click at [537, 120] on div "Select Item" at bounding box center [491, 108] width 176 height 35
click at [555, 120] on div "Select Item" at bounding box center [491, 108] width 176 height 35
click at [550, 117] on div "Select Item" at bounding box center [491, 108] width 176 height 35
click at [564, 117] on icon at bounding box center [561, 107] width 17 height 17
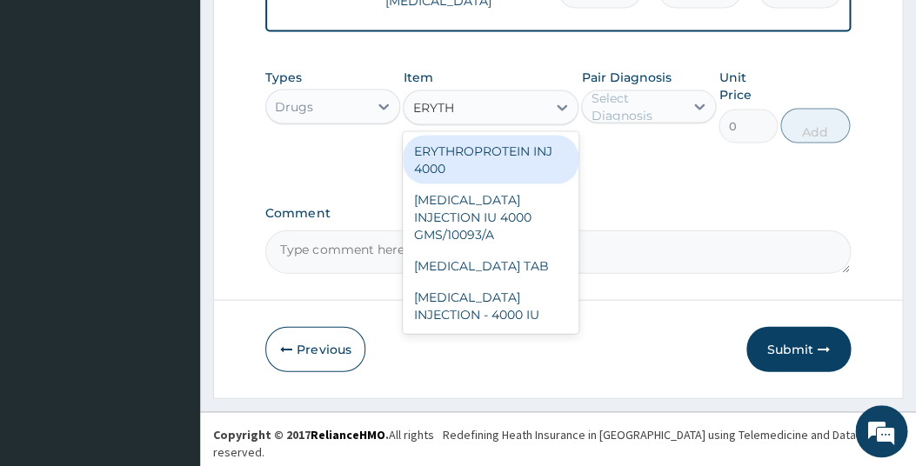
type input "ERYTHR"
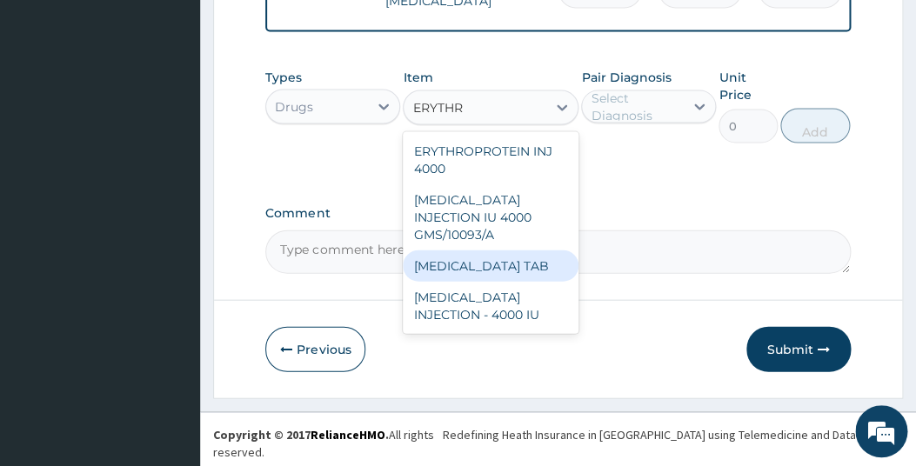
click at [516, 277] on div "[MEDICAL_DATA] TAB" at bounding box center [491, 266] width 176 height 31
type input "32.5"
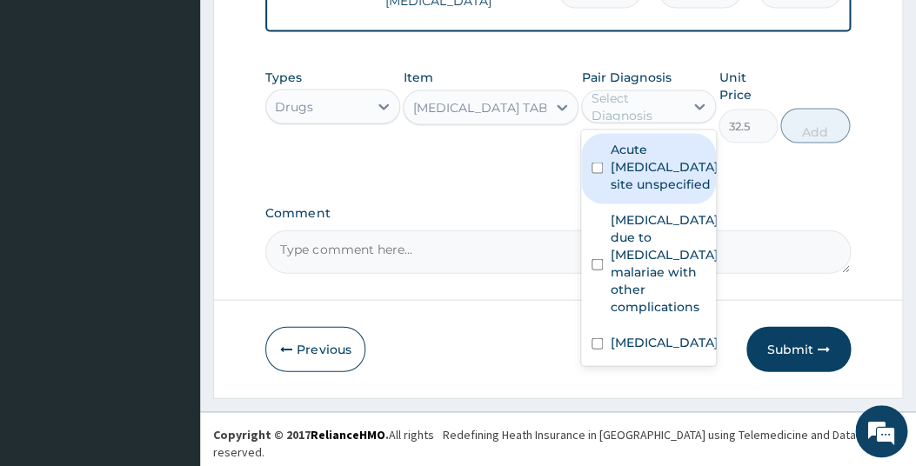
click at [629, 111] on div "Select Diagnosis" at bounding box center [636, 107] width 91 height 35
click at [599, 174] on input "checkbox" at bounding box center [597, 168] width 11 height 11
checkbox input "true"
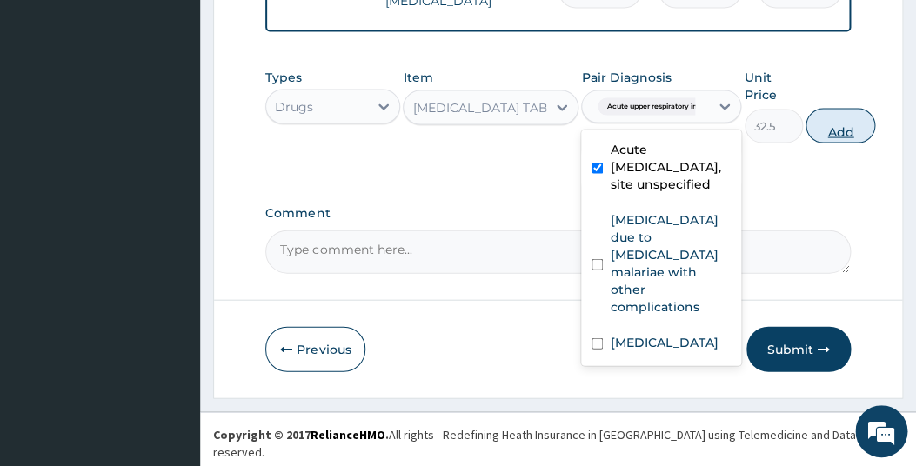
click at [849, 136] on button "Add" at bounding box center [841, 126] width 70 height 35
type input "0"
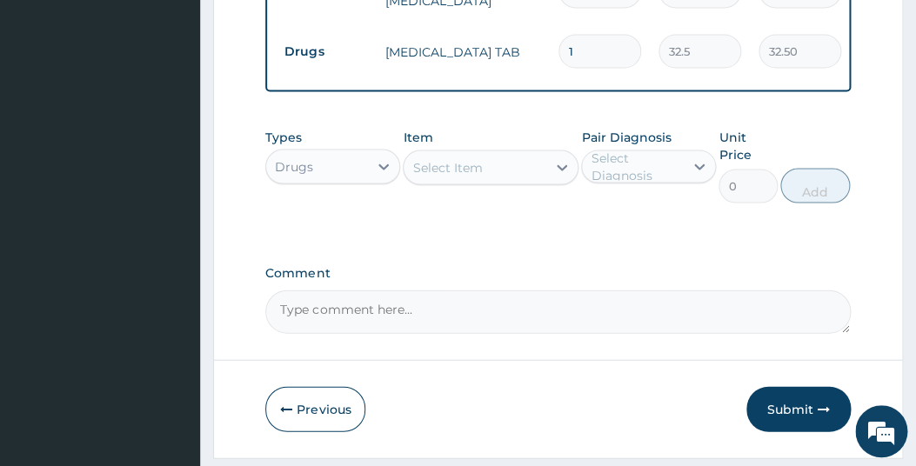
type input "15"
type input "487.50"
type input "15"
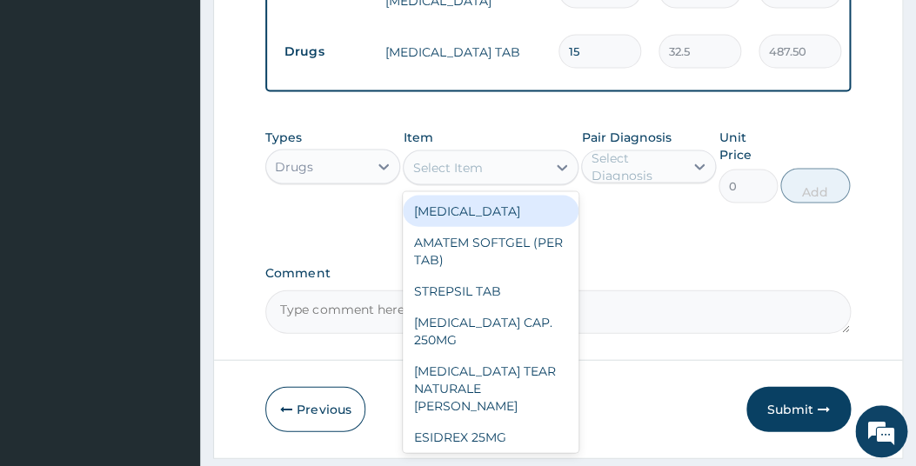
click at [445, 177] on div "Select Item" at bounding box center [447, 167] width 70 height 17
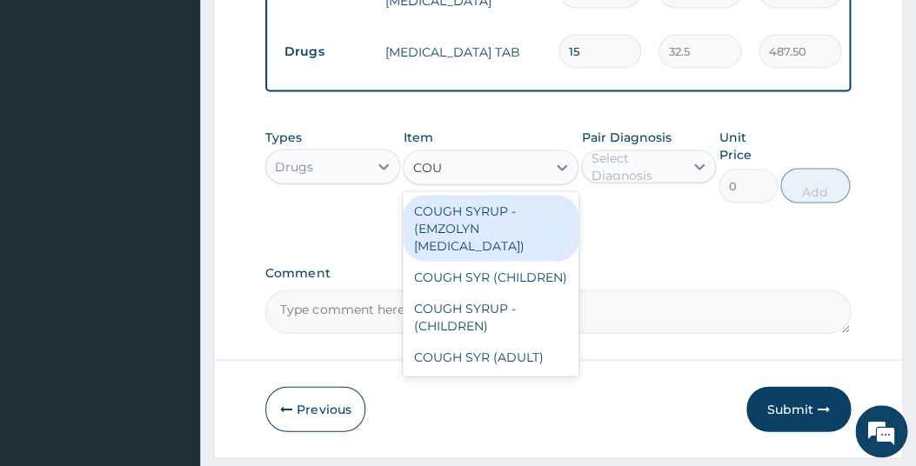
type input "COUGH"
click at [442, 239] on div "COUGH SYRUP - (EMZOLYN [MEDICAL_DATA])" at bounding box center [491, 229] width 176 height 66
type input "500"
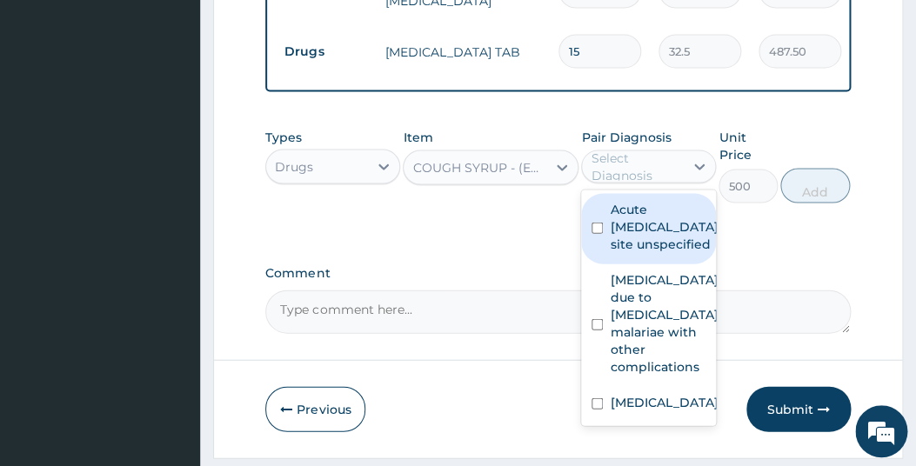
click at [680, 178] on div "Select Diagnosis" at bounding box center [636, 167] width 91 height 35
click at [599, 234] on input "checkbox" at bounding box center [597, 228] width 11 height 11
checkbox input "true"
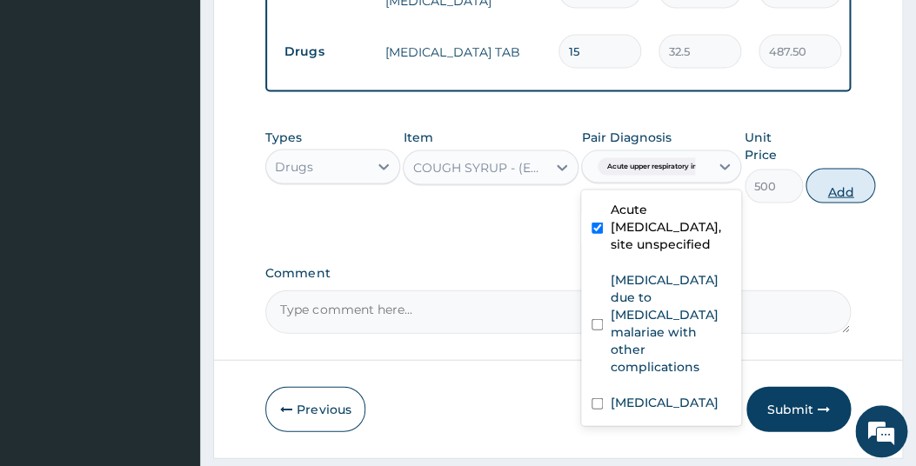
click at [842, 194] on button "Add" at bounding box center [841, 186] width 70 height 35
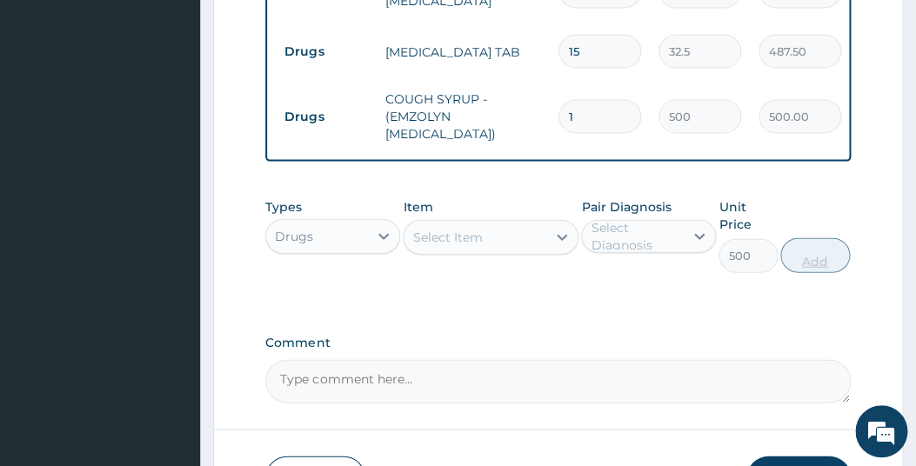
type input "0"
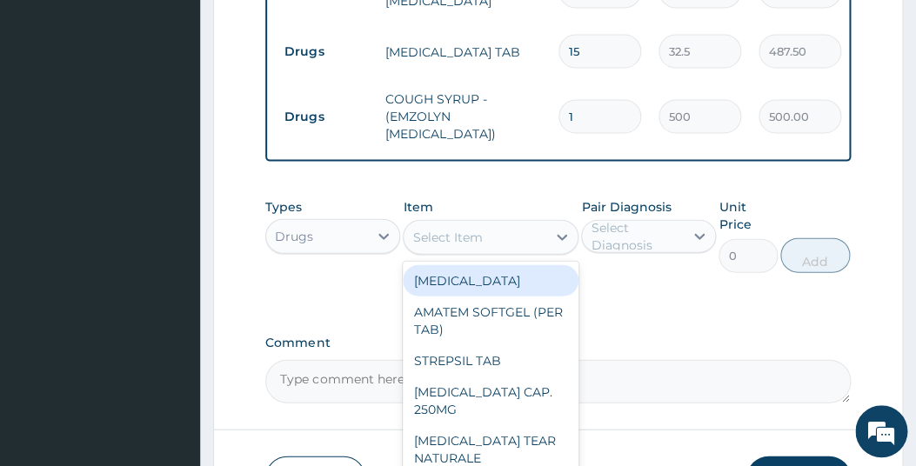
click at [505, 251] on div "Select Item" at bounding box center [475, 238] width 143 height 28
type input "6"
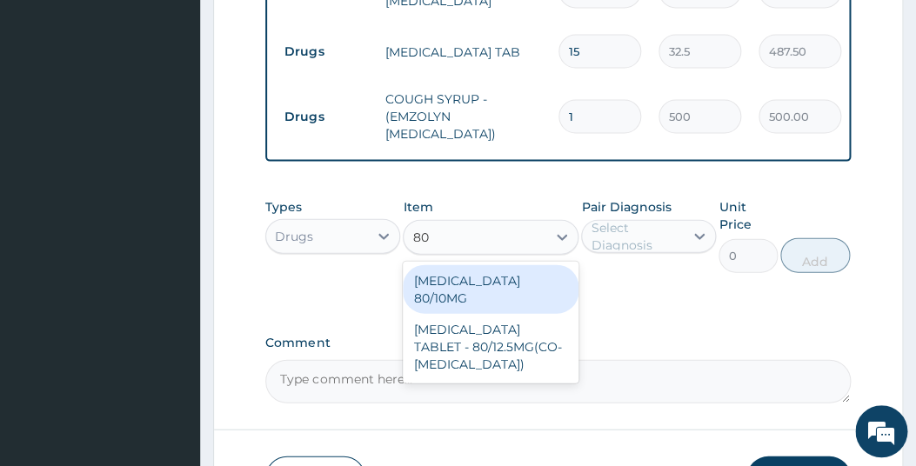
type input "8"
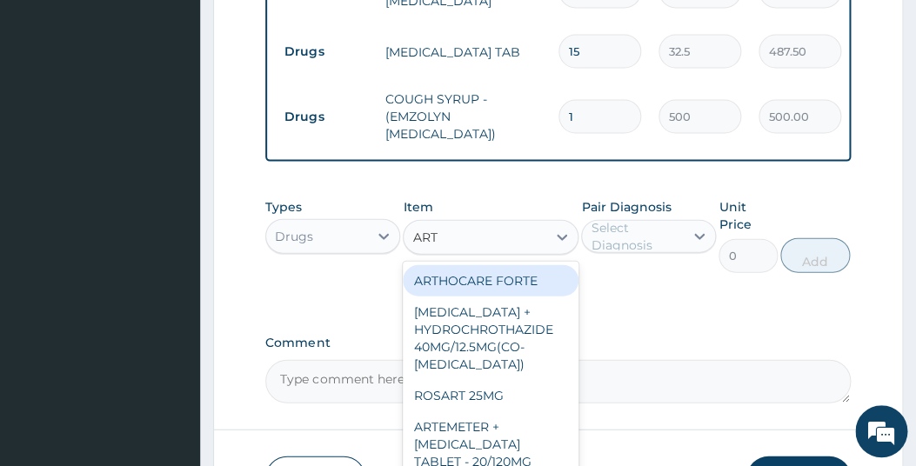
type input "ARTE"
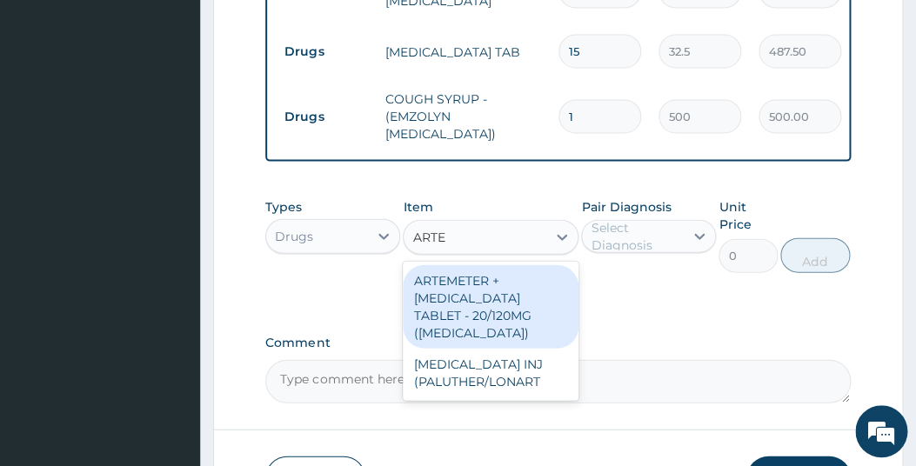
click at [481, 316] on div "ARTEMETER + [MEDICAL_DATA] TABLET - 20/120MG ([MEDICAL_DATA])" at bounding box center [491, 307] width 176 height 84
type input "120"
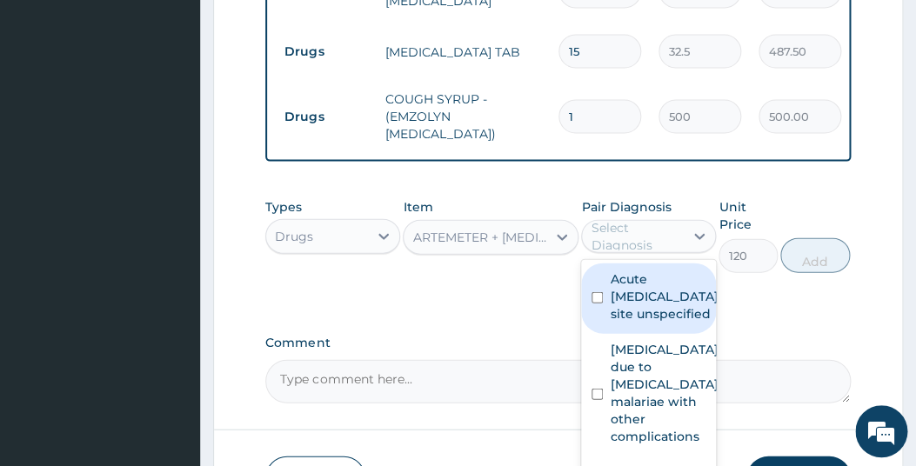
click at [650, 238] on div "Select Diagnosis" at bounding box center [636, 236] width 91 height 35
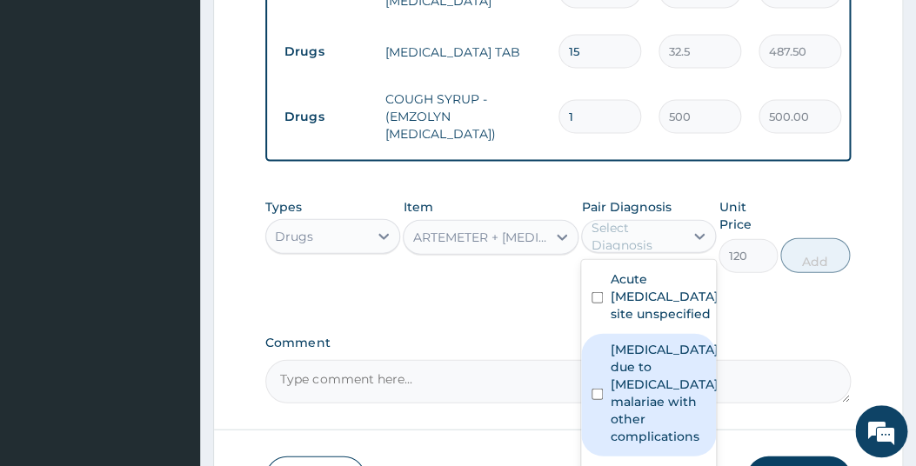
click at [601, 400] on input "checkbox" at bounding box center [597, 394] width 11 height 11
checkbox input "true"
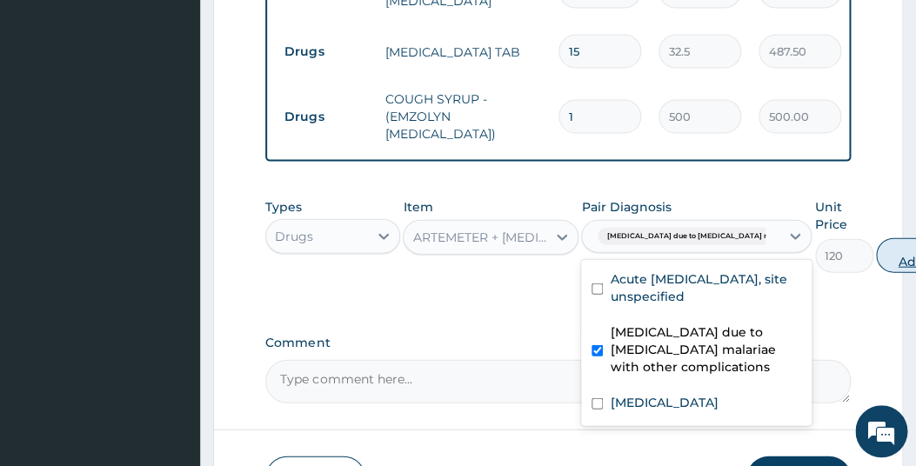
click at [876, 268] on button "Add" at bounding box center [911, 255] width 70 height 35
type input "0"
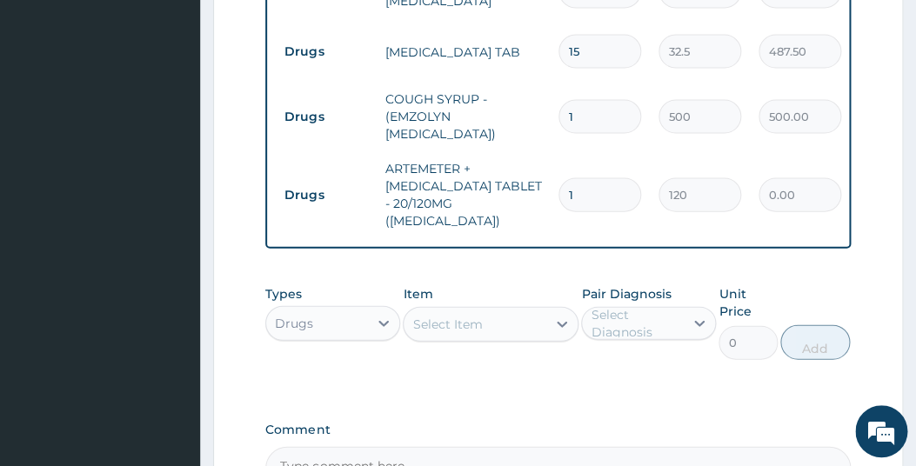
type input "0.00"
type input "2"
type input "240.00"
type input "24"
type input "2880.00"
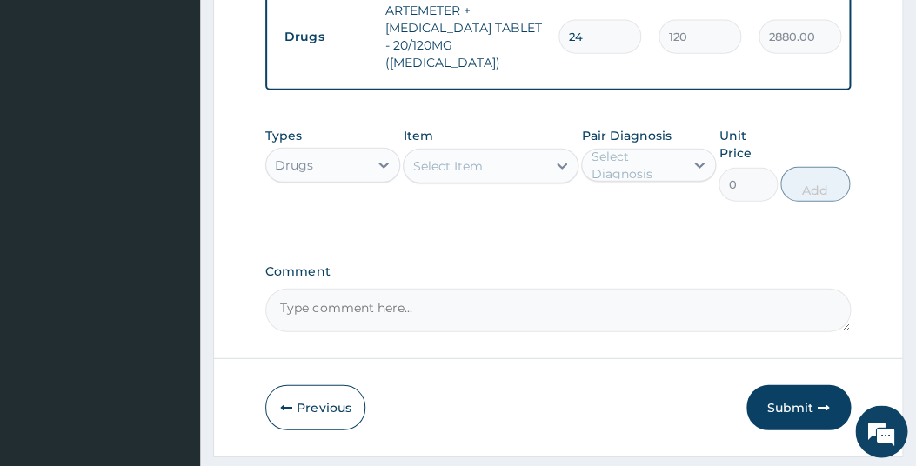
scroll to position [1123, 0]
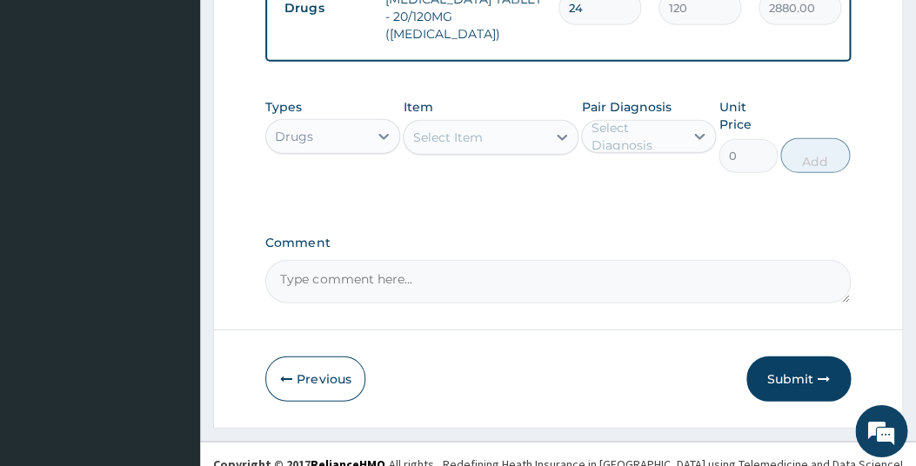
type input "24"
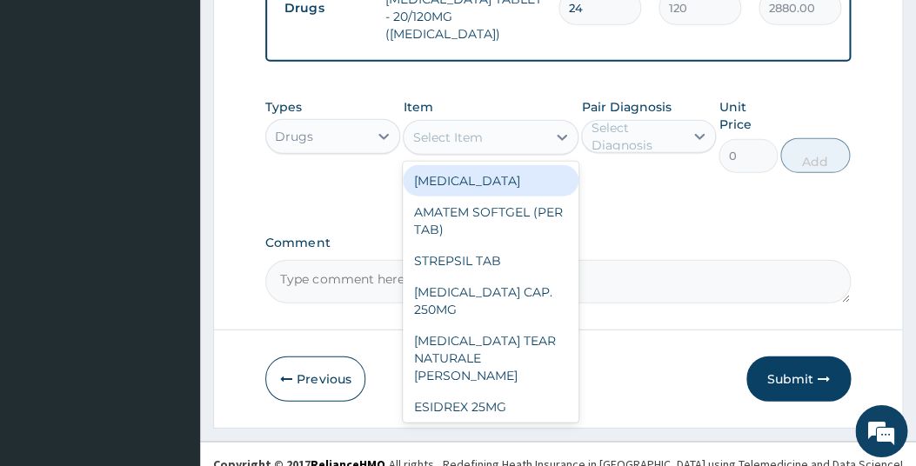
click at [499, 138] on div "Select Item" at bounding box center [475, 138] width 143 height 28
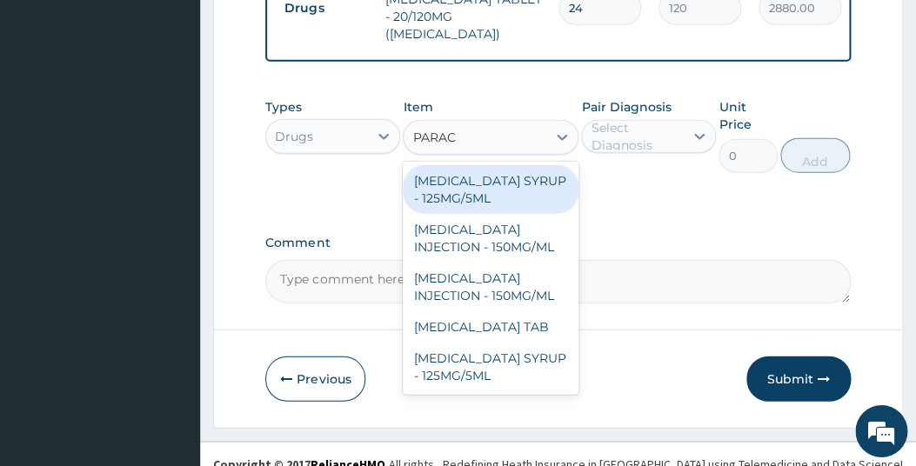
type input "PARACE"
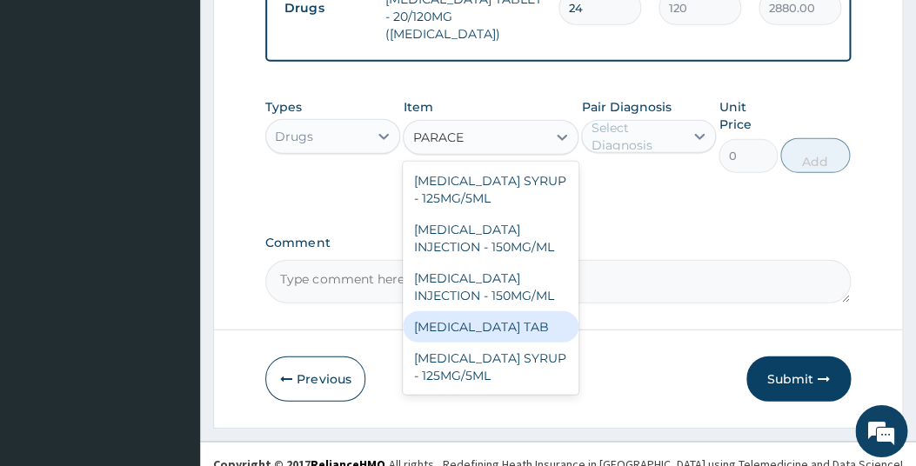
click at [460, 323] on div "[MEDICAL_DATA] TAB" at bounding box center [491, 327] width 176 height 31
type input "7.5"
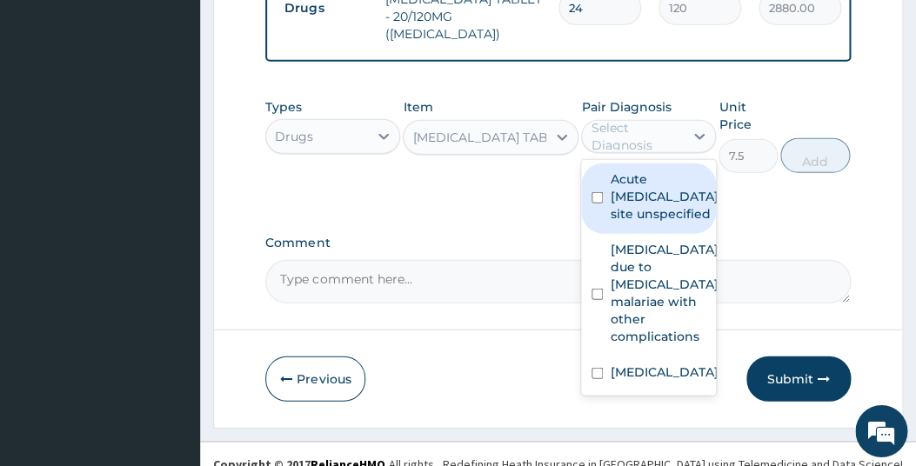
click at [650, 132] on div "Select Diagnosis" at bounding box center [636, 136] width 91 height 35
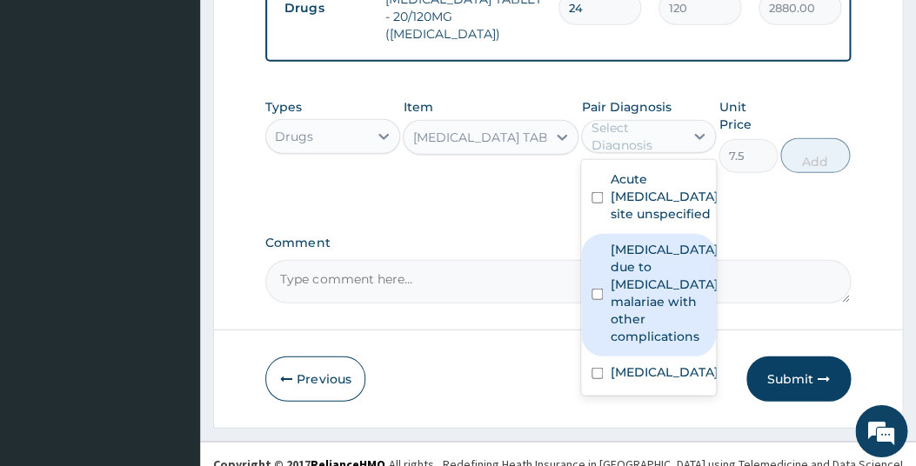
click at [593, 300] on input "checkbox" at bounding box center [597, 294] width 11 height 11
checkbox input "true"
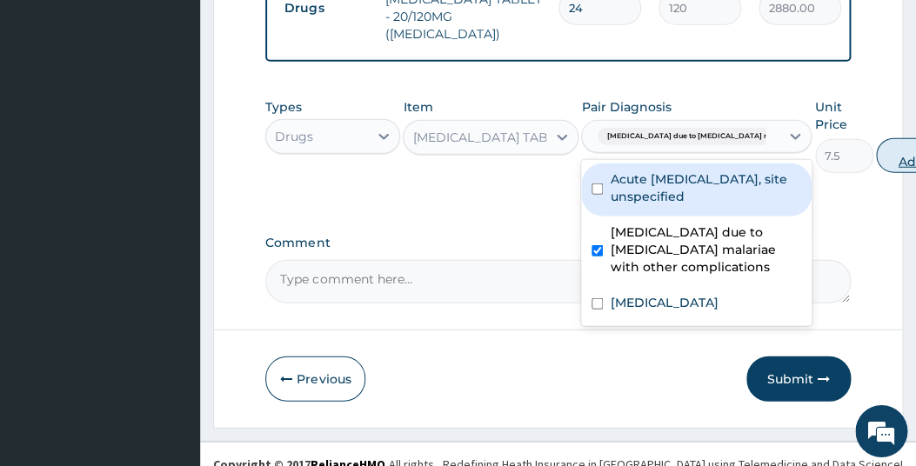
click at [876, 142] on button "Add" at bounding box center [911, 155] width 70 height 35
type input "0"
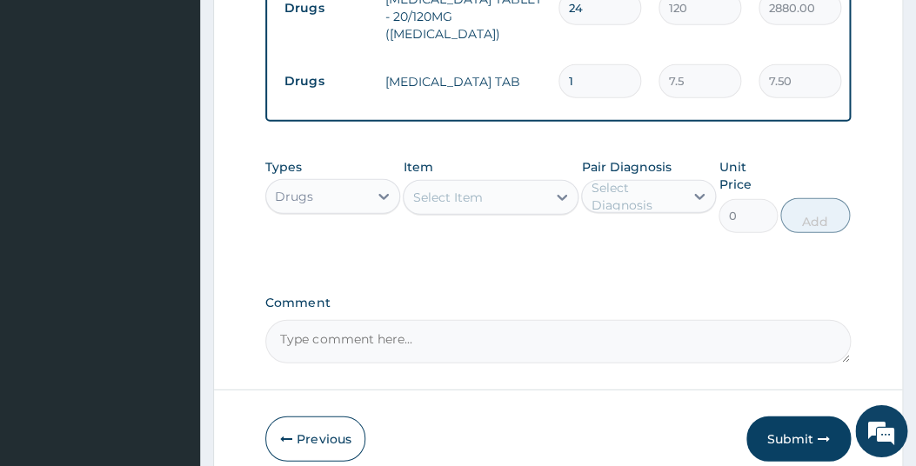
type input "18"
type input "135.00"
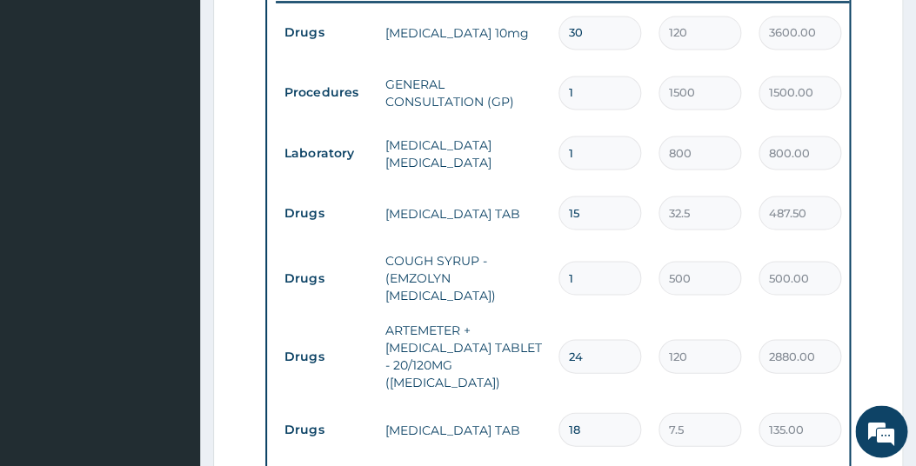
scroll to position [662, 0]
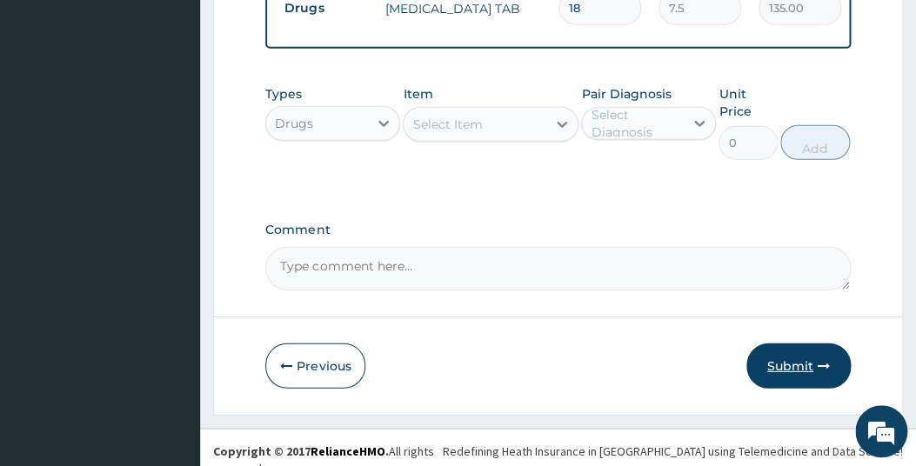
type input "18"
click at [777, 351] on button "Submit" at bounding box center [799, 366] width 104 height 45
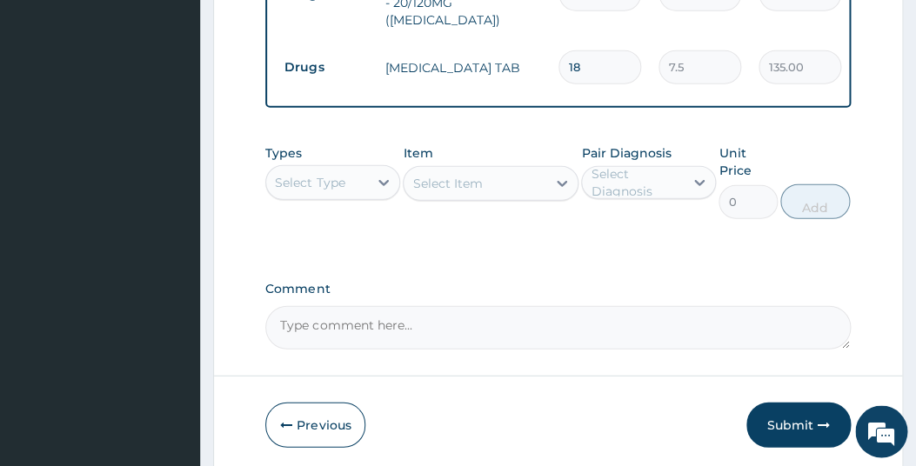
scroll to position [1145, 0]
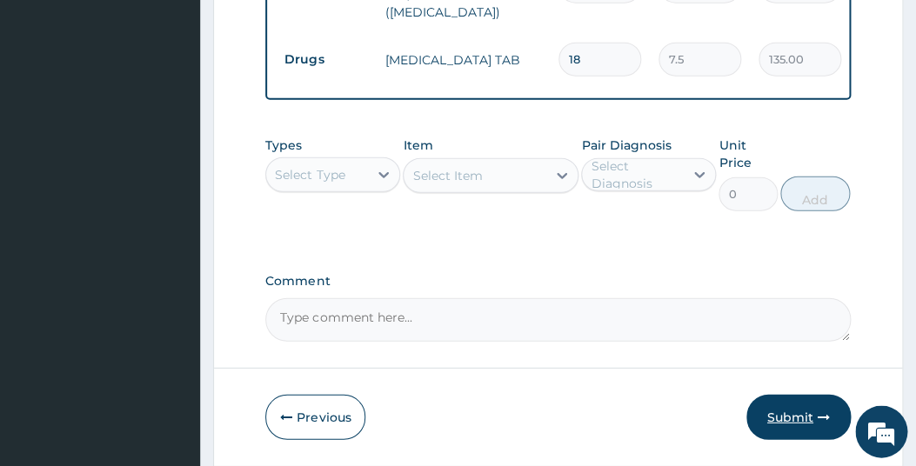
click at [786, 412] on button "Submit" at bounding box center [799, 416] width 104 height 45
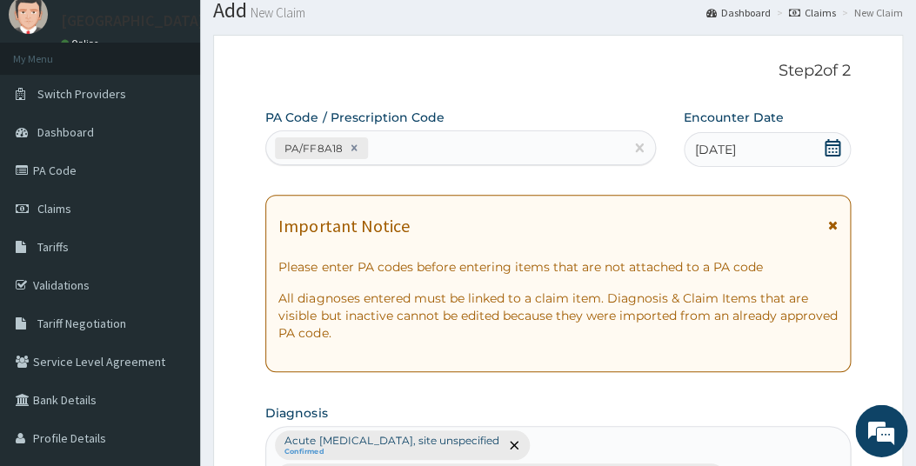
scroll to position [0, 0]
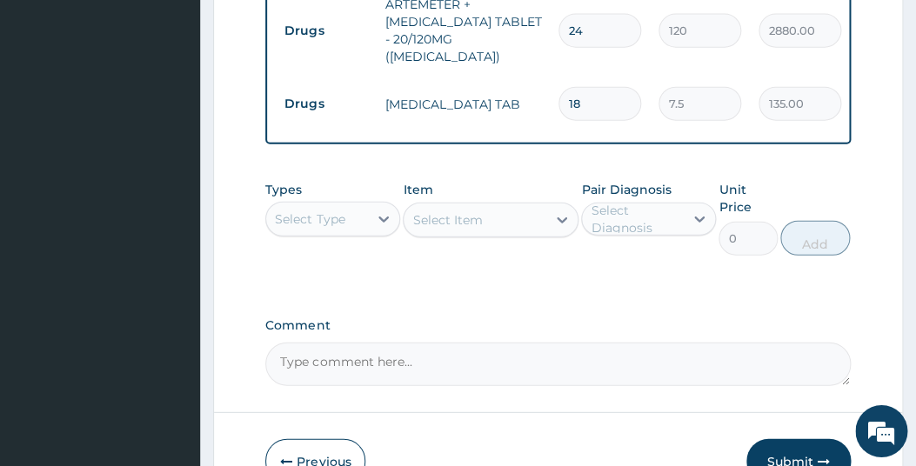
click at [786, 454] on button "Submit" at bounding box center [799, 461] width 104 height 45
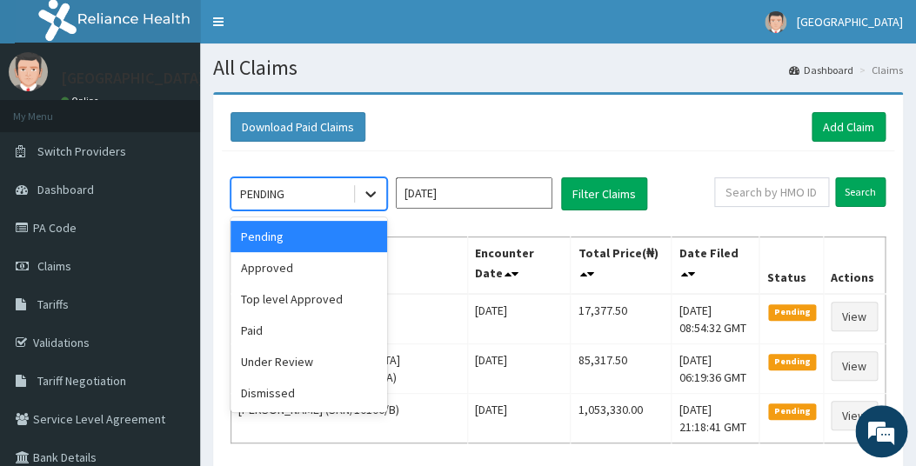
click at [381, 196] on div at bounding box center [370, 193] width 31 height 31
click at [290, 263] on div "Approved" at bounding box center [309, 267] width 157 height 31
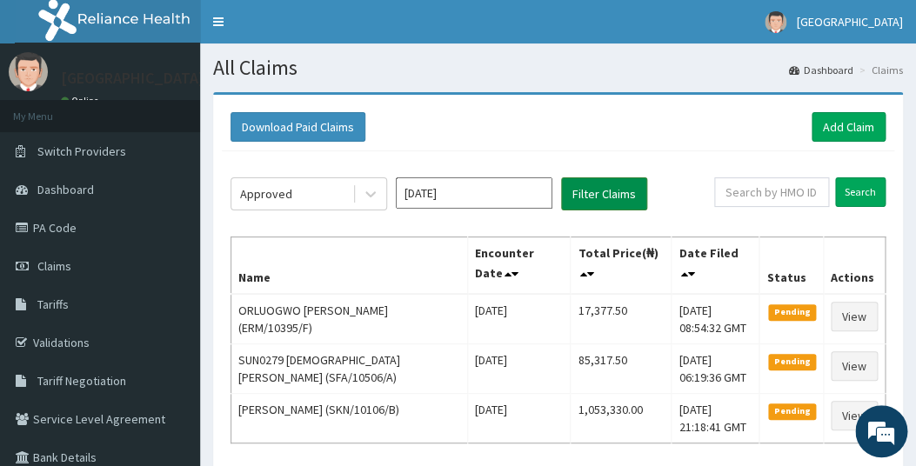
click at [612, 194] on button "Filter Claims" at bounding box center [604, 194] width 86 height 33
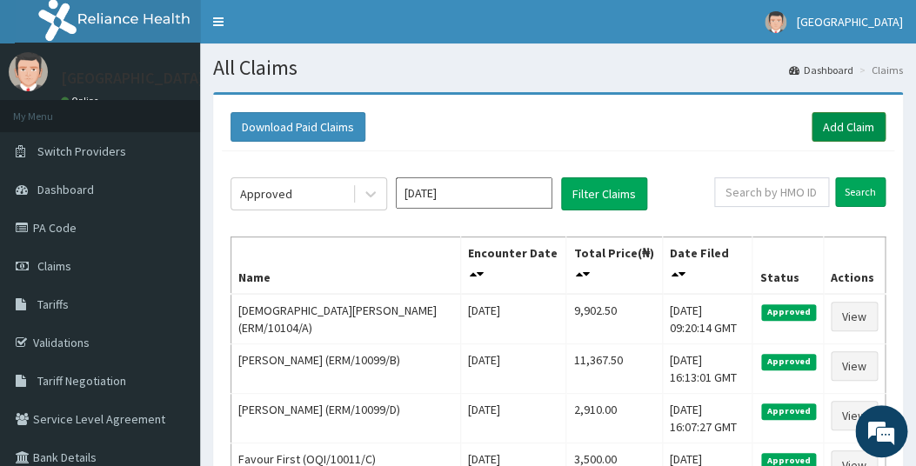
click at [838, 124] on link "Add Claim" at bounding box center [849, 127] width 74 height 30
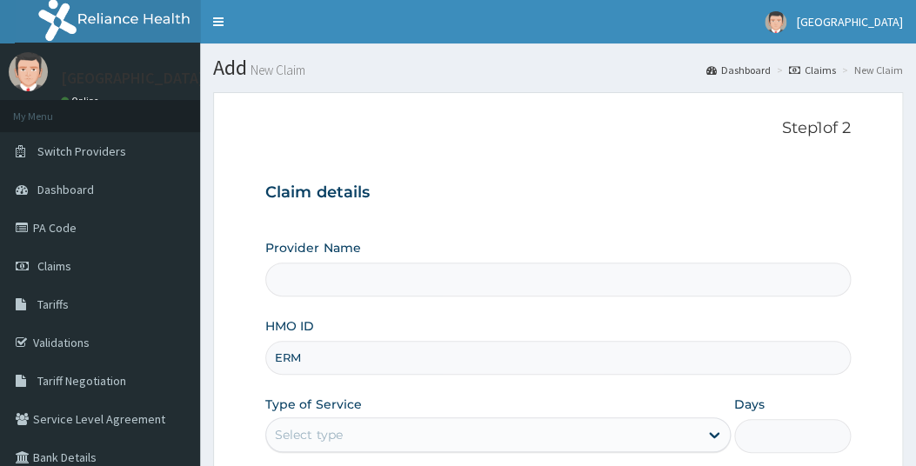
type input "ERM/"
type input "[GEOGRAPHIC_DATA]"
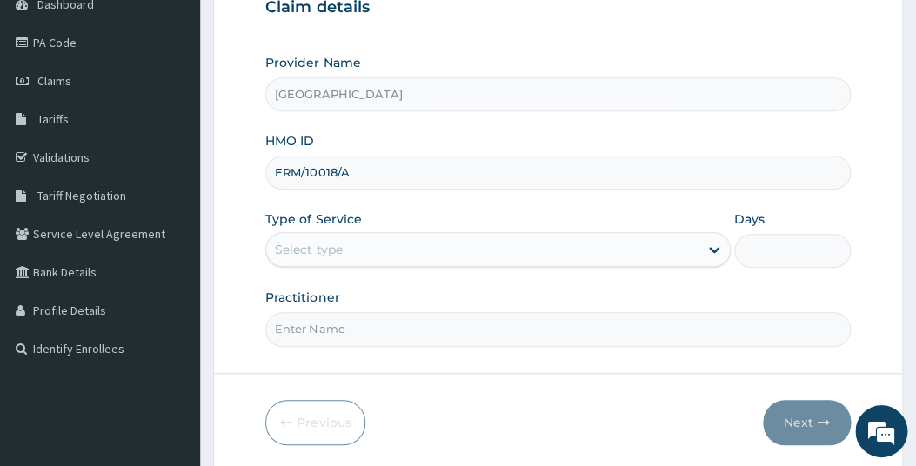
scroll to position [211, 0]
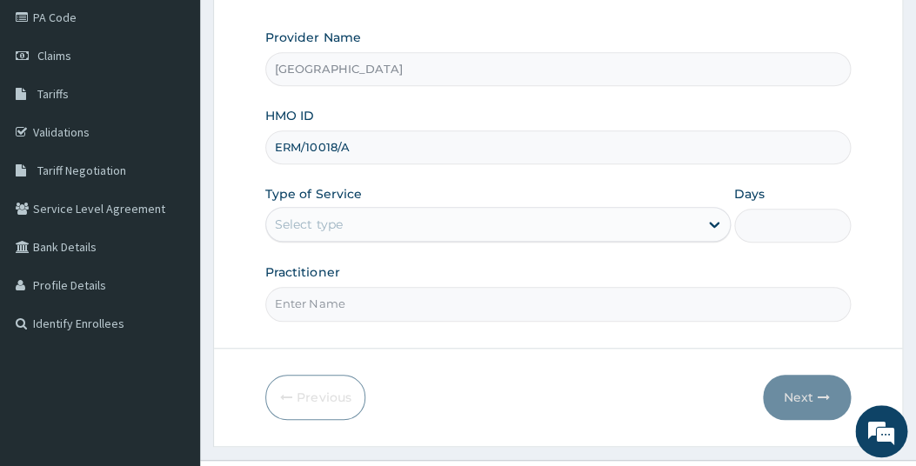
drag, startPoint x: 355, startPoint y: 149, endPoint x: 264, endPoint y: 145, distance: 91.4
click at [265, 145] on input "ERM/10018/A" at bounding box center [557, 148] width 585 height 34
type input "ERM/10018/A"
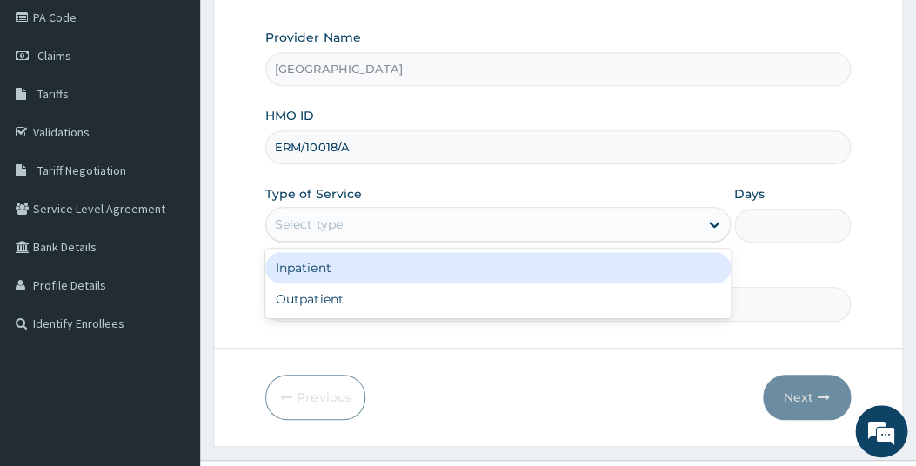
click at [406, 228] on div "Select type" at bounding box center [482, 225] width 432 height 28
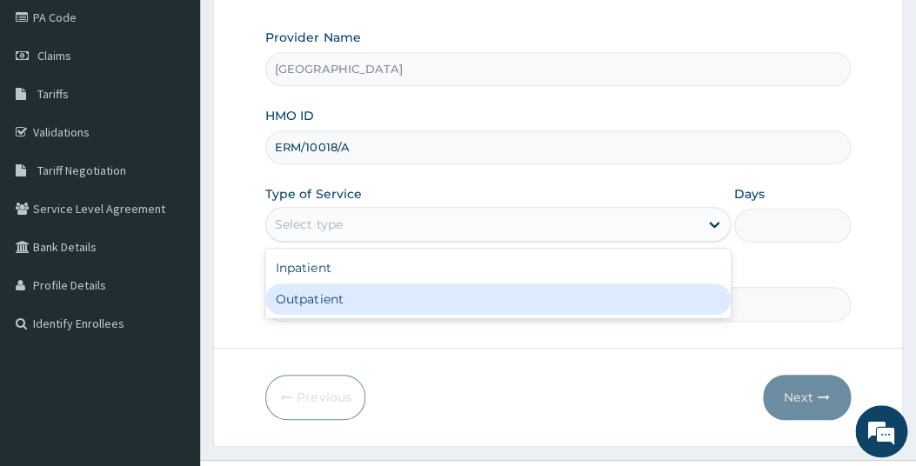
click at [351, 293] on div "Outpatient" at bounding box center [498, 299] width 466 height 31
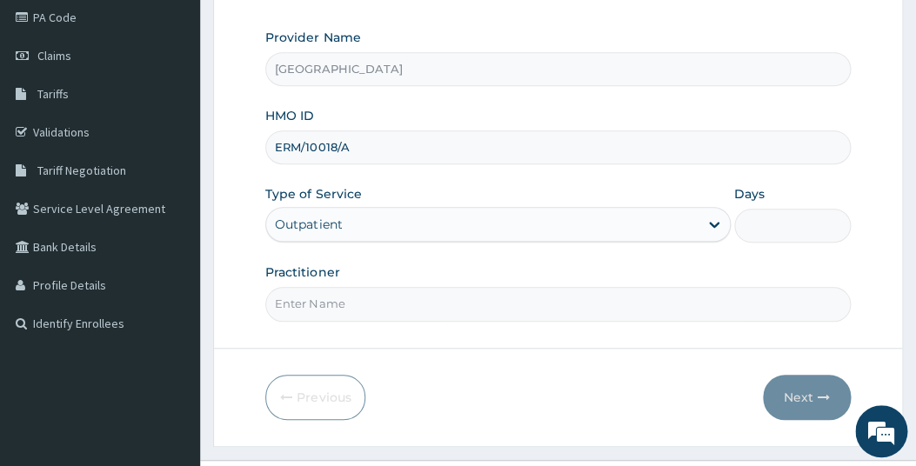
type input "1"
click at [421, 303] on input "Practitioner" at bounding box center [557, 304] width 585 height 34
type input "GP"
click at [812, 390] on button "Next" at bounding box center [807, 397] width 88 height 45
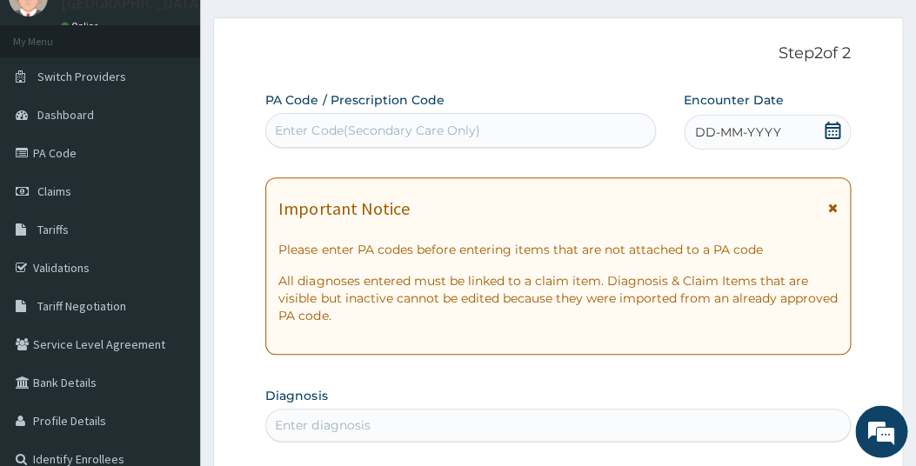
scroll to position [50, 0]
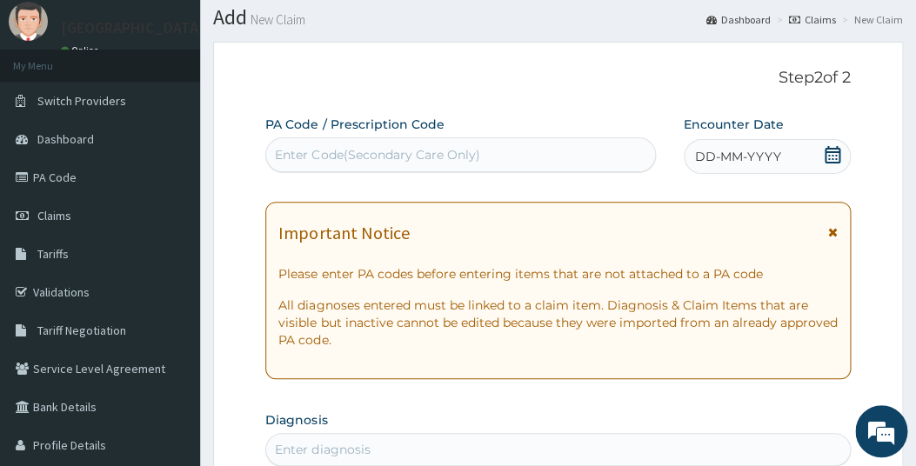
click at [828, 153] on icon at bounding box center [832, 154] width 17 height 17
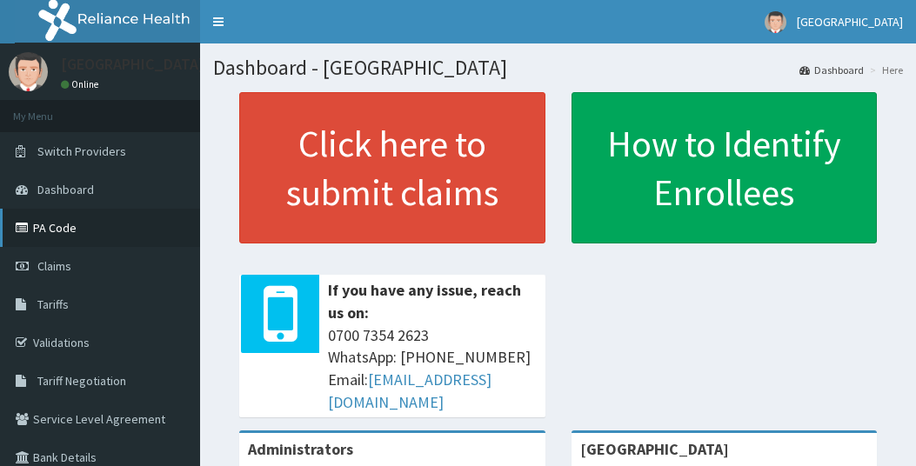
click at [59, 227] on link "PA Code" at bounding box center [100, 228] width 200 height 38
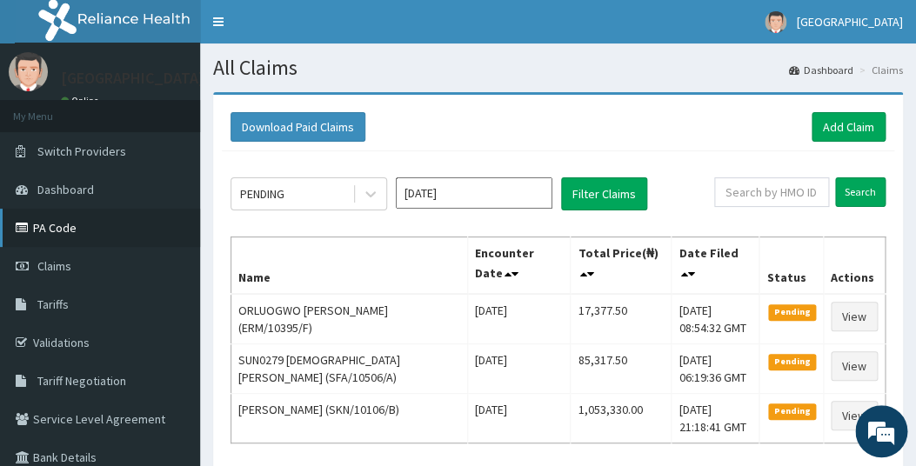
click at [52, 227] on link "PA Code" at bounding box center [100, 228] width 200 height 38
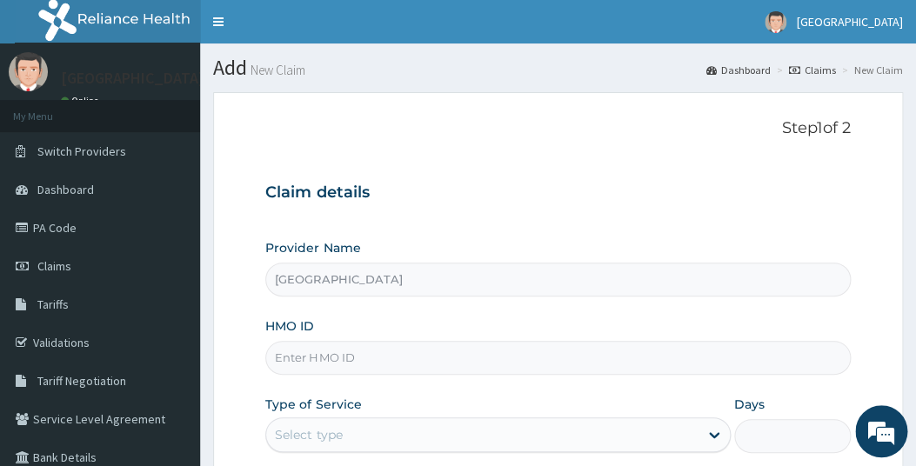
click at [342, 352] on input "HMO ID" at bounding box center [557, 358] width 585 height 34
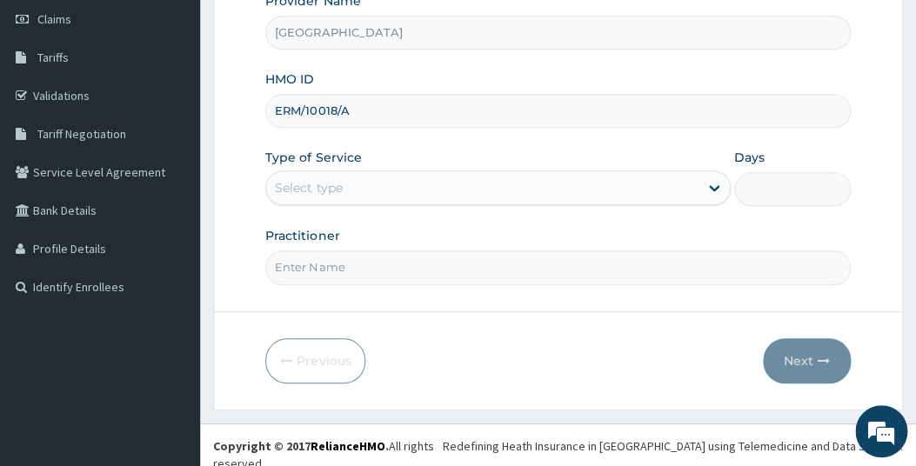
type input "ERM/10018/A"
click at [385, 188] on div "Select type" at bounding box center [482, 188] width 432 height 28
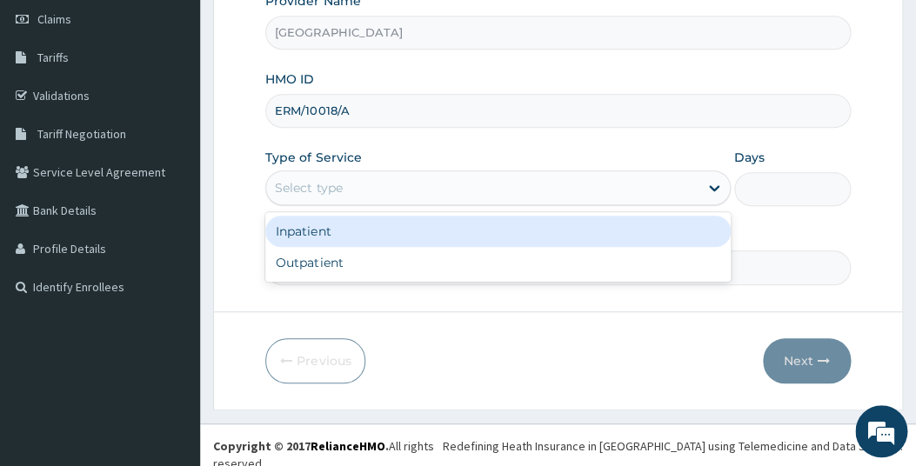
click at [284, 267] on div "Outpatient" at bounding box center [498, 262] width 466 height 31
type input "1"
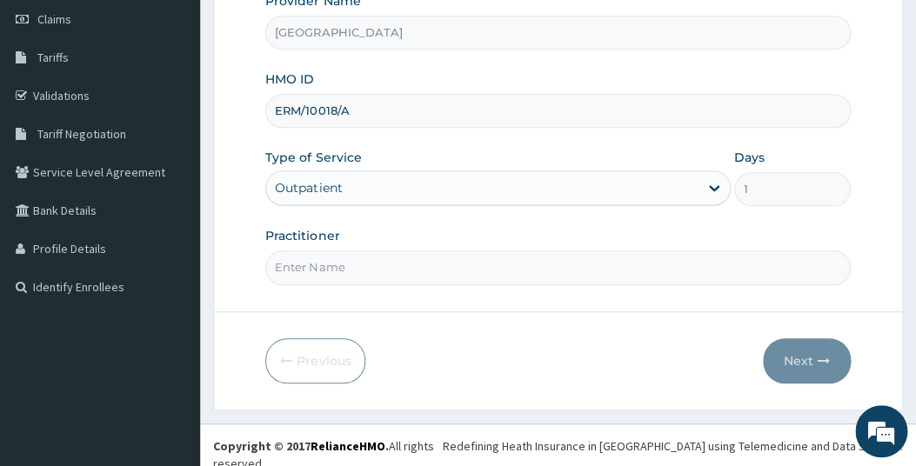
click at [371, 270] on input "Practitioner" at bounding box center [557, 268] width 585 height 34
type input "GP"
click at [788, 365] on button "Next" at bounding box center [807, 361] width 88 height 45
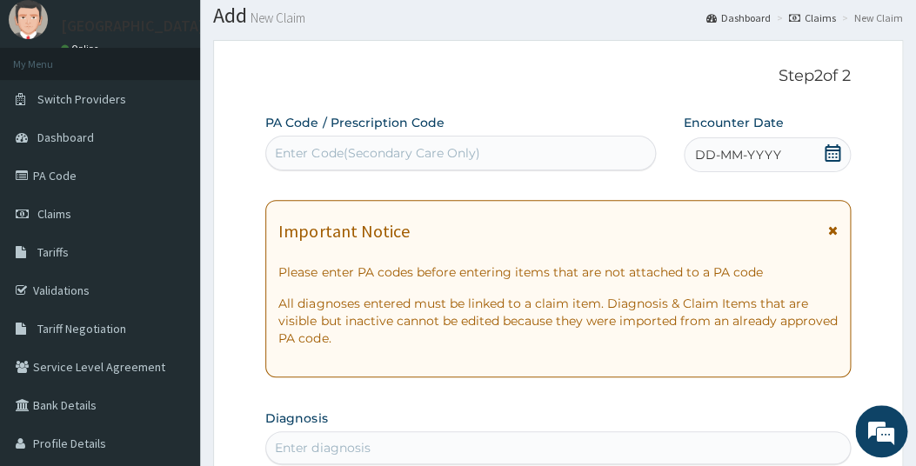
scroll to position [38, 0]
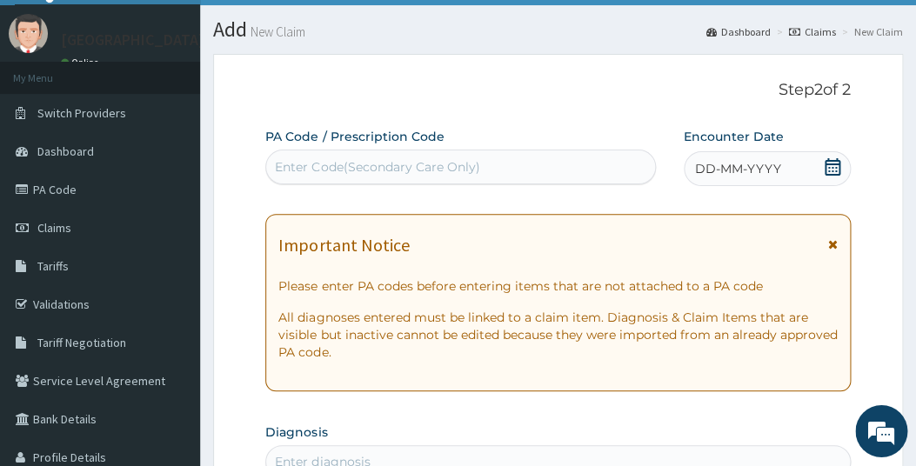
click at [826, 164] on icon at bounding box center [833, 166] width 16 height 17
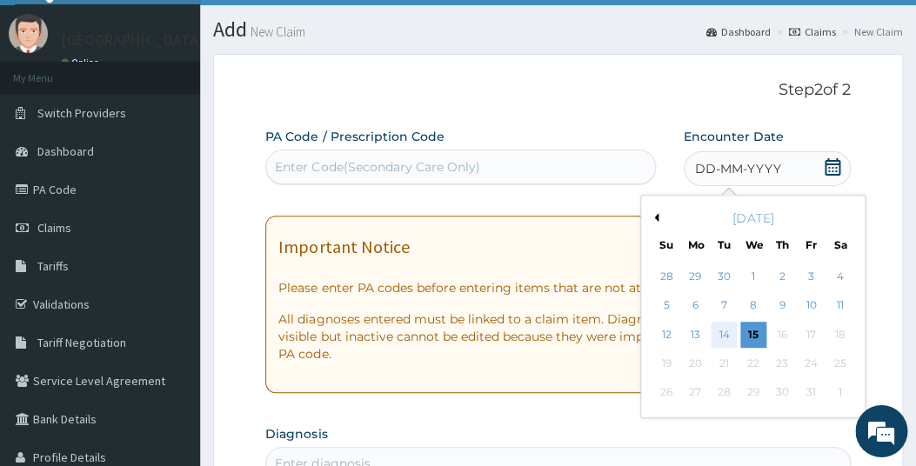
click at [725, 334] on div "14" at bounding box center [724, 335] width 26 height 26
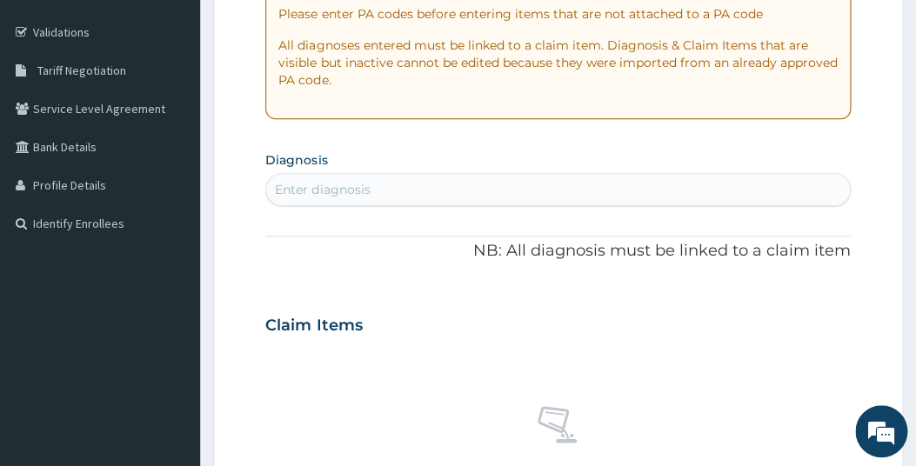
scroll to position [317, 0]
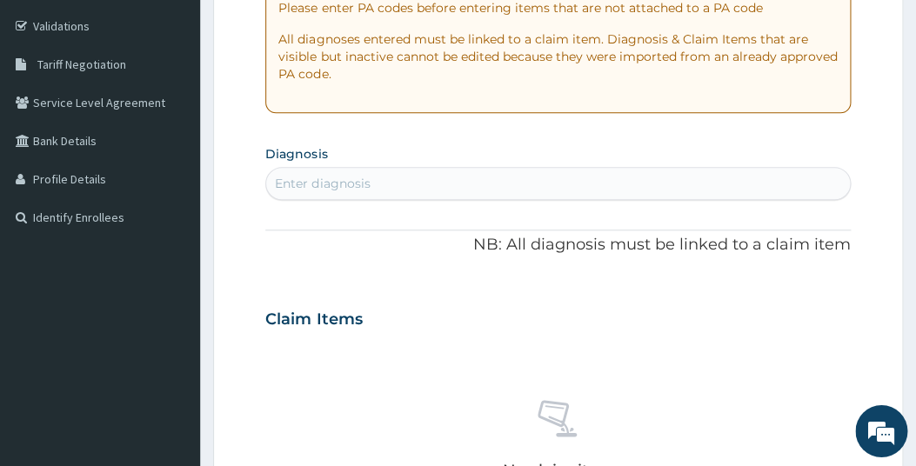
click at [359, 178] on div "Enter diagnosis" at bounding box center [322, 183] width 95 height 17
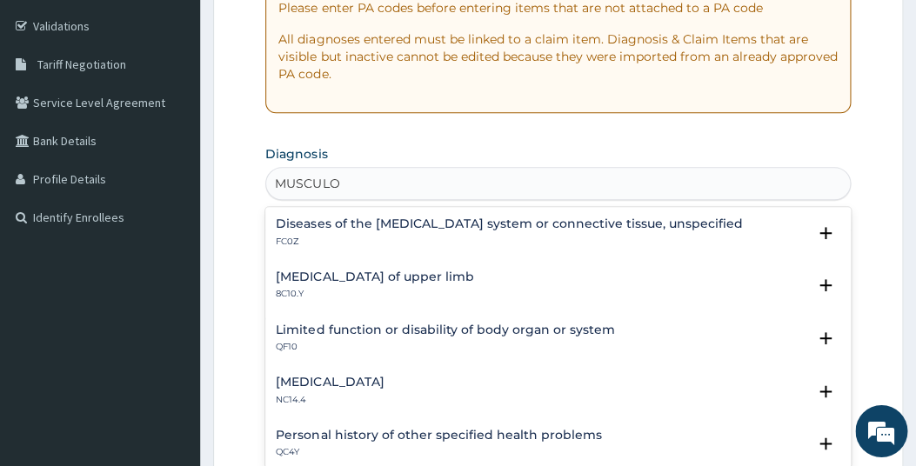
type input "MUSCULOS"
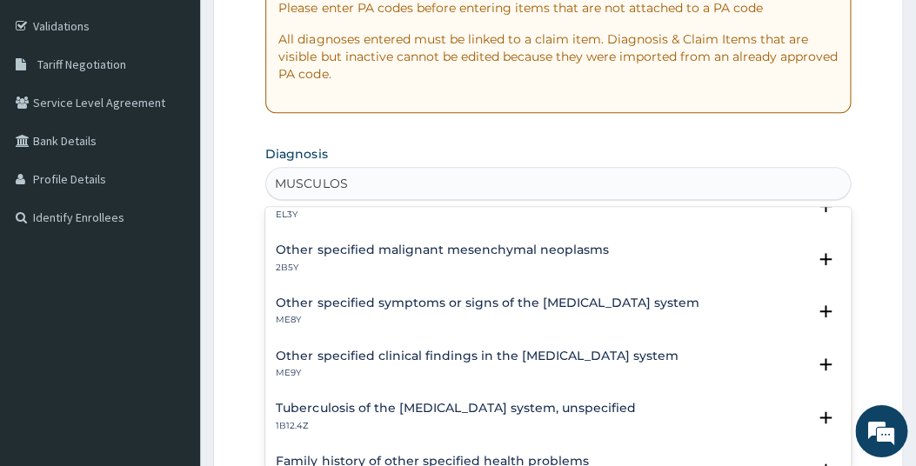
scroll to position [276, 0]
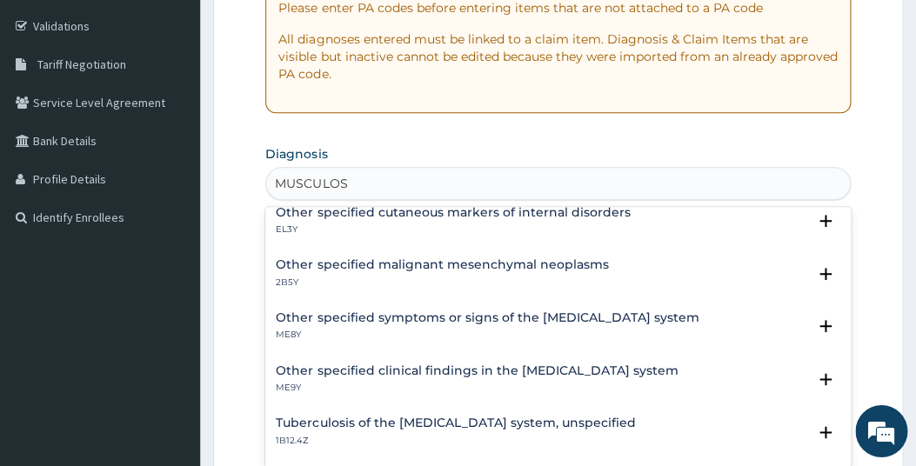
click at [476, 315] on h4 "Other specified symptoms or signs of the musculoskeletal system" at bounding box center [487, 318] width 423 height 13
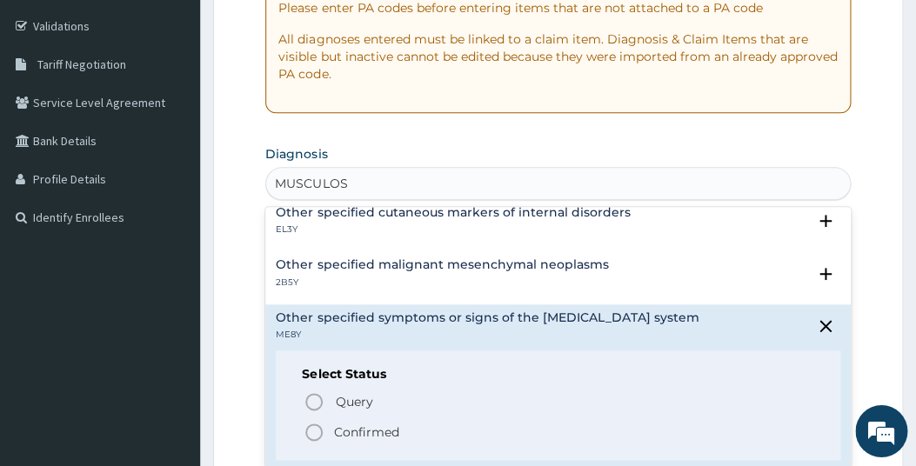
drag, startPoint x: 298, startPoint y: 436, endPoint x: 311, endPoint y: 436, distance: 12.2
click at [311, 436] on div "Select Status Query Query covers suspected (?), Keep in view (kiv), Ruled out (…" at bounding box center [558, 406] width 564 height 111
click at [313, 432] on icon "status option filled" at bounding box center [314, 432] width 21 height 21
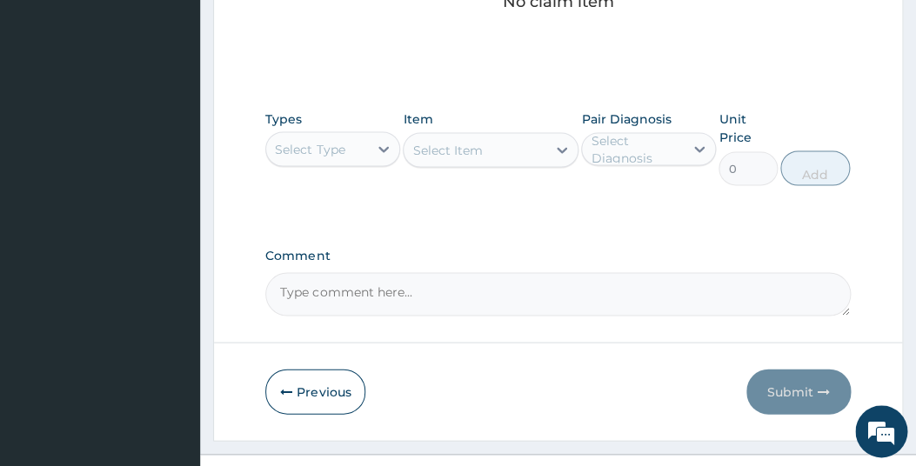
scroll to position [794, 0]
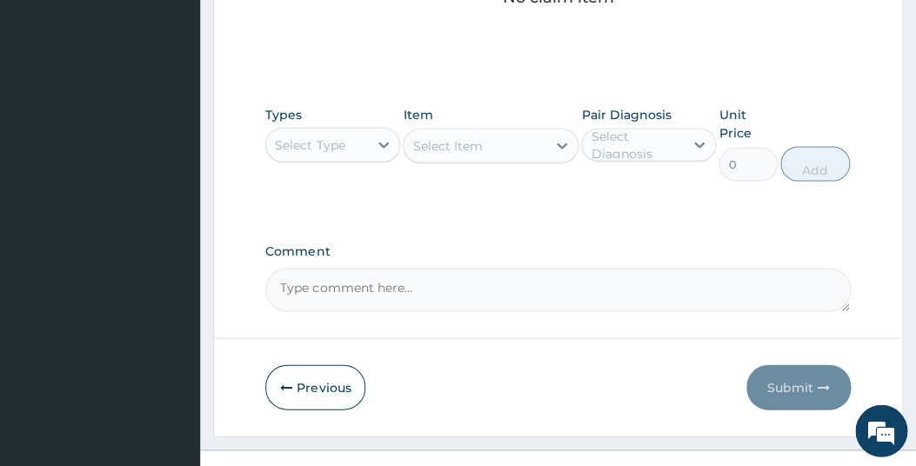
click at [366, 145] on div "Select Type" at bounding box center [317, 145] width 102 height 28
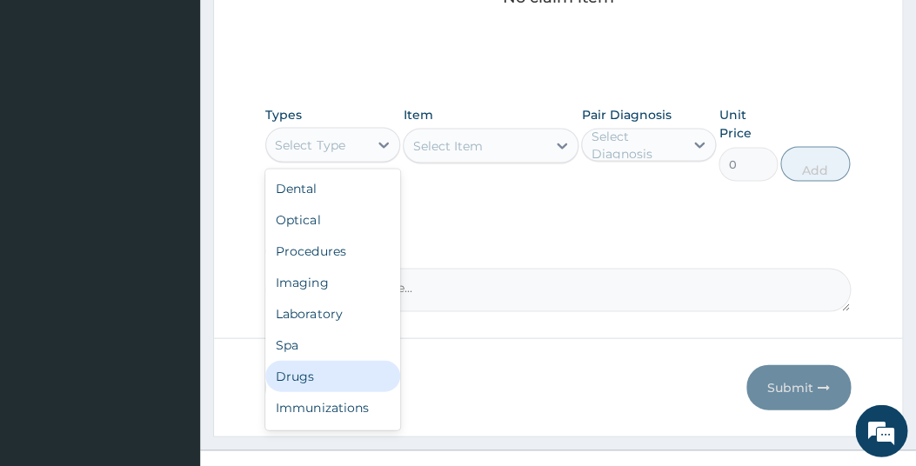
click at [294, 378] on div "Drugs" at bounding box center [332, 376] width 135 height 31
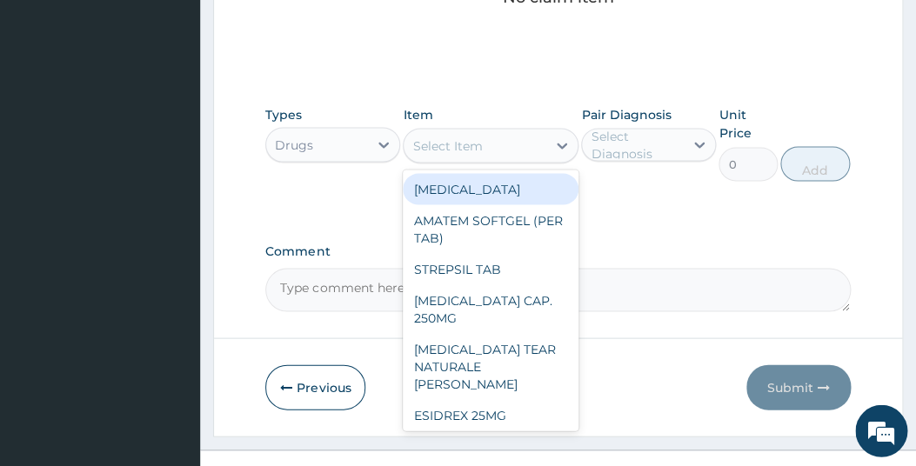
click at [523, 152] on div "Select Item" at bounding box center [475, 146] width 143 height 28
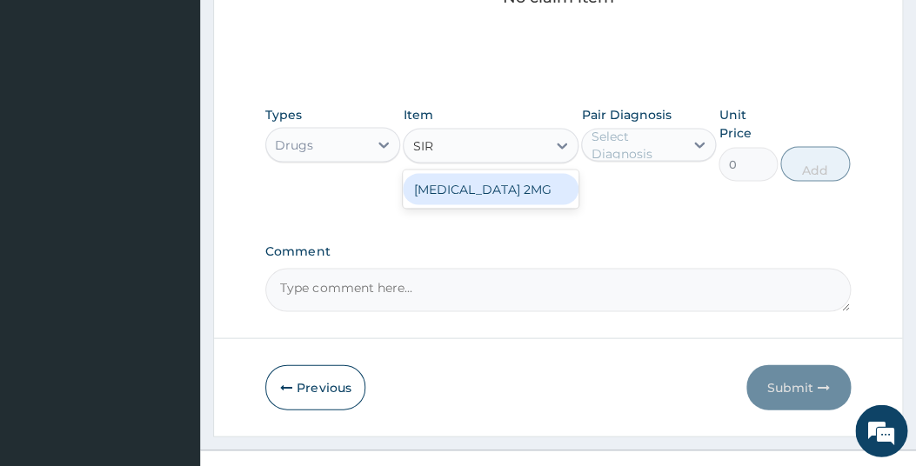
type input "SIRD"
click at [480, 196] on div "SIRDALUD 2MG" at bounding box center [491, 189] width 176 height 31
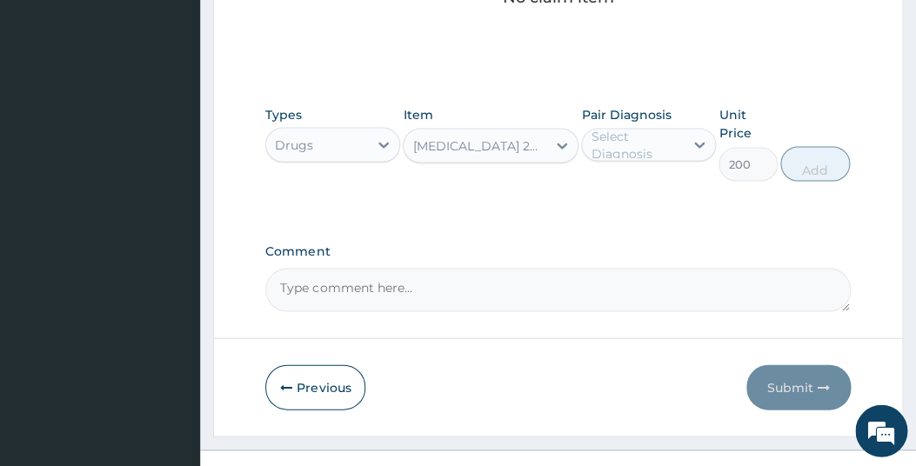
type input "200"
click at [696, 144] on icon at bounding box center [699, 146] width 10 height 6
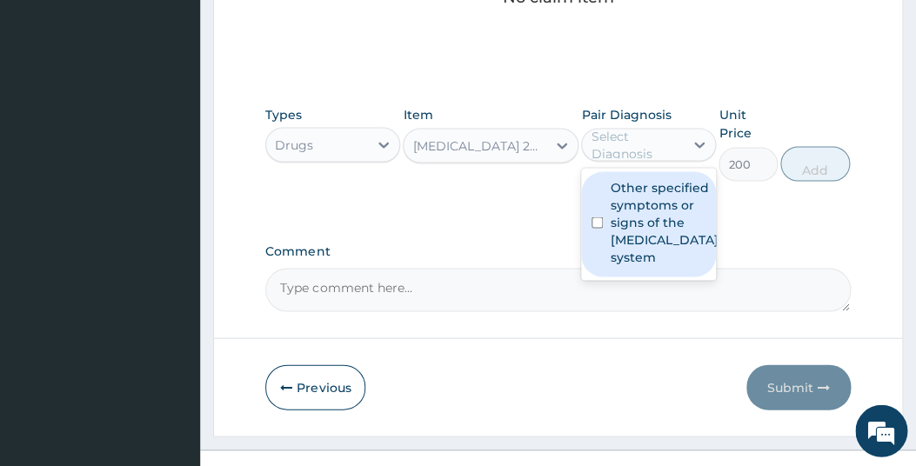
click at [590, 227] on div "Other specified symptoms or signs of the musculoskeletal system" at bounding box center [648, 224] width 135 height 105
checkbox input "true"
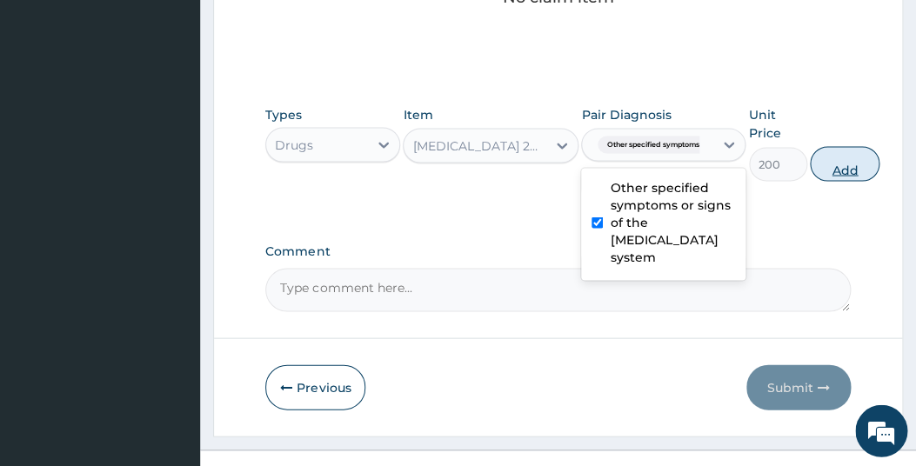
click at [835, 159] on button "Add" at bounding box center [845, 164] width 70 height 35
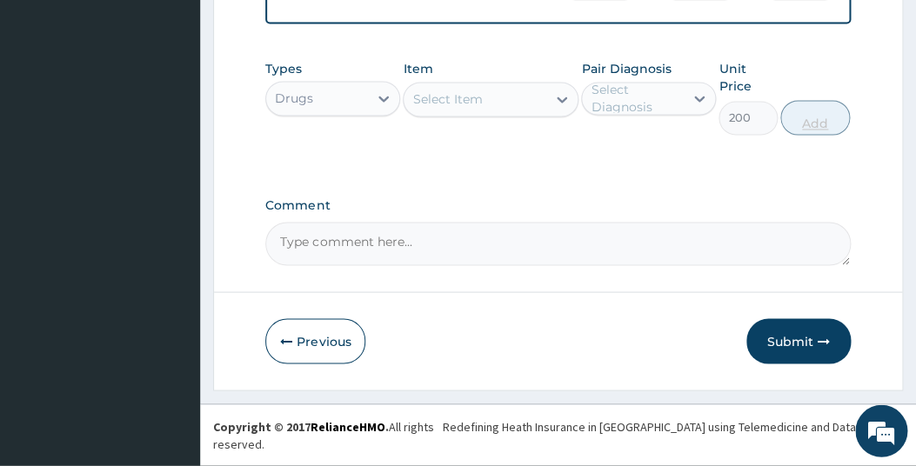
type input "0"
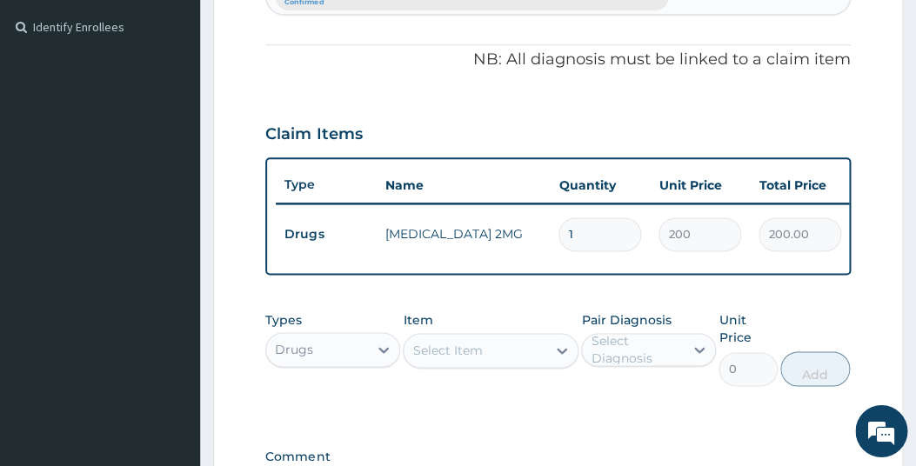
type input "10"
type input "2000.00"
type input "10"
click at [465, 359] on div "Select Item" at bounding box center [447, 351] width 70 height 17
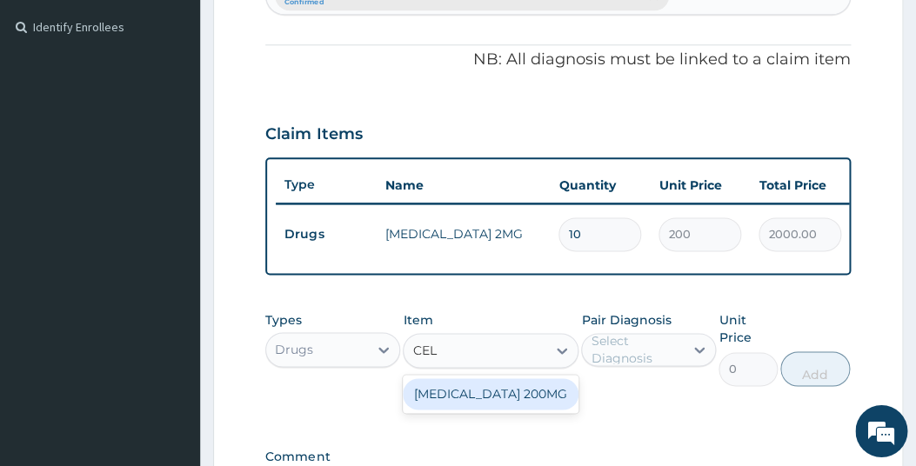
type input "CELE"
click at [459, 398] on div "CELEBREX 200MG" at bounding box center [491, 394] width 176 height 31
type input "150"
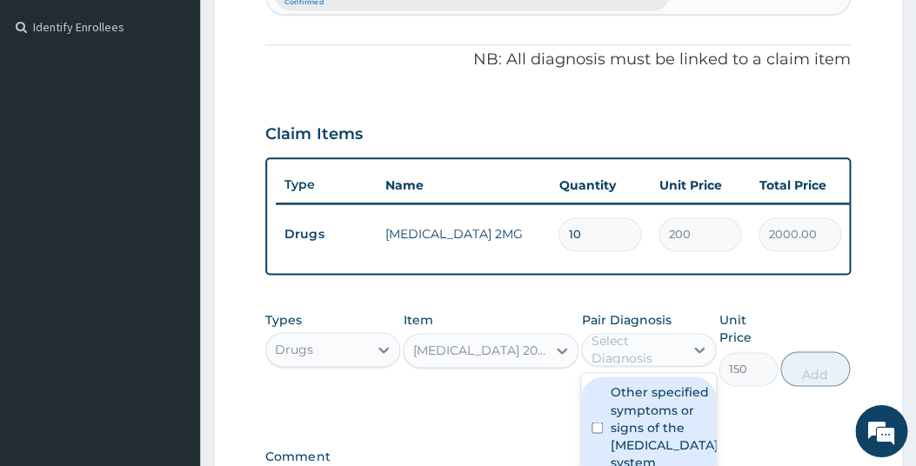
click at [620, 360] on div "Select Diagnosis" at bounding box center [636, 350] width 91 height 35
click at [595, 446] on div "Other specified symptoms or signs of the musculoskeletal system" at bounding box center [648, 430] width 135 height 105
checkbox input "true"
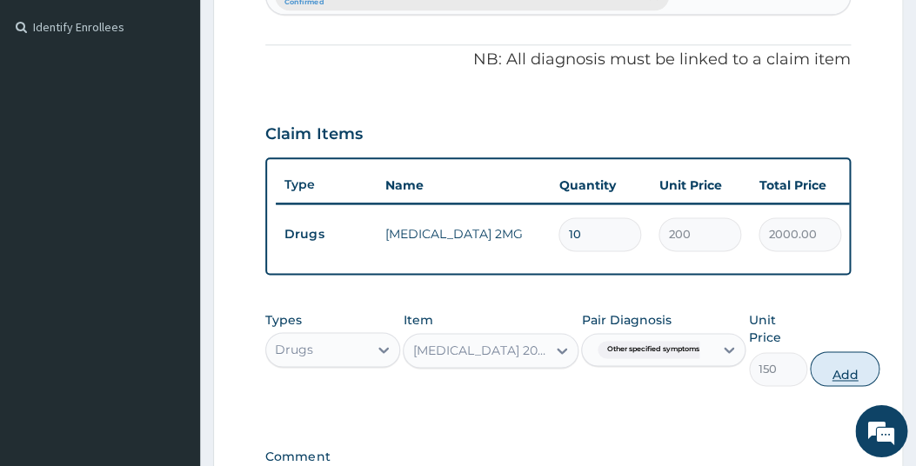
click at [841, 382] on button "Add" at bounding box center [845, 369] width 70 height 35
type input "0"
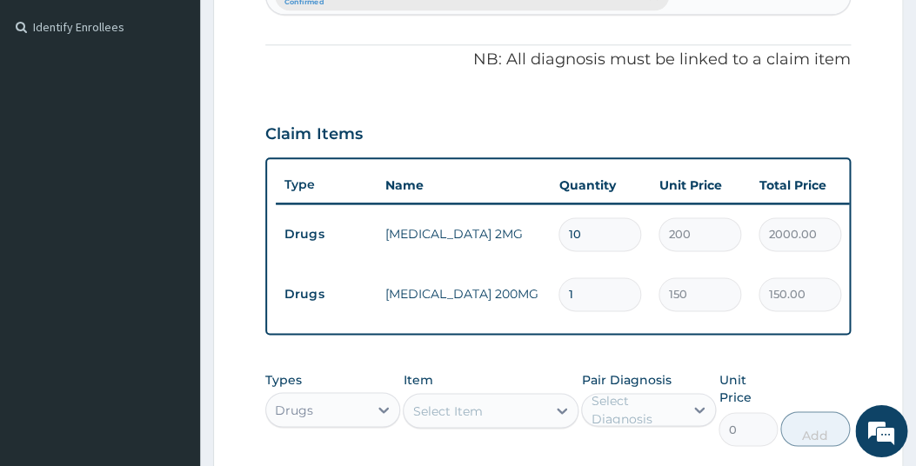
type input "10"
type input "1500.00"
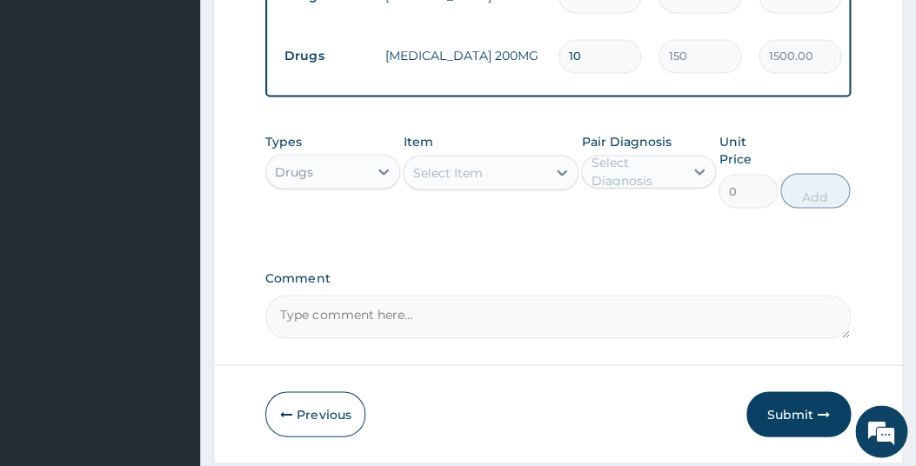
scroll to position [810, 0]
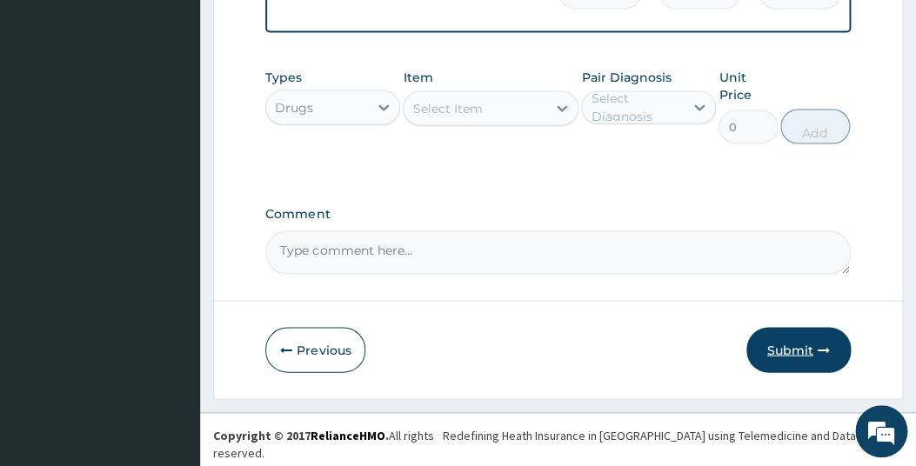
type input "10"
click at [790, 354] on button "Submit" at bounding box center [799, 349] width 104 height 45
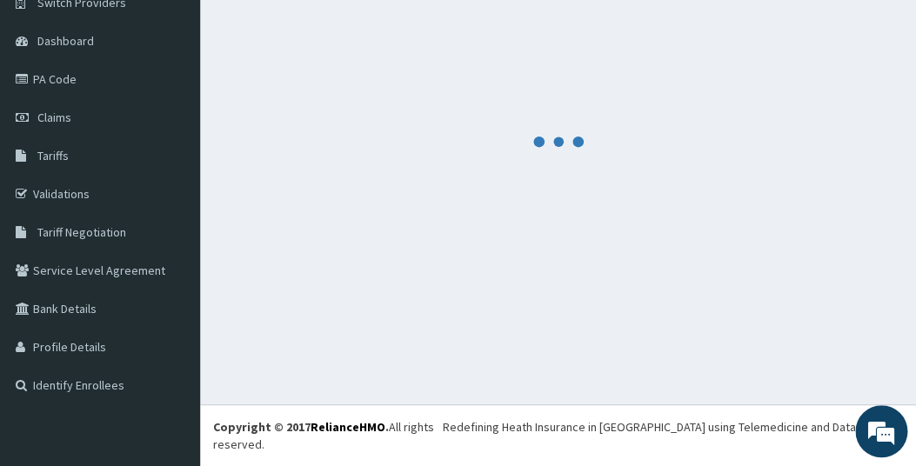
scroll to position [131, 0]
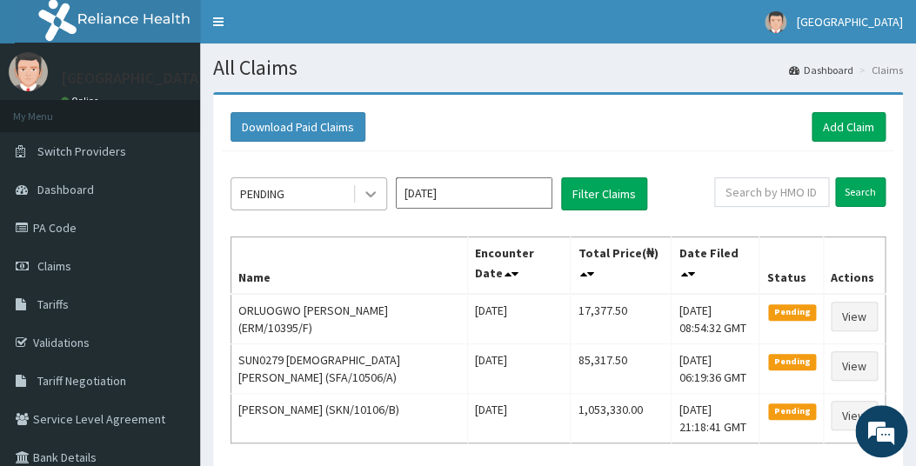
click at [371, 190] on icon at bounding box center [370, 193] width 17 height 17
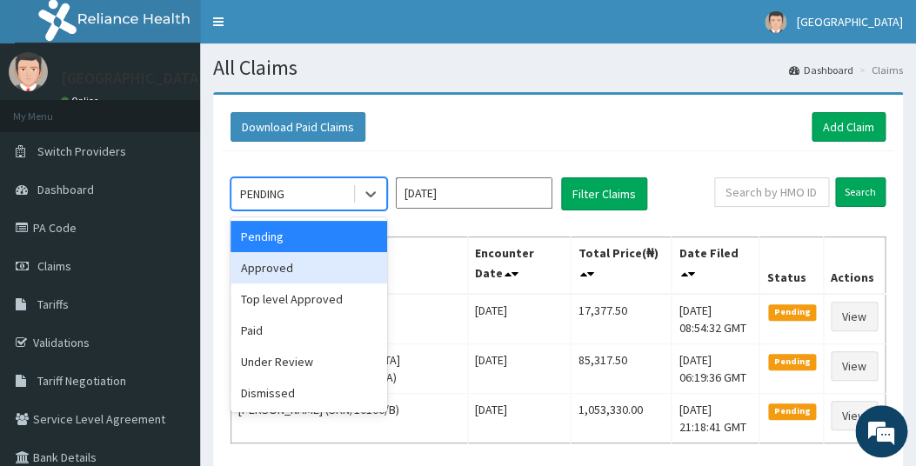
click at [285, 268] on div "Approved" at bounding box center [309, 267] width 157 height 31
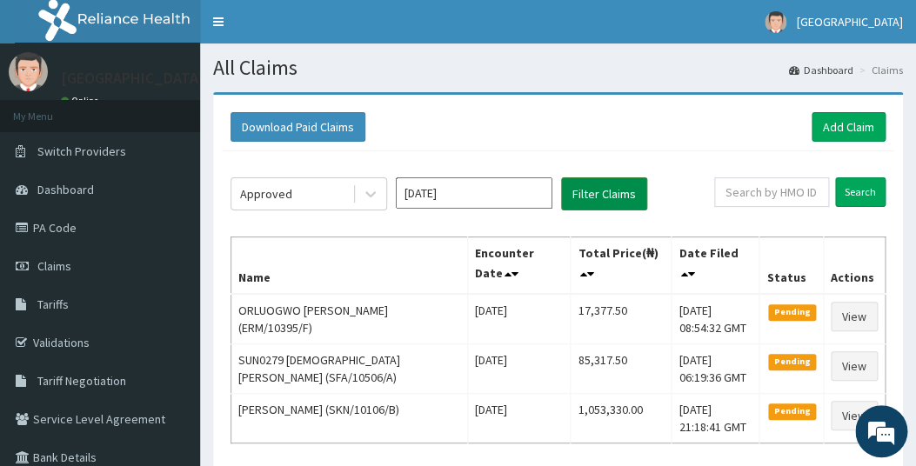
click at [597, 194] on button "Filter Claims" at bounding box center [604, 194] width 86 height 33
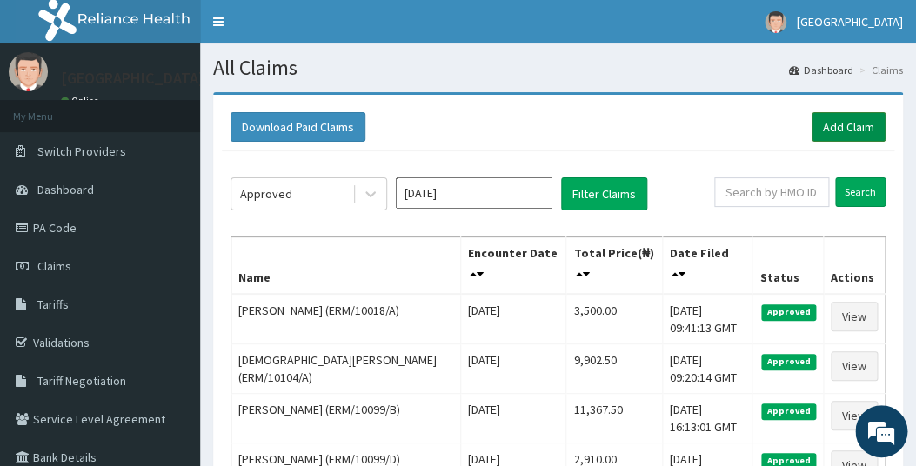
click at [860, 126] on link "Add Claim" at bounding box center [849, 127] width 74 height 30
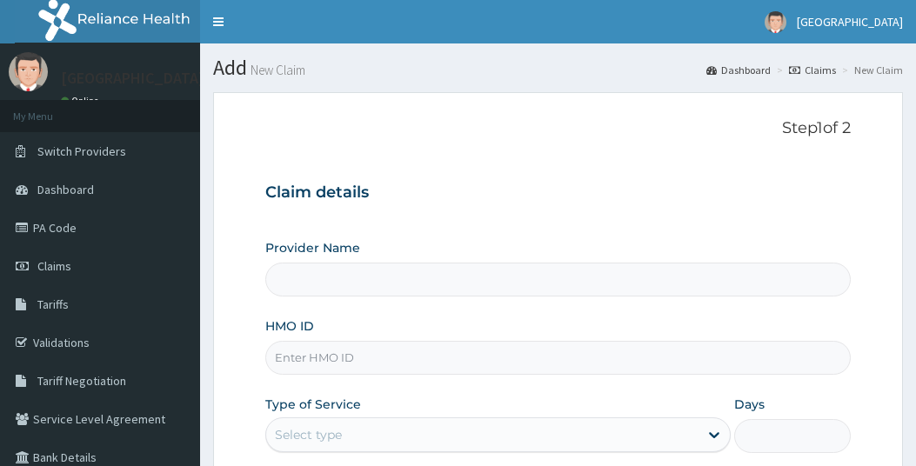
click at [354, 359] on input "HMO ID" at bounding box center [557, 358] width 585 height 34
type input "ERM"
type input "[GEOGRAPHIC_DATA]"
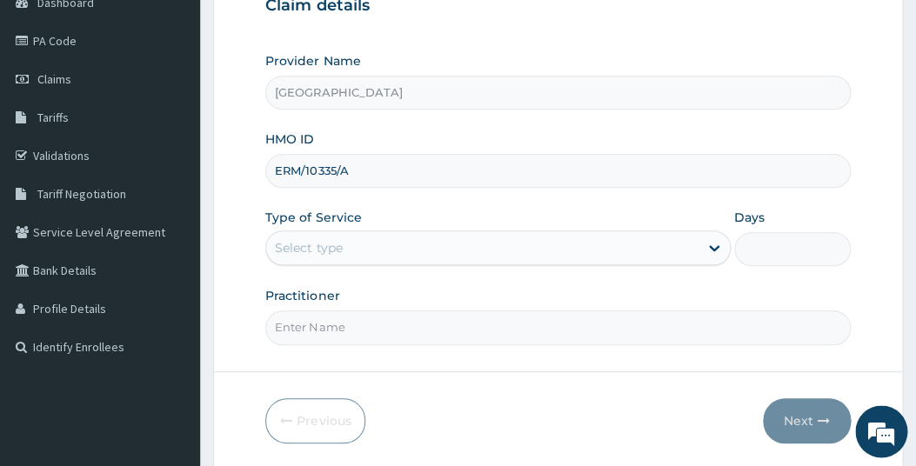
scroll to position [191, 0]
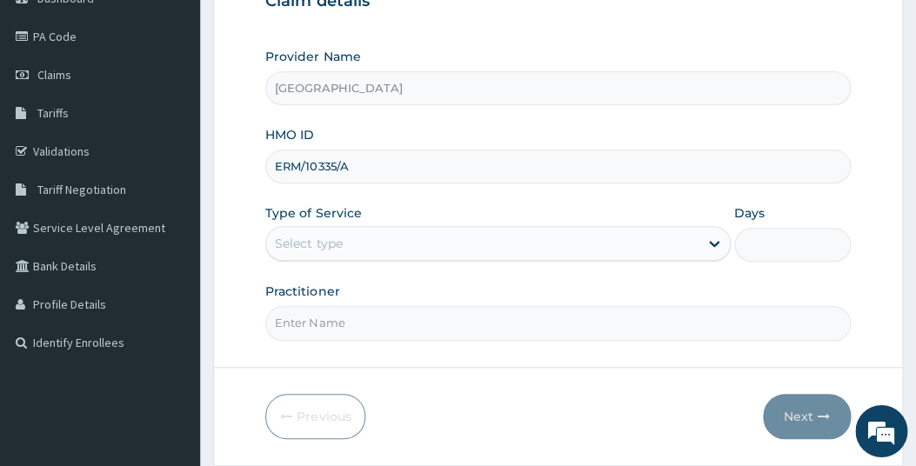
type input "ERM/10335/A"
click at [470, 251] on div "Select type" at bounding box center [482, 244] width 432 height 28
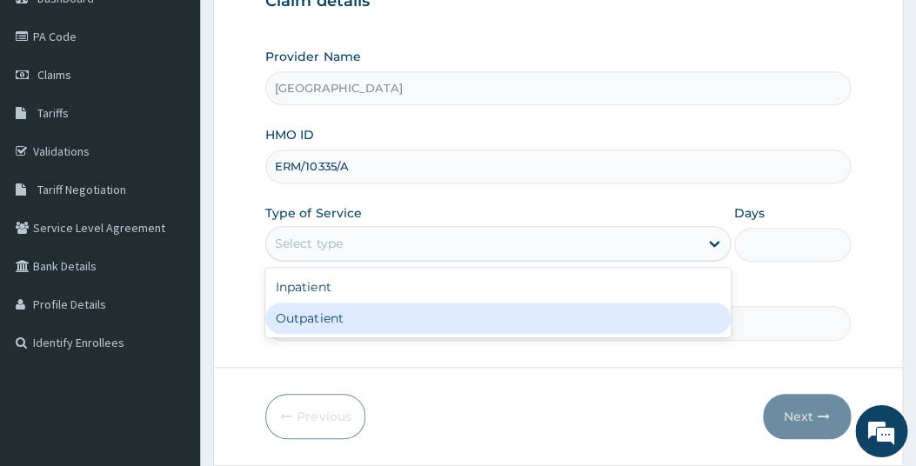
click at [382, 326] on div "Outpatient" at bounding box center [498, 318] width 466 height 31
type input "1"
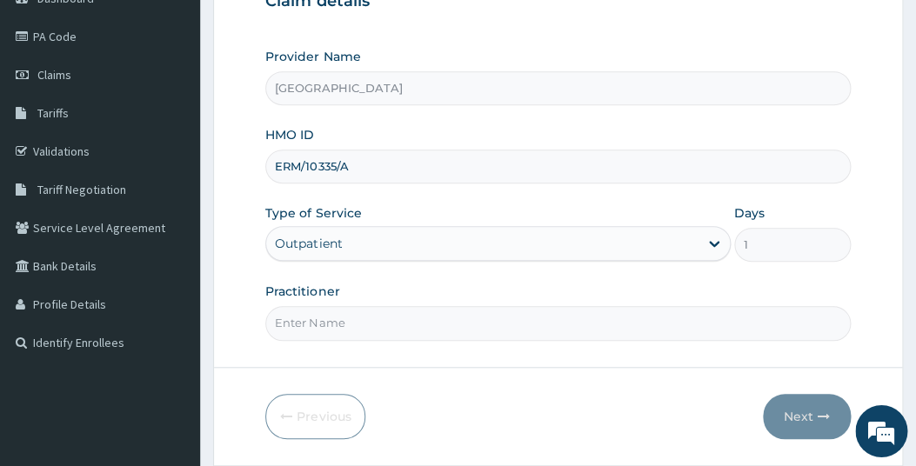
click at [384, 326] on input "Practitioner" at bounding box center [557, 323] width 585 height 34
type input "GP"
drag, startPoint x: 353, startPoint y: 167, endPoint x: 251, endPoint y: 157, distance: 102.3
click at [265, 157] on input "ERM/10335/A" at bounding box center [557, 167] width 585 height 34
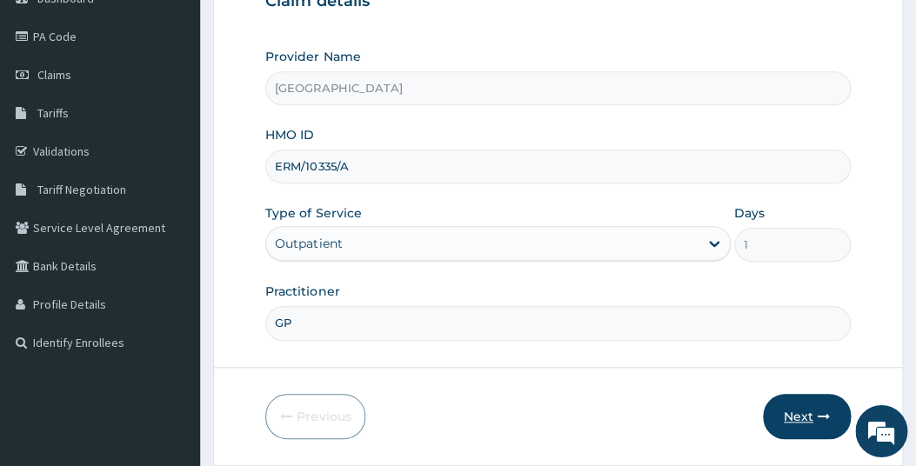
click at [794, 416] on button "Next" at bounding box center [807, 416] width 88 height 45
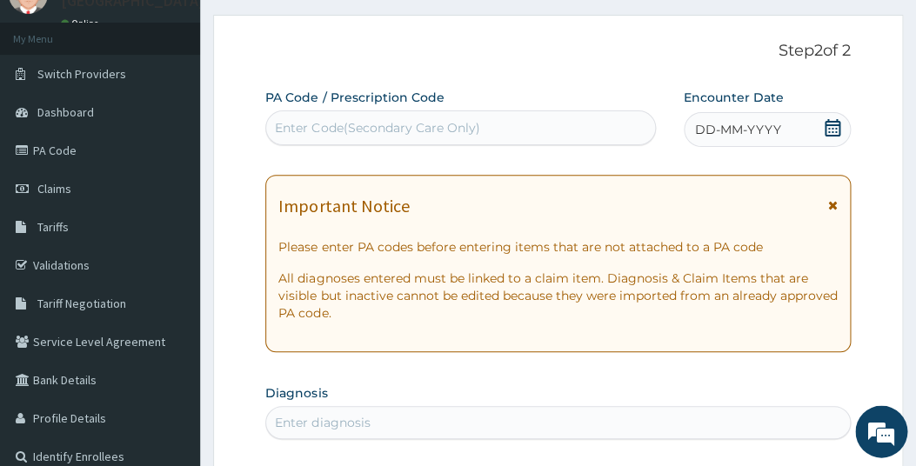
scroll to position [16, 0]
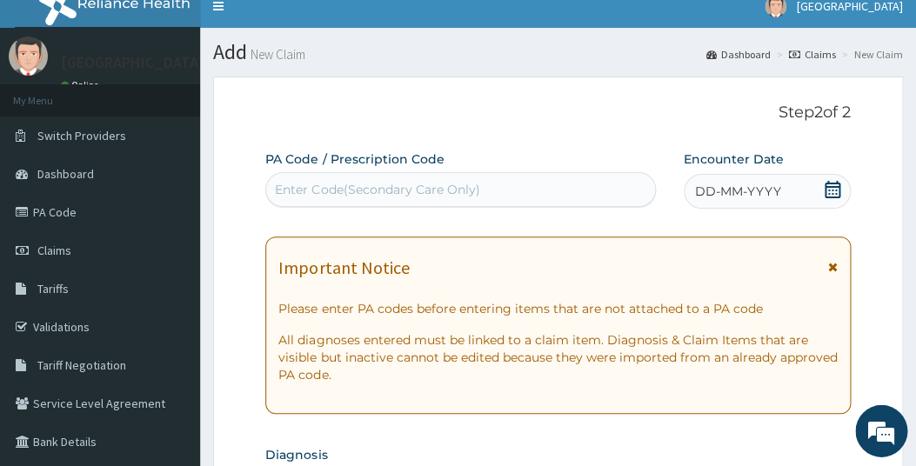
click at [827, 192] on icon at bounding box center [832, 189] width 17 height 17
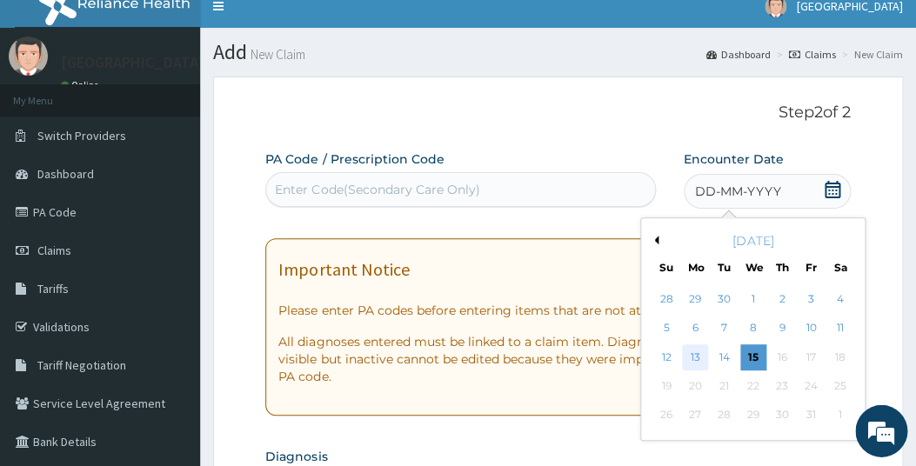
click at [691, 355] on div "13" at bounding box center [695, 358] width 26 height 26
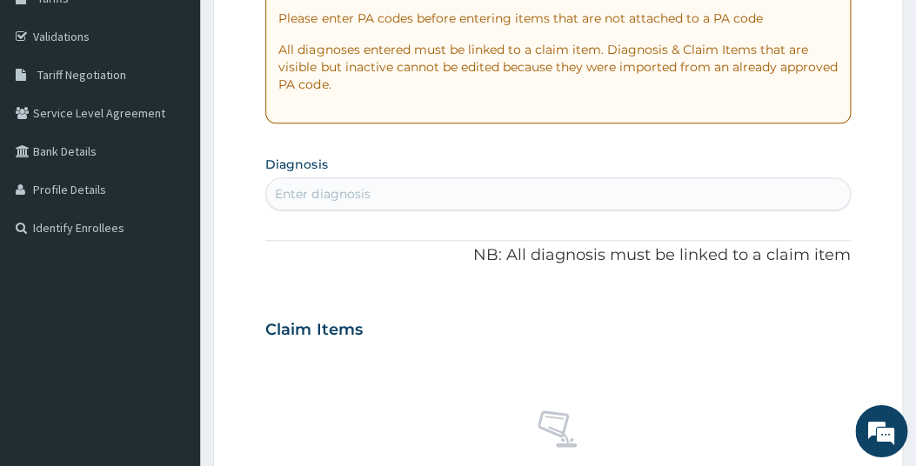
scroll to position [317, 0]
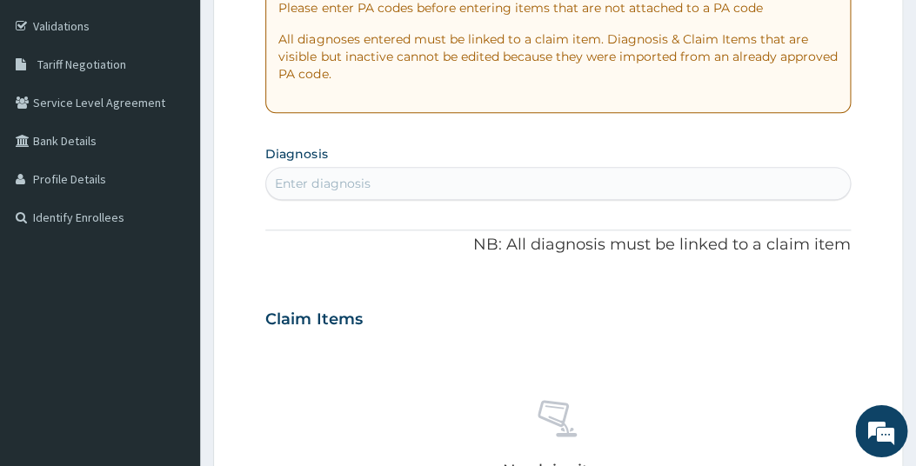
click at [381, 188] on div "Enter diagnosis" at bounding box center [557, 184] width 583 height 28
type input "[MEDICAL_DATA]"
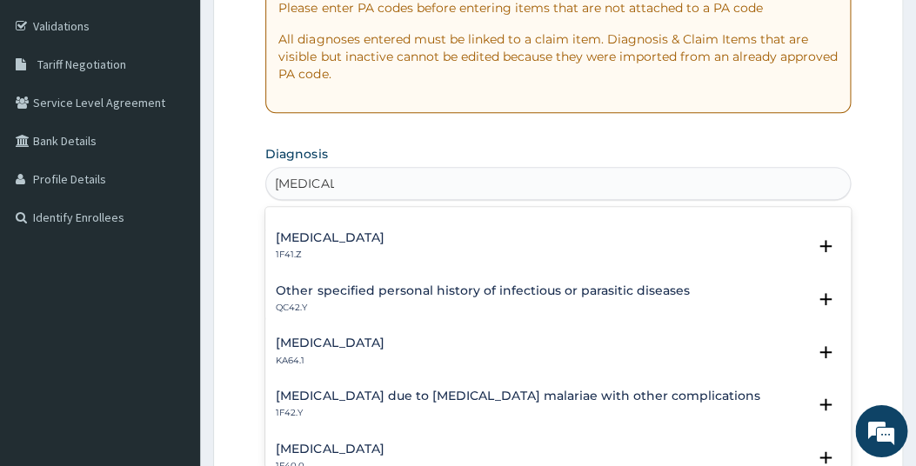
scroll to position [379, 0]
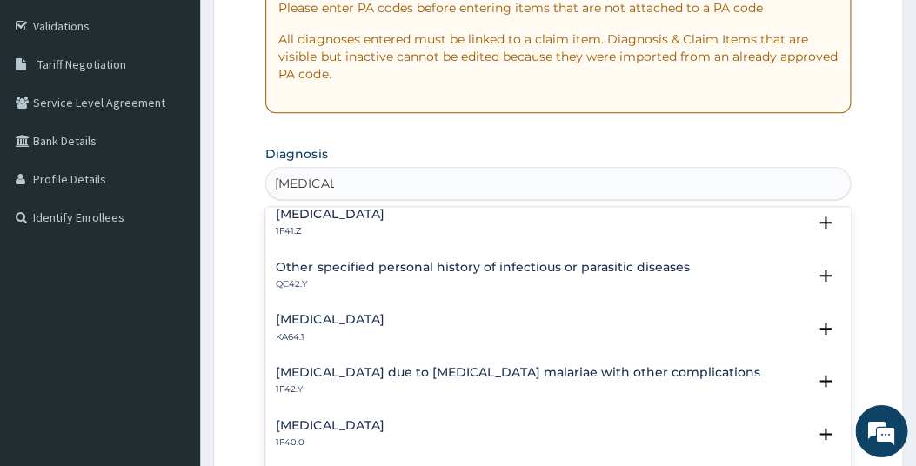
click at [467, 371] on h4 "[MEDICAL_DATA] due to [MEDICAL_DATA] malariae with other complications" at bounding box center [518, 372] width 484 height 13
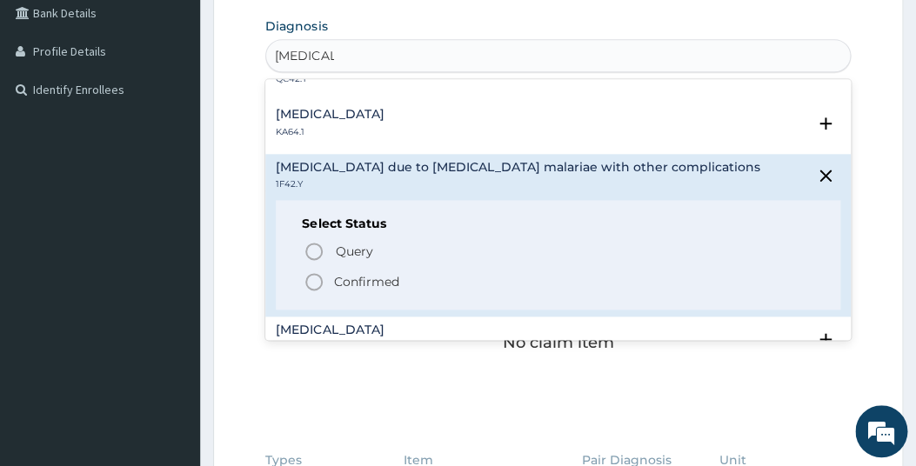
scroll to position [483, 0]
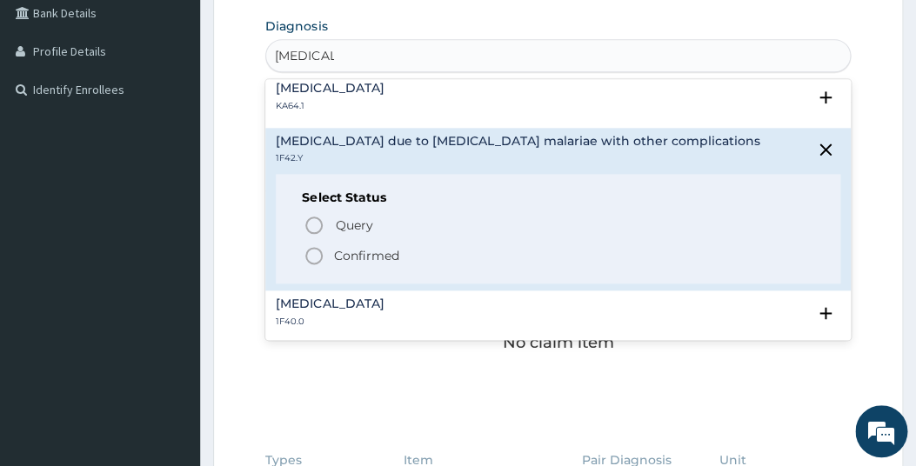
click at [308, 259] on circle "status option filled" at bounding box center [314, 256] width 16 height 16
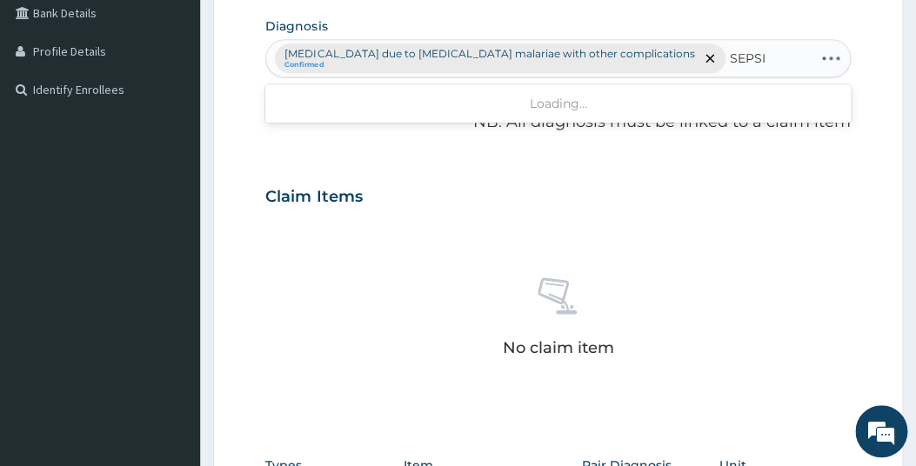
type input "[MEDICAL_DATA]"
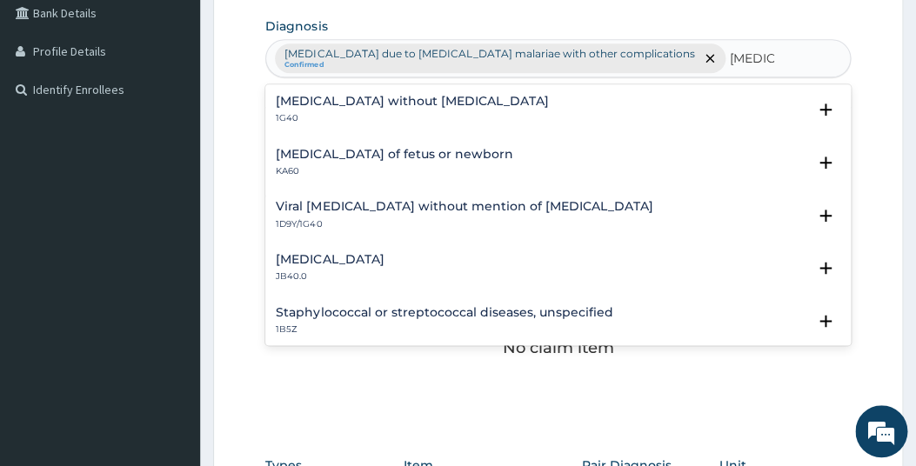
click at [330, 260] on h4 "[MEDICAL_DATA]" at bounding box center [330, 259] width 108 height 13
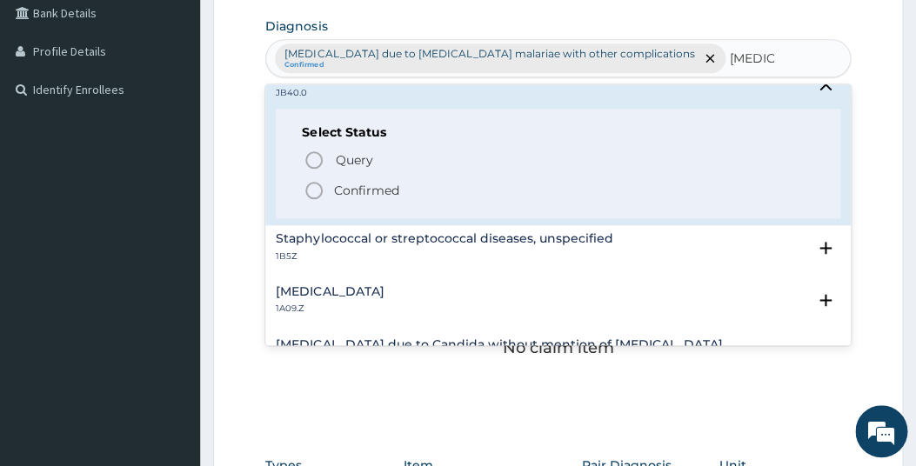
scroll to position [228, 0]
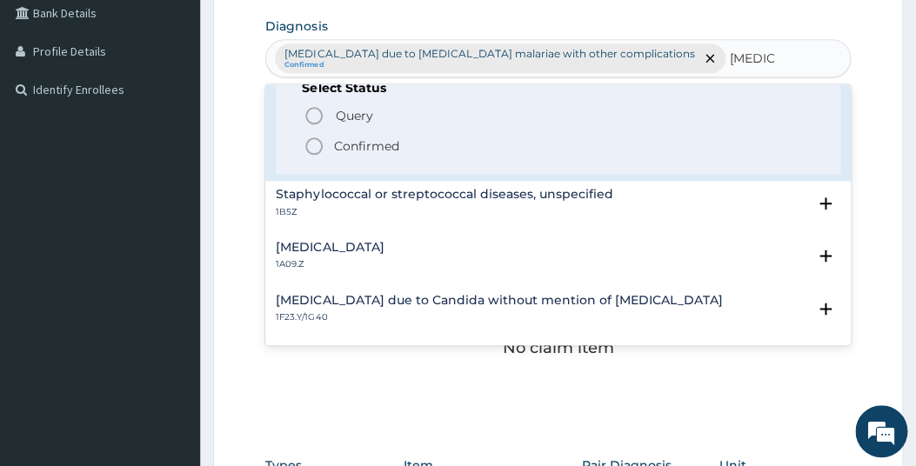
click at [342, 145] on p "Confirmed" at bounding box center [365, 145] width 65 height 17
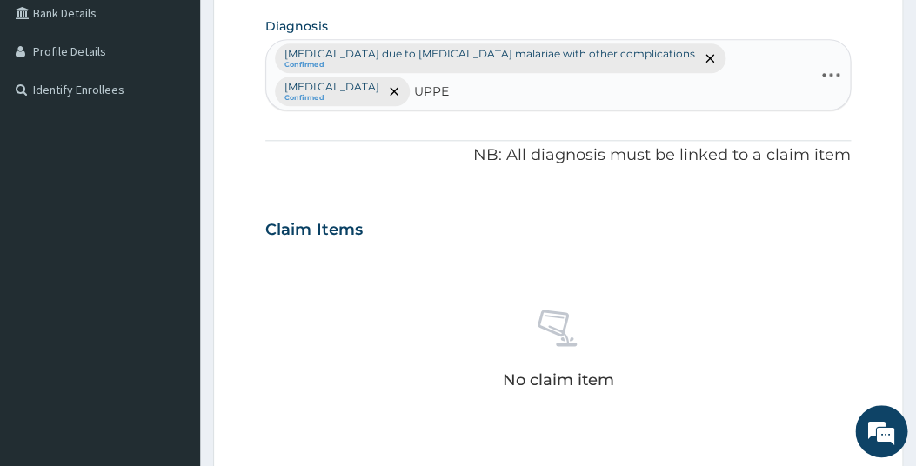
type input "UPPER"
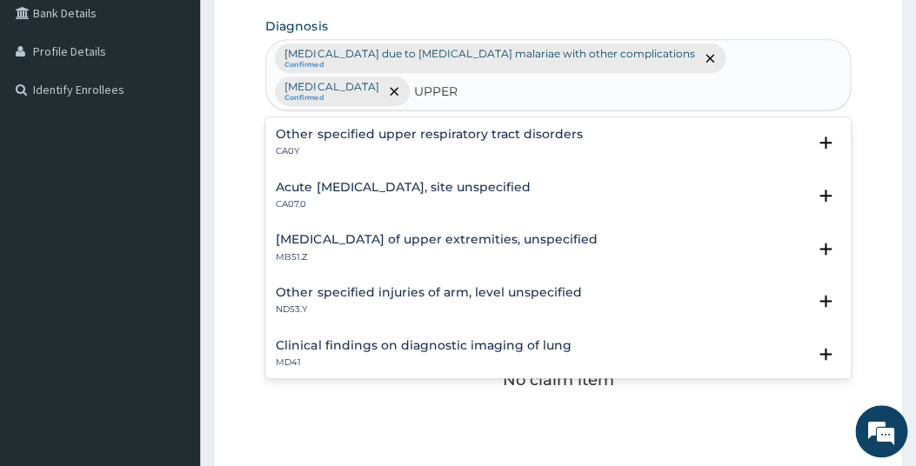
click at [442, 181] on h4 "Acute [MEDICAL_DATA], site unspecified" at bounding box center [403, 187] width 254 height 13
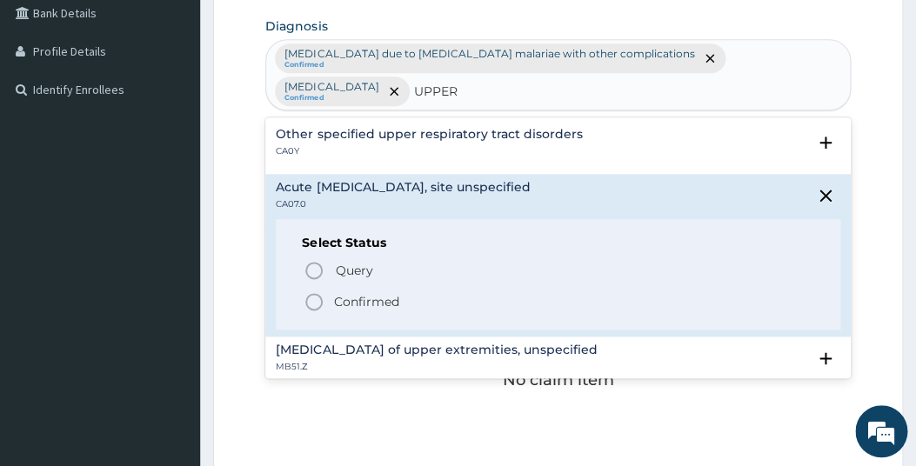
click at [360, 293] on p "Confirmed" at bounding box center [365, 301] width 65 height 17
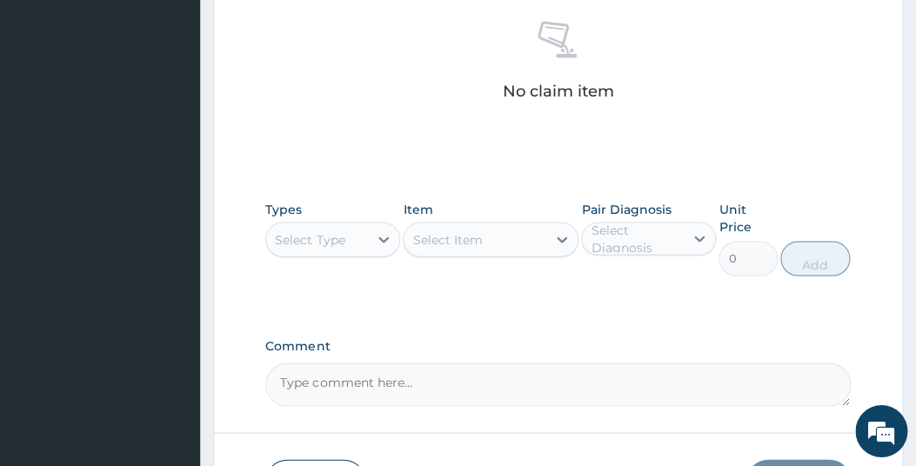
scroll to position [756, 0]
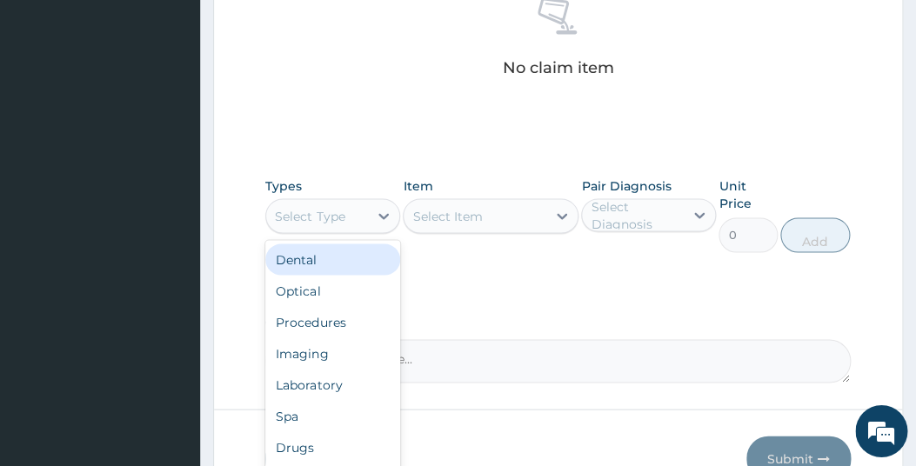
click at [353, 218] on div "Select Type" at bounding box center [317, 217] width 102 height 28
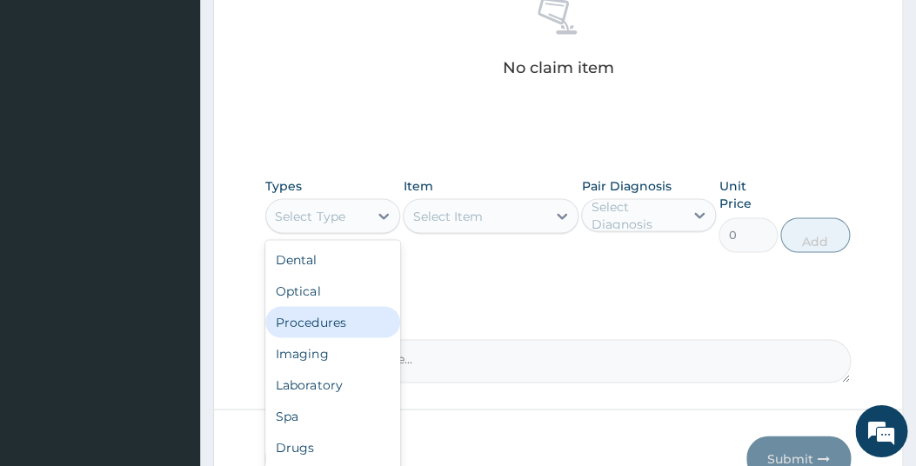
click at [314, 317] on div "Procedures" at bounding box center [332, 322] width 135 height 31
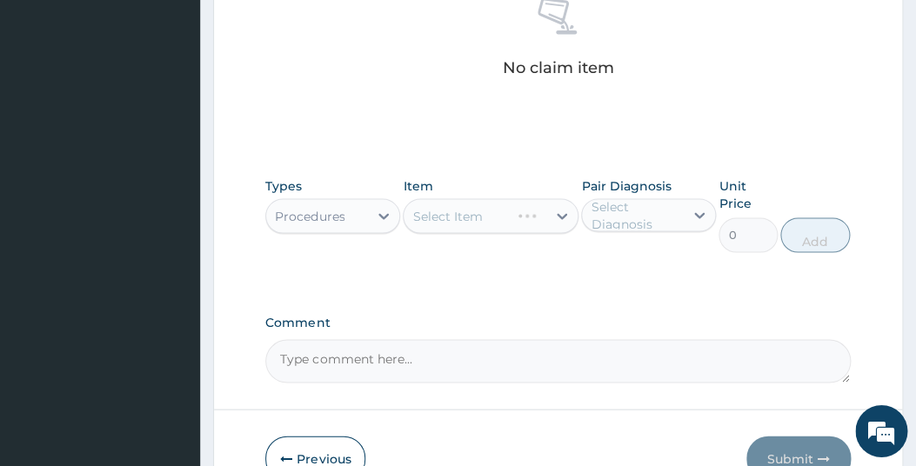
click at [502, 221] on div "Select Item" at bounding box center [491, 216] width 176 height 35
click at [513, 224] on div "Select Item" at bounding box center [475, 217] width 143 height 28
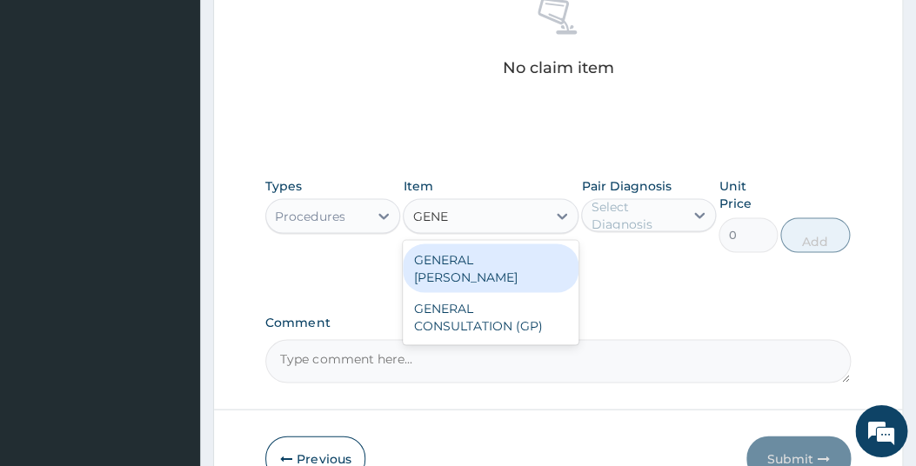
type input "GENER"
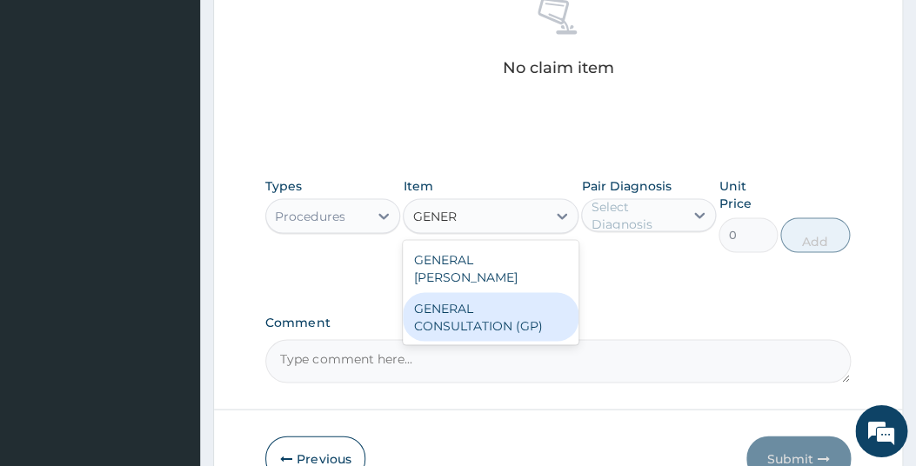
click at [431, 300] on div "GENERAL CONSULTATION (GP)" at bounding box center [491, 317] width 176 height 49
type input "1500"
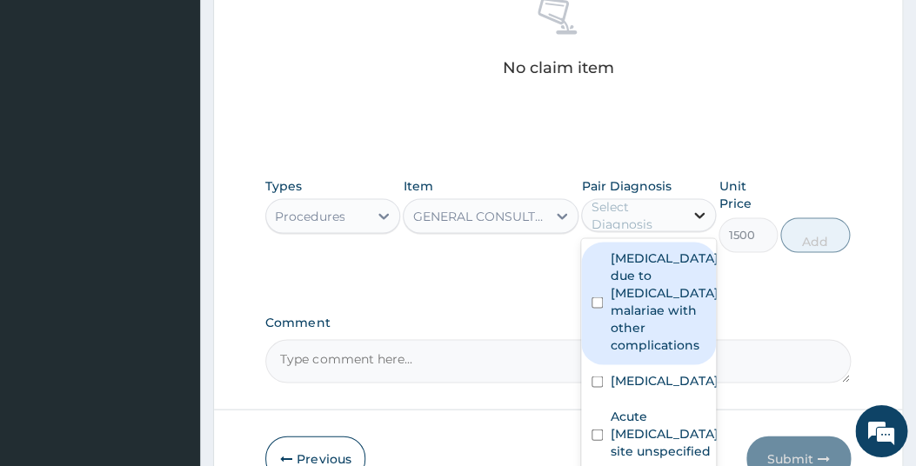
click at [689, 219] on div at bounding box center [699, 215] width 31 height 31
click at [612, 296] on label "[MEDICAL_DATA] due to [MEDICAL_DATA] malariae with other complications" at bounding box center [664, 302] width 108 height 104
checkbox input "true"
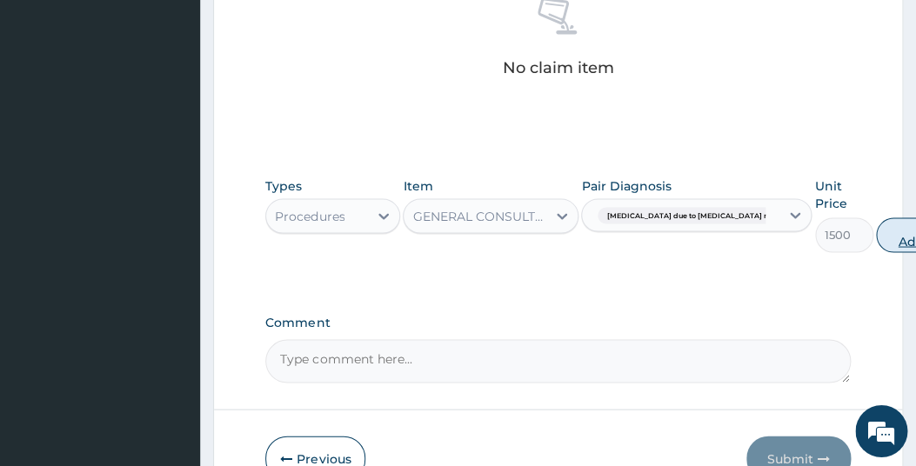
click at [876, 241] on button "Add" at bounding box center [911, 235] width 70 height 35
type input "0"
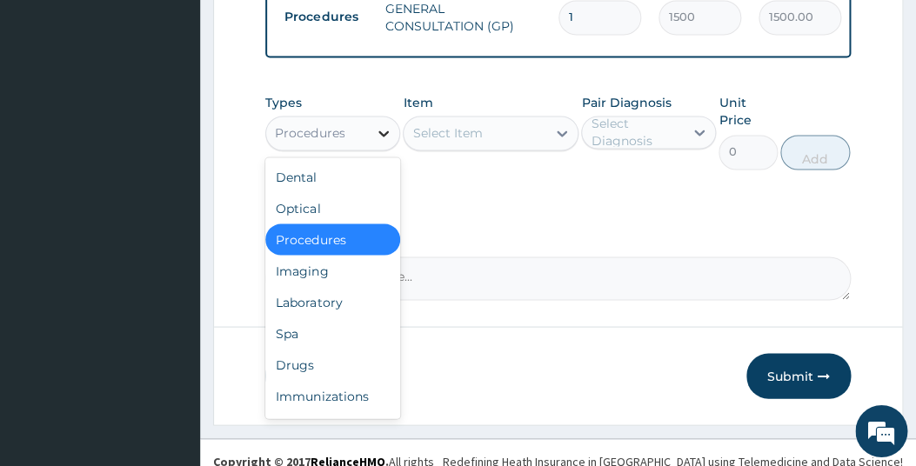
click at [385, 140] on icon at bounding box center [383, 133] width 17 height 17
click at [298, 371] on div "Drugs" at bounding box center [332, 365] width 135 height 31
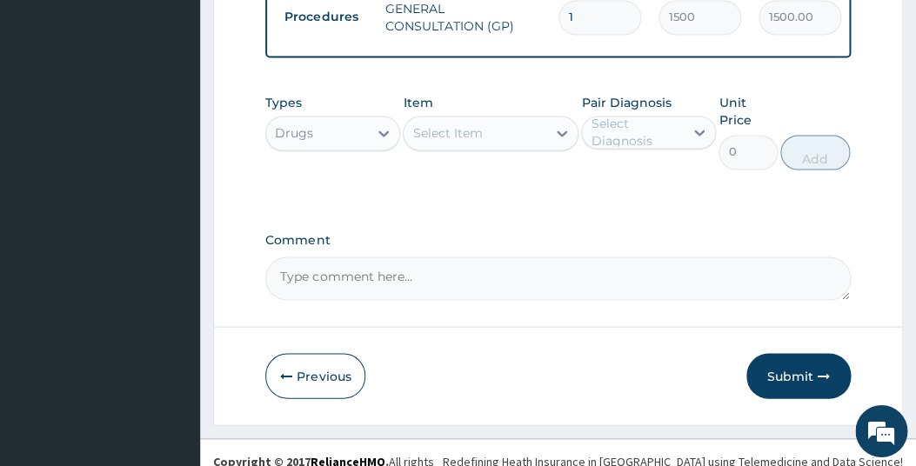
click at [461, 143] on div "Select Item" at bounding box center [447, 133] width 70 height 17
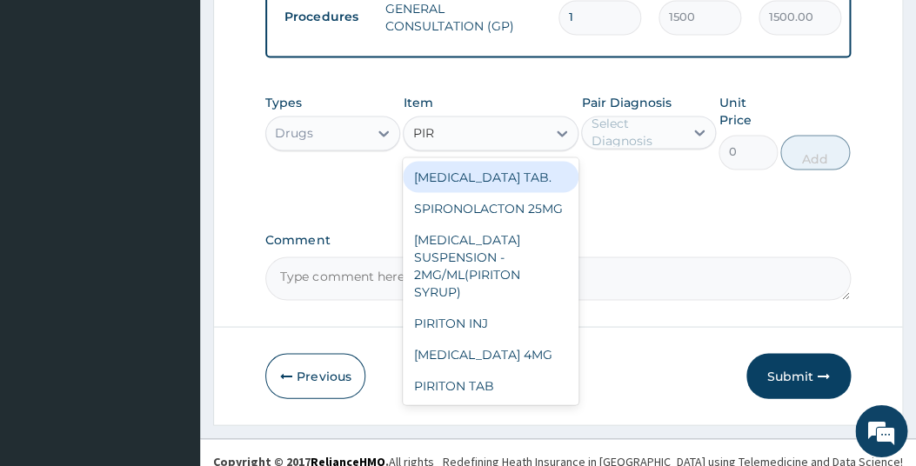
type input "PIRI"
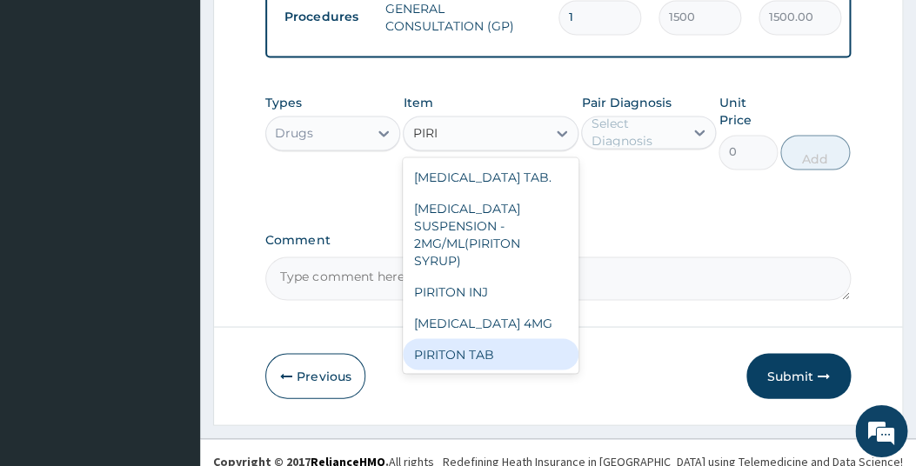
click at [461, 344] on div "PIRITON TAB" at bounding box center [491, 354] width 176 height 31
type input "11"
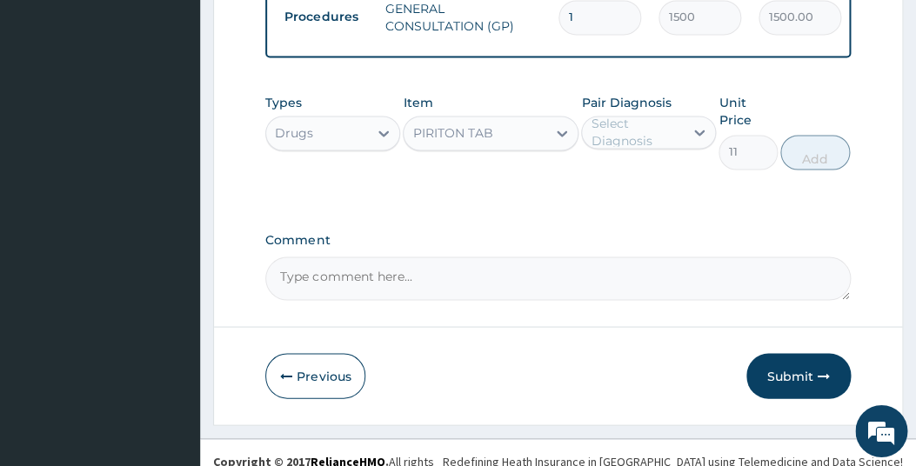
click at [634, 134] on div "Select Diagnosis" at bounding box center [636, 133] width 91 height 35
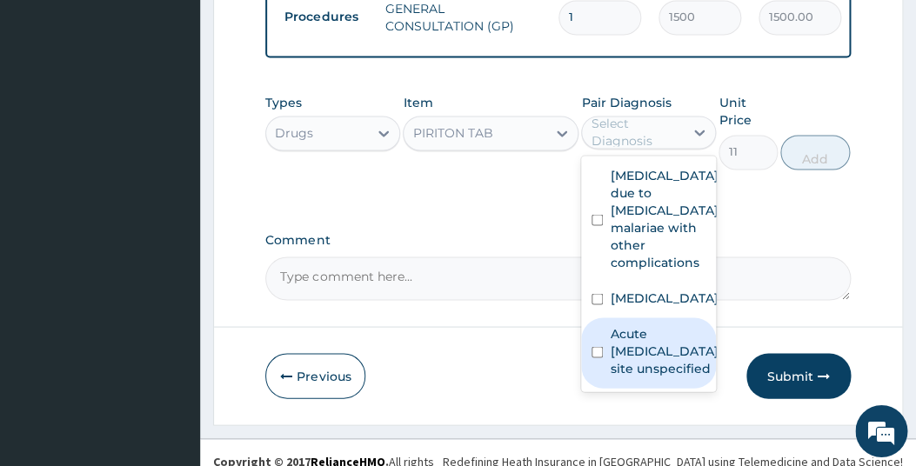
click at [621, 378] on label "Acute upper respiratory infection, site unspecified" at bounding box center [665, 351] width 111 height 52
checkbox input "true"
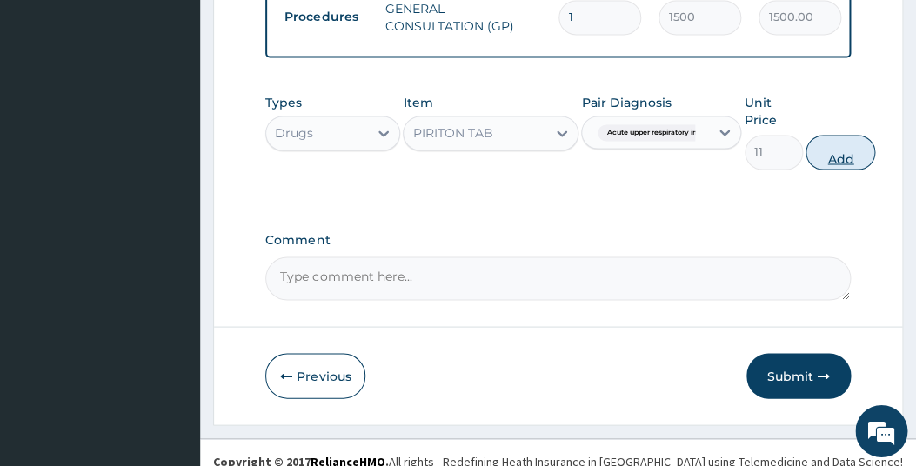
click at [832, 163] on button "Add" at bounding box center [841, 153] width 70 height 35
type input "0"
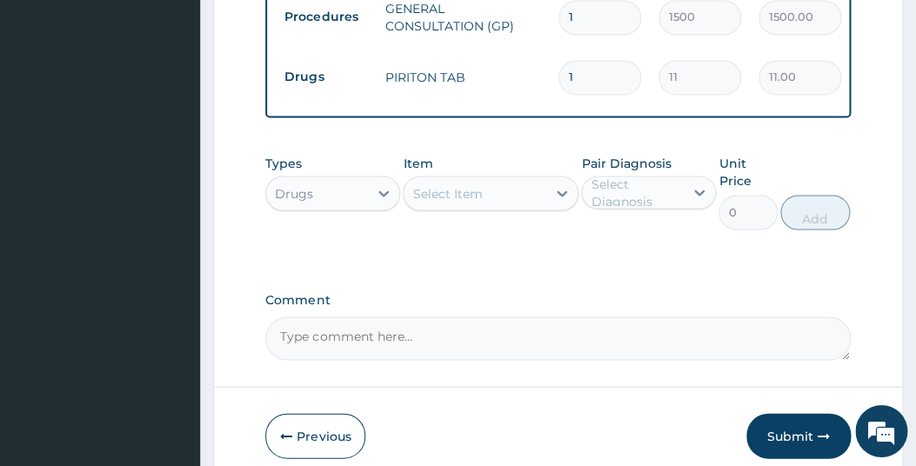
type input "0.00"
type input "8"
type input "88.00"
type input "8"
click at [442, 203] on div "Select Item" at bounding box center [447, 193] width 70 height 17
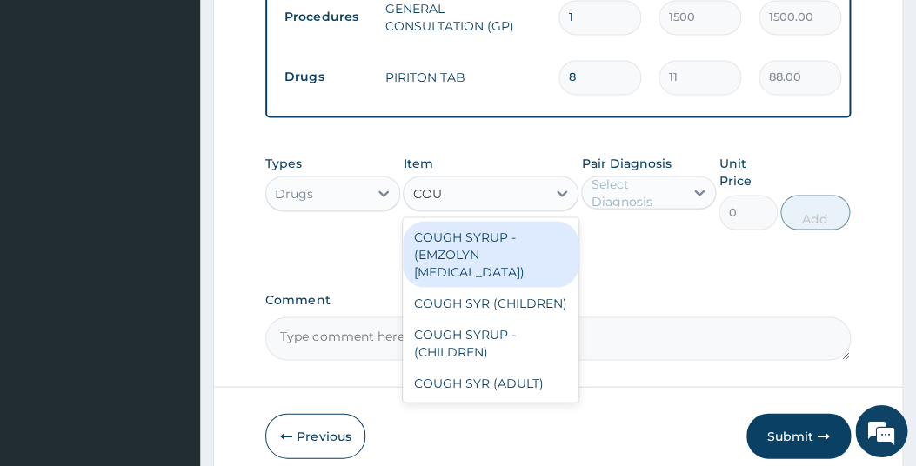
type input "COUGH"
click at [453, 272] on div "COUGH SYRUP - (EMZOLYN EXPECTORANT)" at bounding box center [491, 255] width 176 height 66
type input "500"
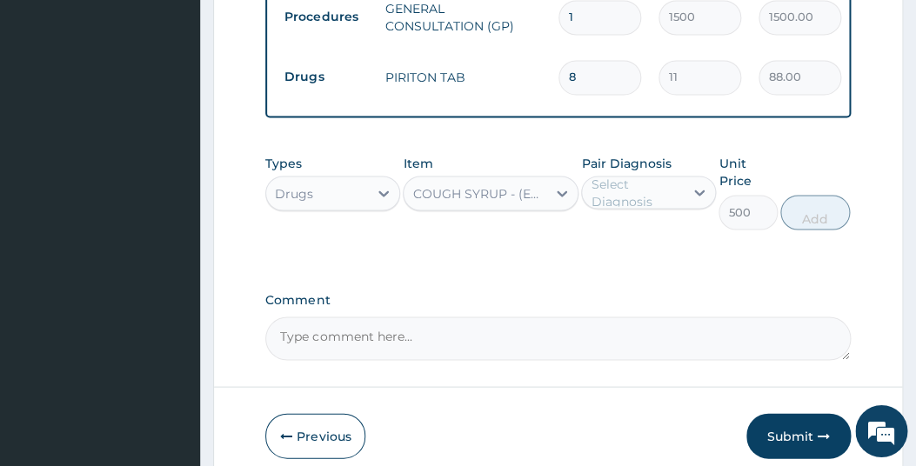
drag, startPoint x: 685, startPoint y: 203, endPoint x: 683, endPoint y: 222, distance: 19.2
click at [686, 204] on div at bounding box center [699, 193] width 31 height 31
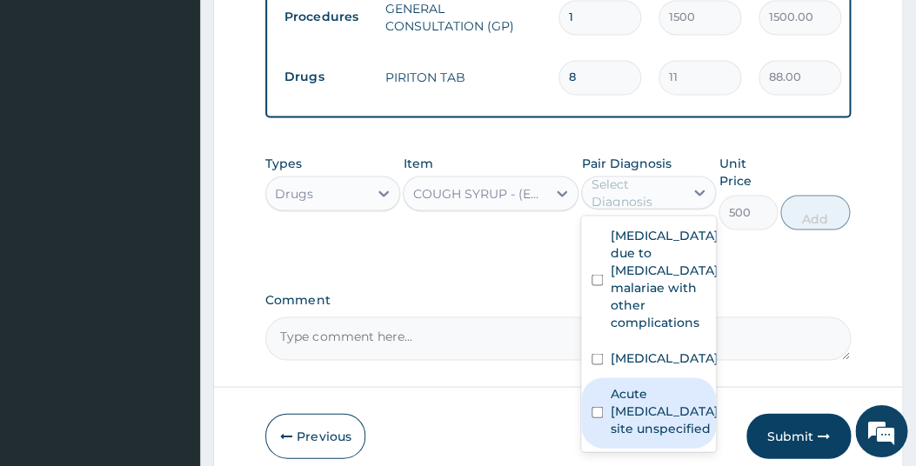
click at [603, 419] on input "checkbox" at bounding box center [597, 412] width 11 height 11
checkbox input "true"
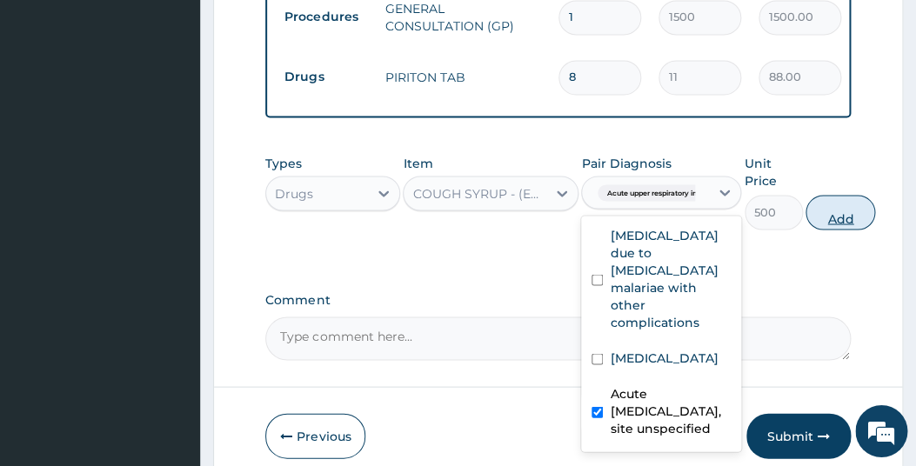
click at [830, 231] on button "Add" at bounding box center [841, 213] width 70 height 35
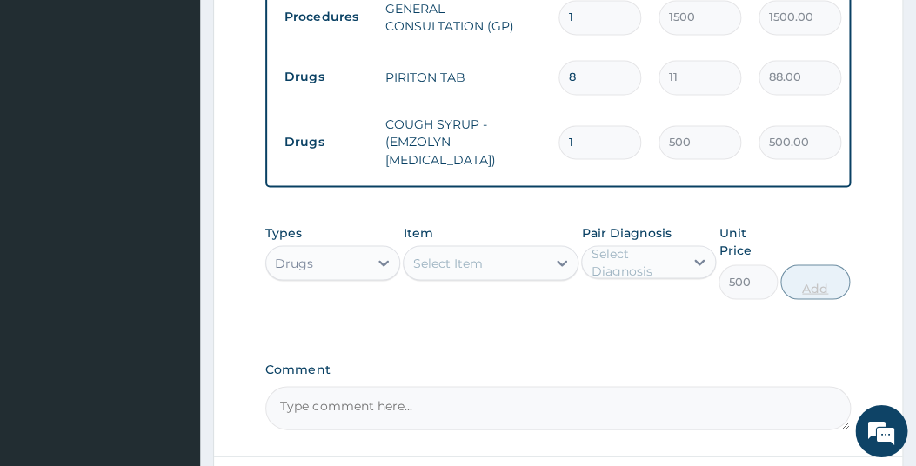
type input "0"
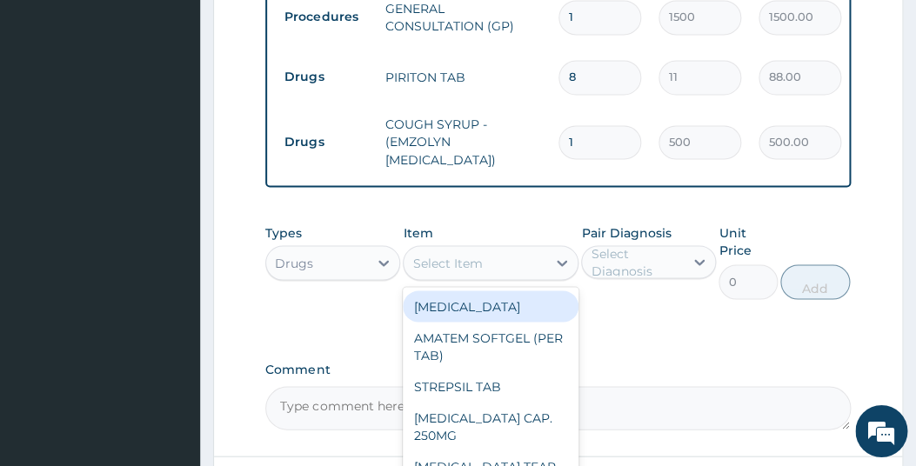
click at [460, 272] on div "Select Item" at bounding box center [447, 263] width 70 height 17
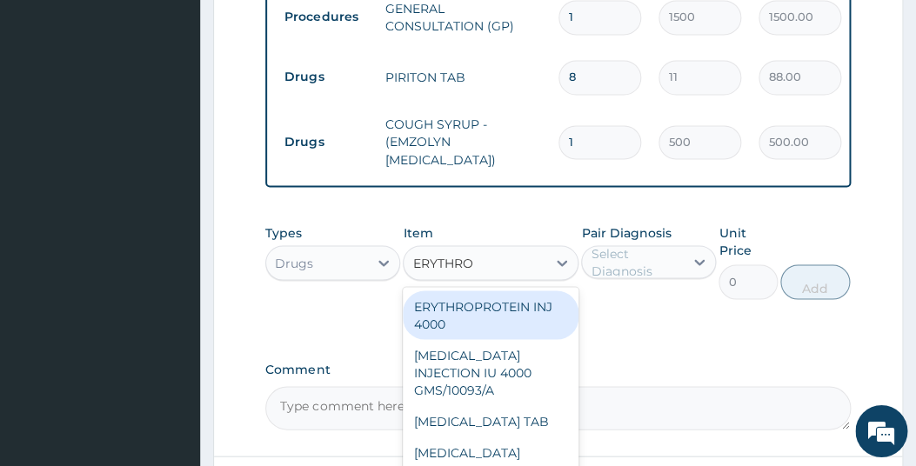
type input "ERYTHROM"
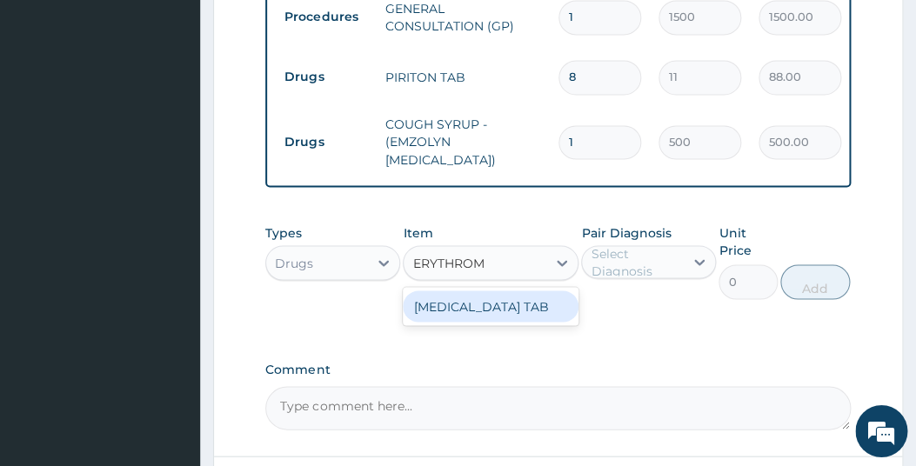
click at [459, 323] on div "ERYTHROMYCIN TAB" at bounding box center [491, 307] width 176 height 31
type input "32.5"
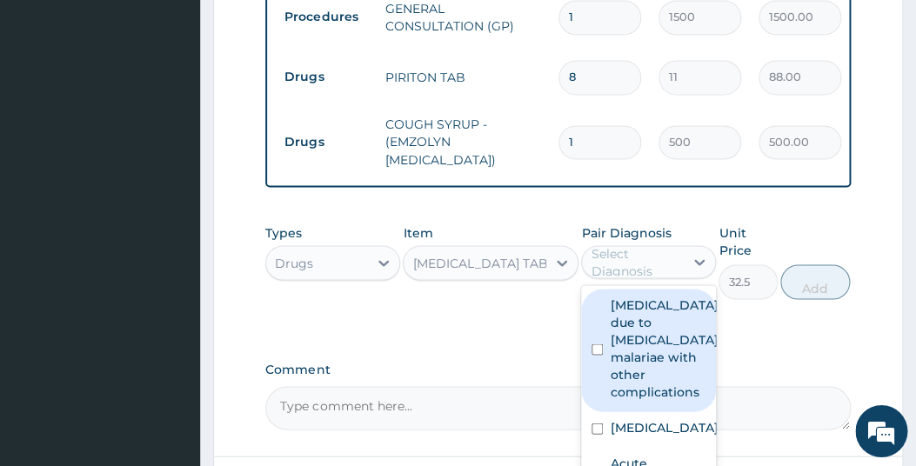
click at [634, 268] on div "Select Diagnosis" at bounding box center [636, 262] width 91 height 35
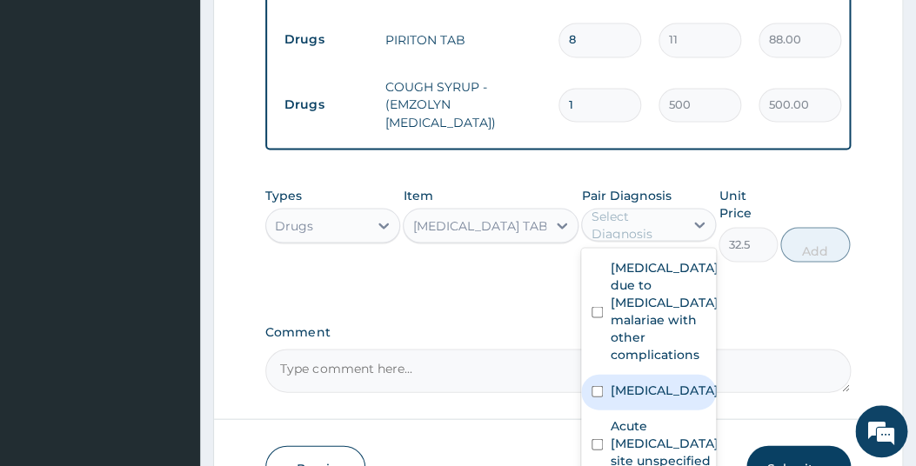
scroll to position [913, 0]
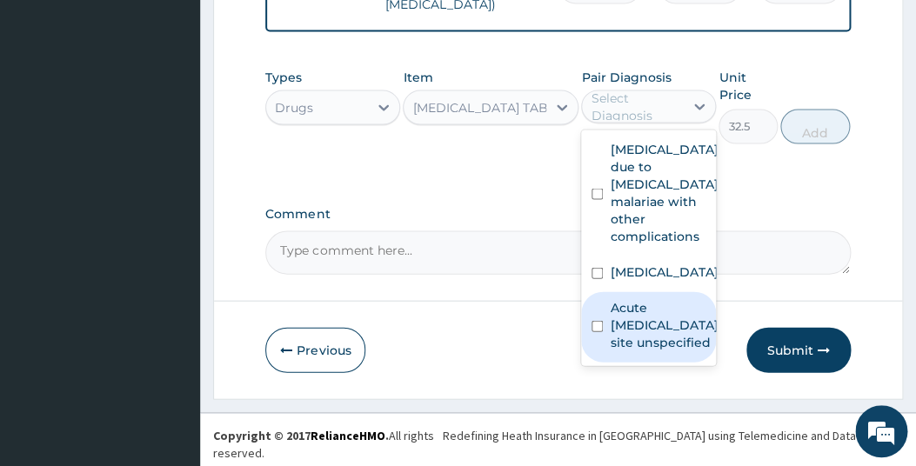
click at [589, 354] on div "Acute upper respiratory infection, site unspecified" at bounding box center [648, 327] width 135 height 70
checkbox input "true"
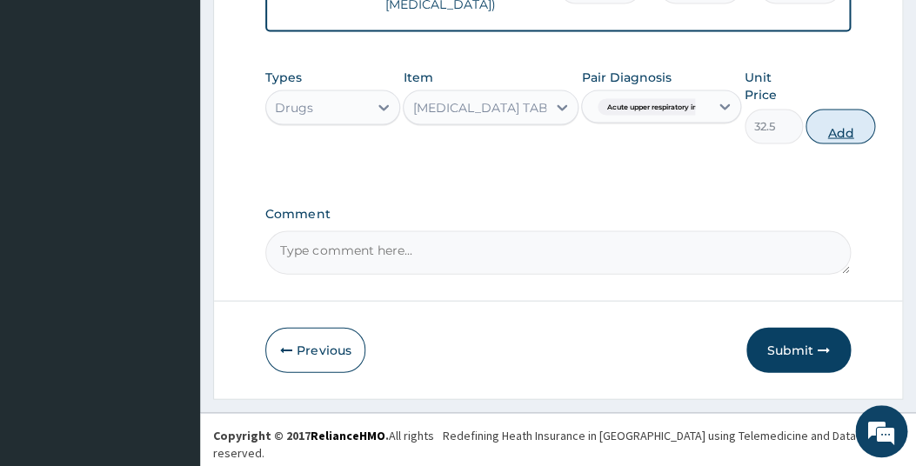
click at [830, 131] on button "Add" at bounding box center [841, 126] width 70 height 35
type input "0"
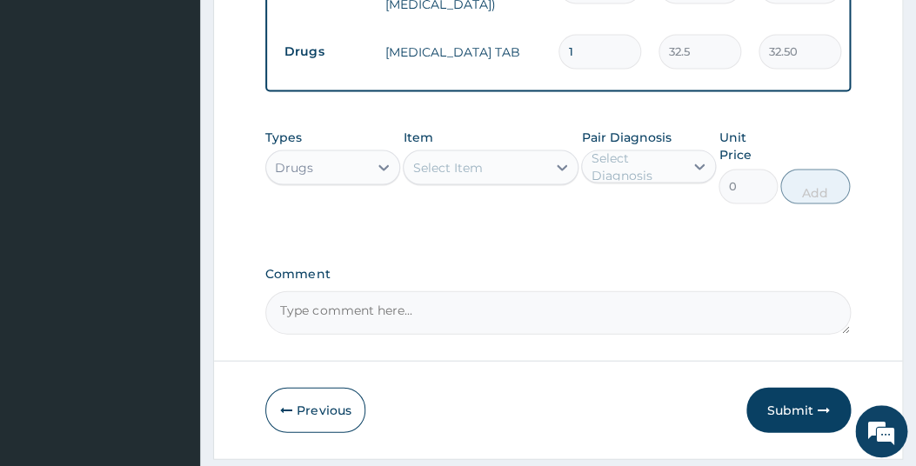
type input "15"
type input "487.50"
type input "15"
click at [486, 181] on div "Select Item" at bounding box center [475, 167] width 143 height 28
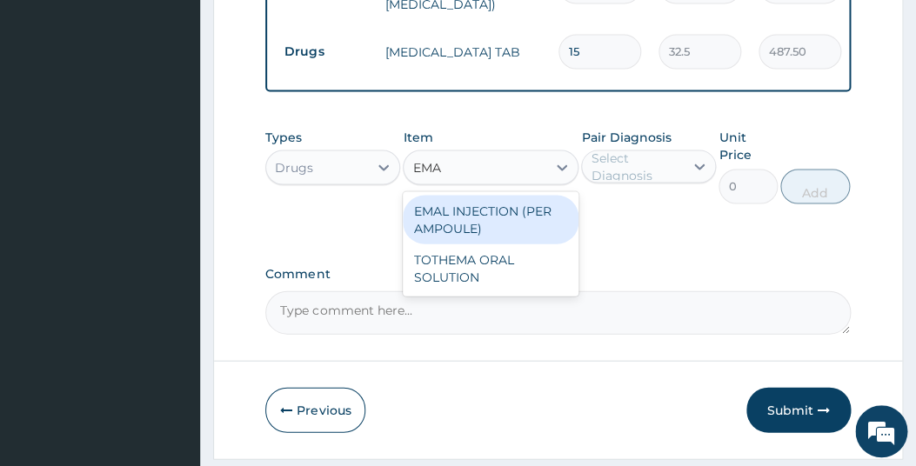
type input "EMAL"
click at [485, 225] on div "EMAL INJECTION (PER AMPOULE)" at bounding box center [491, 219] width 176 height 49
type input "500"
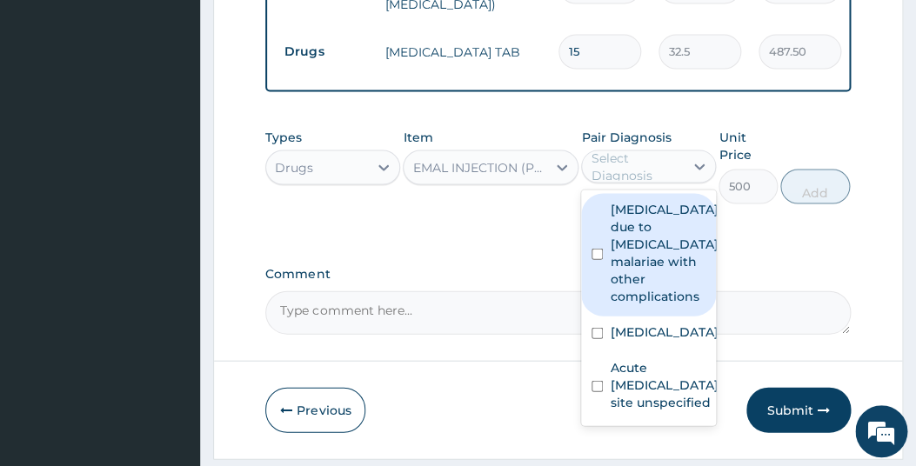
click at [617, 178] on div "Select Diagnosis" at bounding box center [636, 166] width 91 height 35
click at [606, 265] on div "Malaria due to Plasmodium malariae with other complications" at bounding box center [648, 254] width 135 height 123
checkbox input "true"
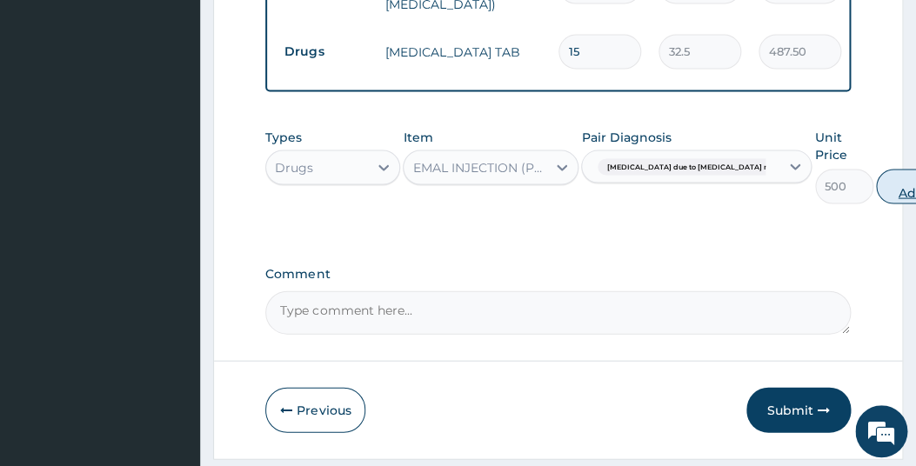
click at [876, 193] on button "Add" at bounding box center [911, 186] width 70 height 35
type input "0"
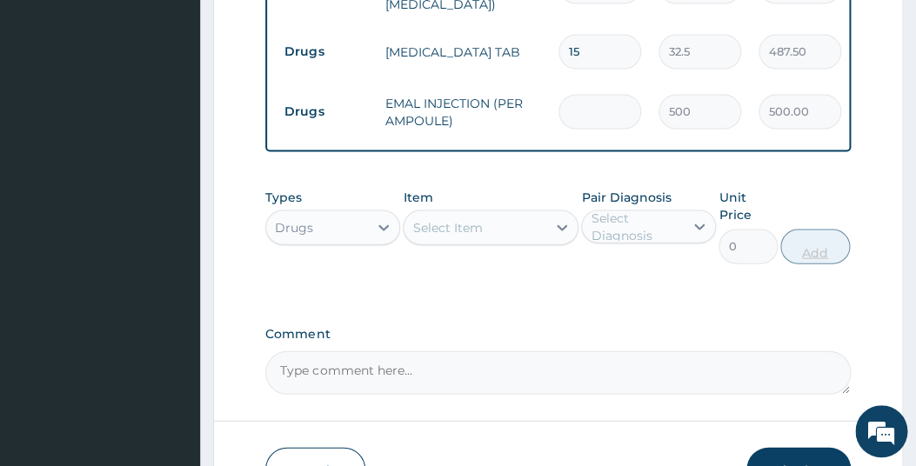
type input "0.00"
type input "3"
type input "1500.00"
type input "3"
click at [495, 241] on div "Select Item" at bounding box center [475, 227] width 143 height 28
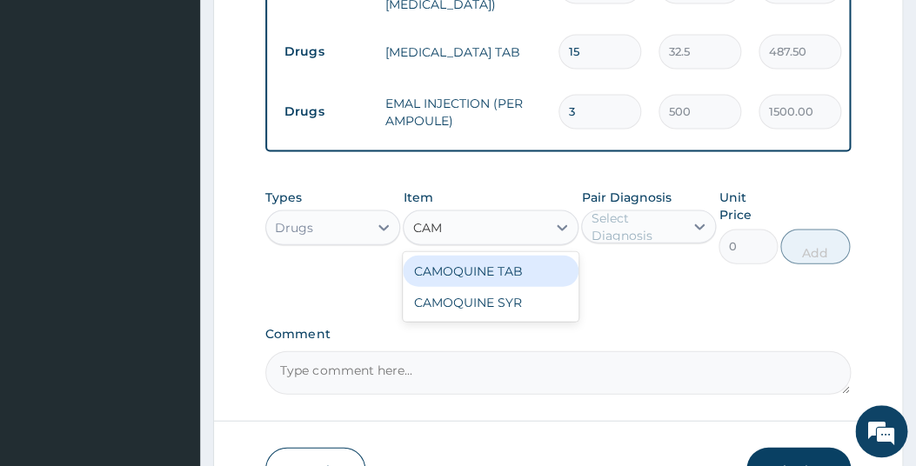
type input "CAMO"
click at [494, 280] on div "CAMOQUINE TAB" at bounding box center [491, 270] width 176 height 31
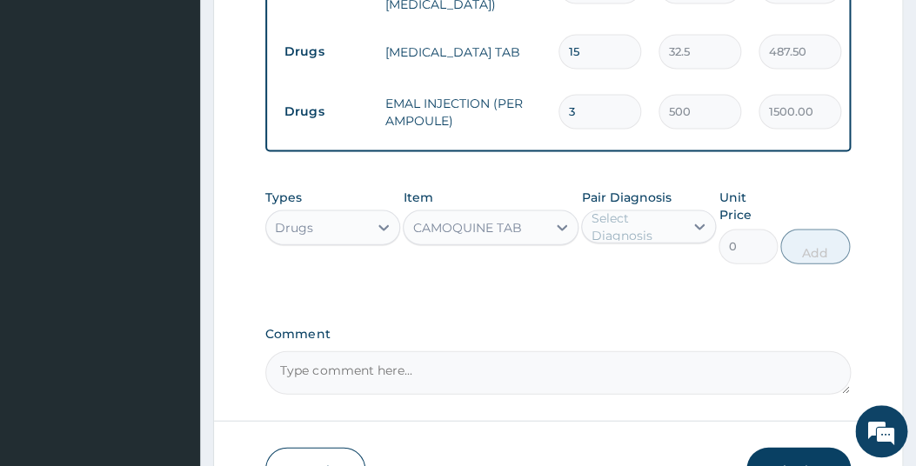
type input "37.5"
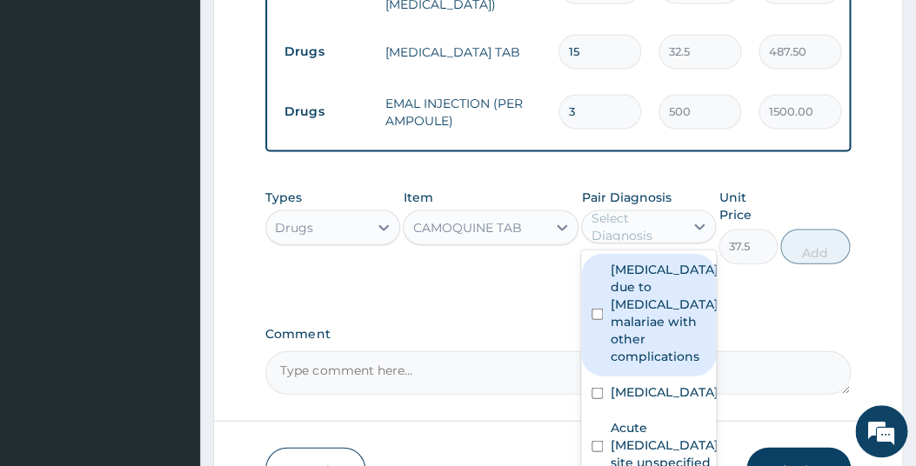
click at [624, 244] on div "Select Diagnosis" at bounding box center [636, 226] width 91 height 35
click at [593, 320] on div "Malaria due to Plasmodium malariae with other complications" at bounding box center [648, 314] width 135 height 123
checkbox input "true"
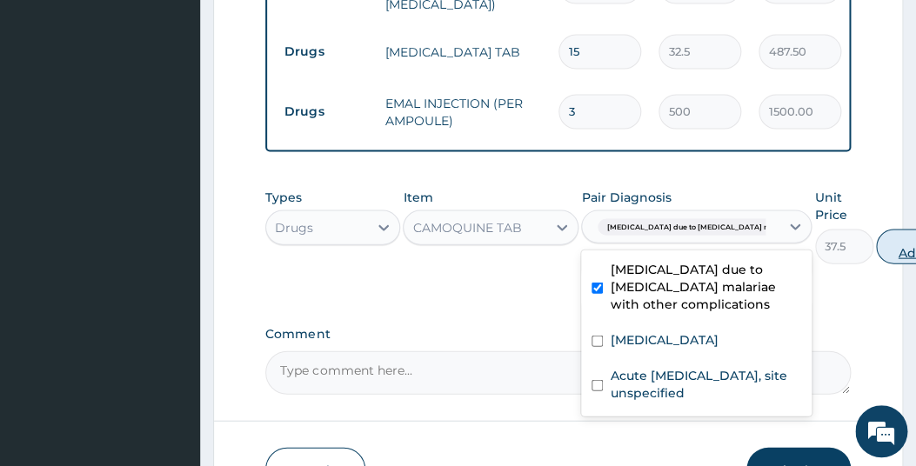
click at [876, 258] on button "Add" at bounding box center [911, 246] width 70 height 35
type input "0"
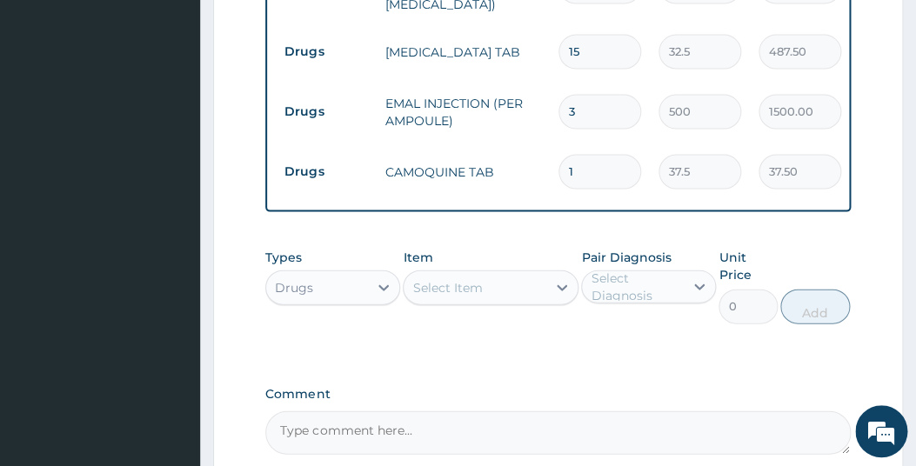
type input "0.00"
type input "9"
type input "337.50"
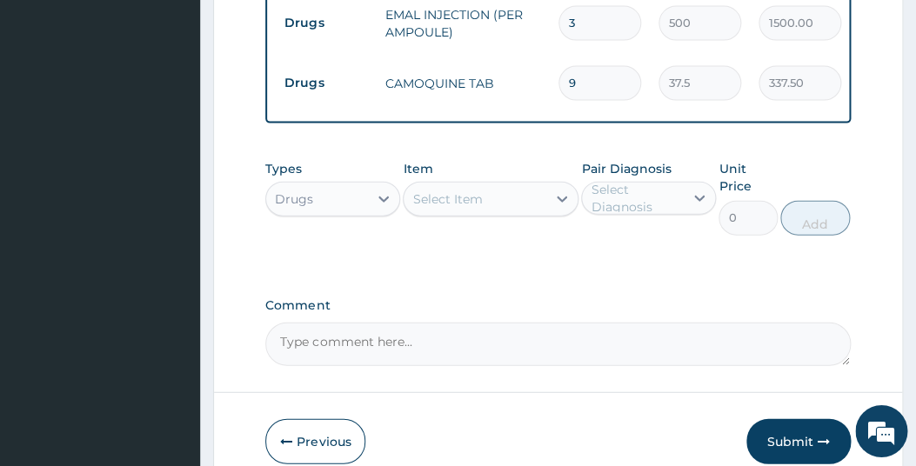
scroll to position [999, 0]
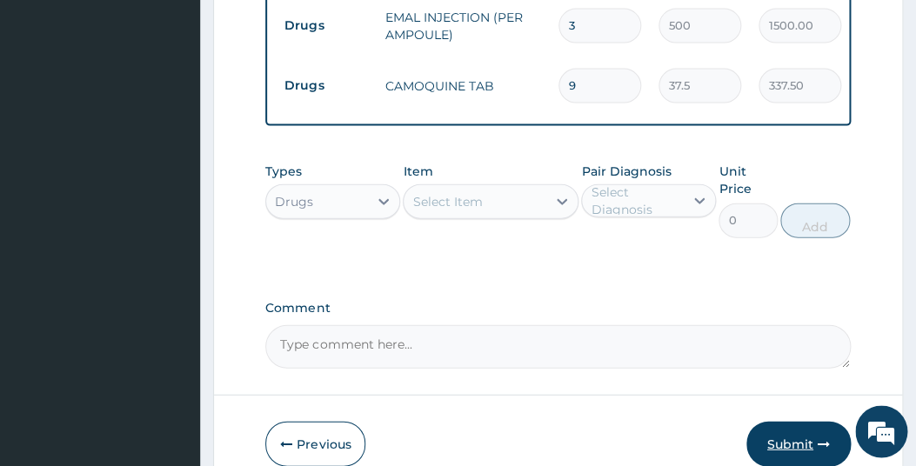
type input "9"
click at [799, 449] on button "Submit" at bounding box center [799, 443] width 104 height 45
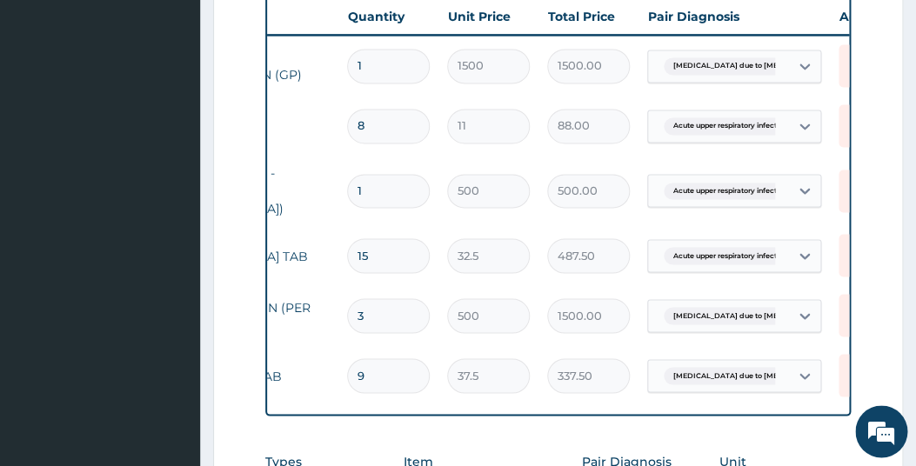
scroll to position [0, 231]
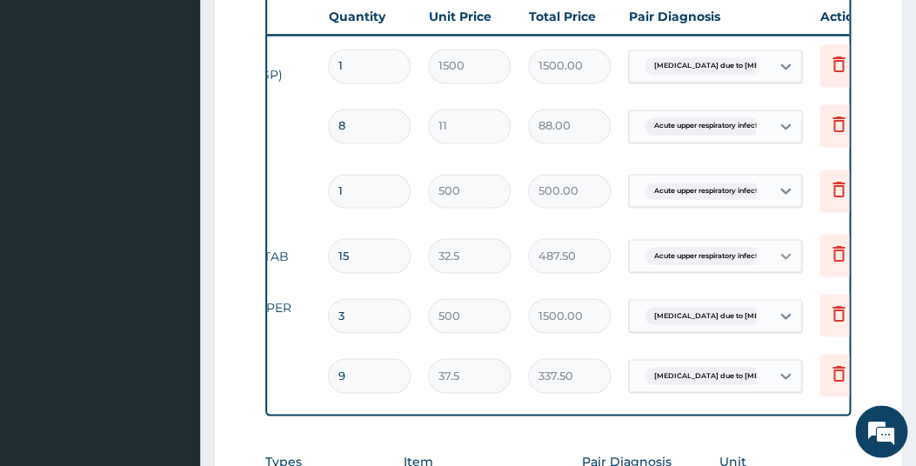
click at [786, 255] on icon at bounding box center [786, 256] width 10 height 6
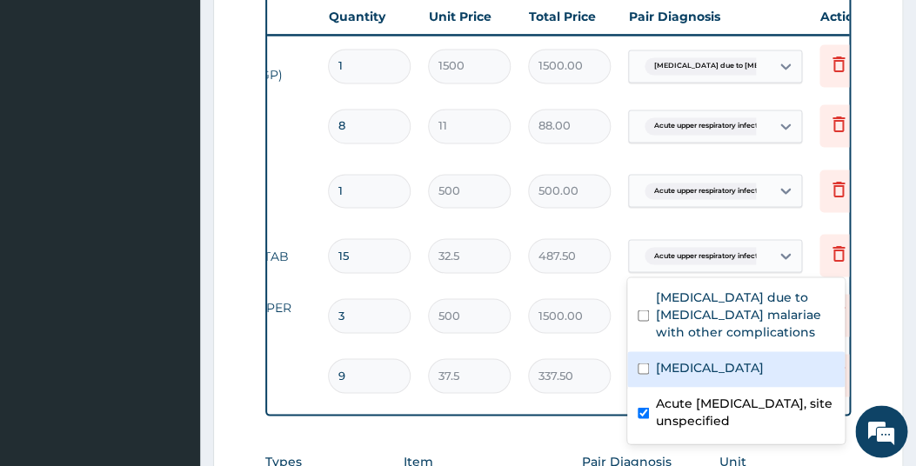
click at [643, 365] on input "checkbox" at bounding box center [643, 368] width 11 height 11
checkbox input "true"
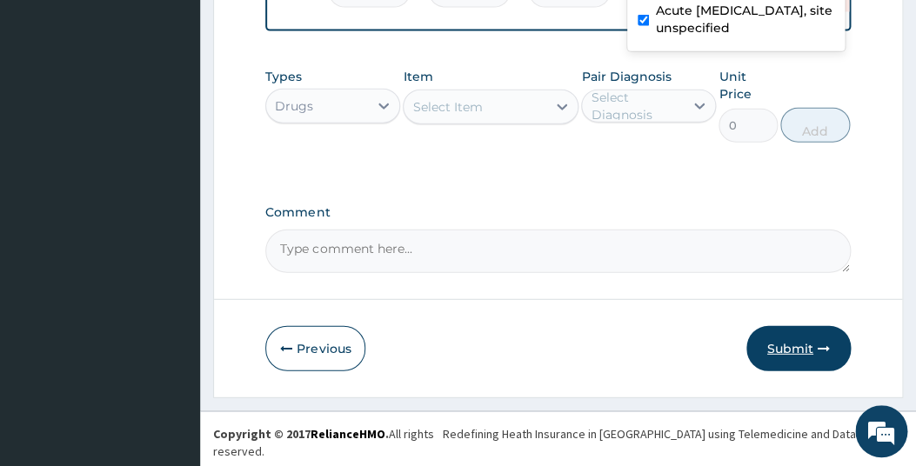
click at [781, 359] on button "Submit" at bounding box center [799, 348] width 104 height 45
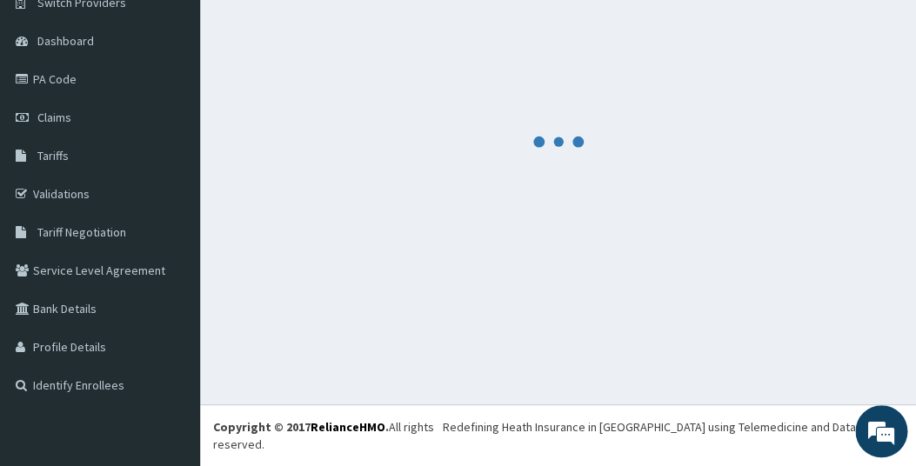
scroll to position [131, 0]
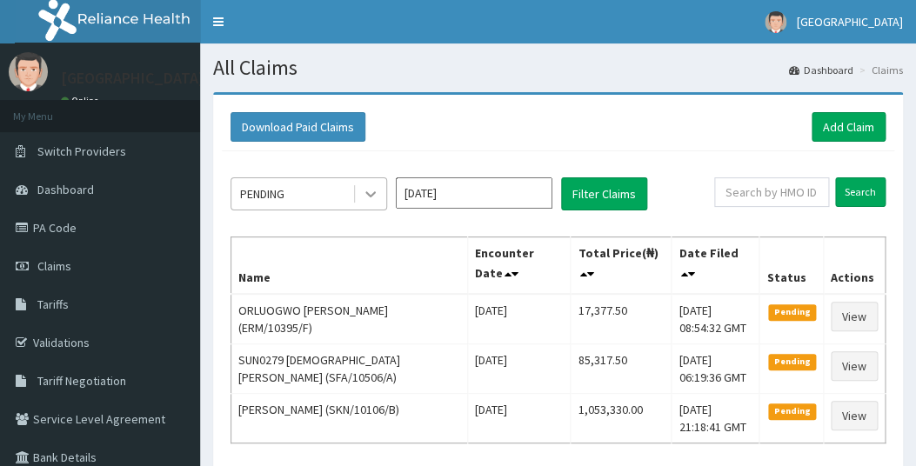
click at [367, 194] on icon at bounding box center [370, 193] width 17 height 17
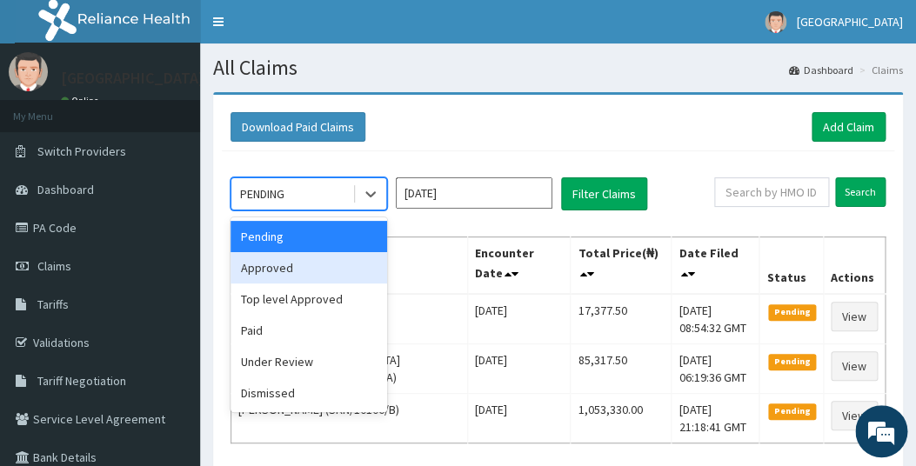
click at [273, 269] on div "Approved" at bounding box center [309, 267] width 157 height 31
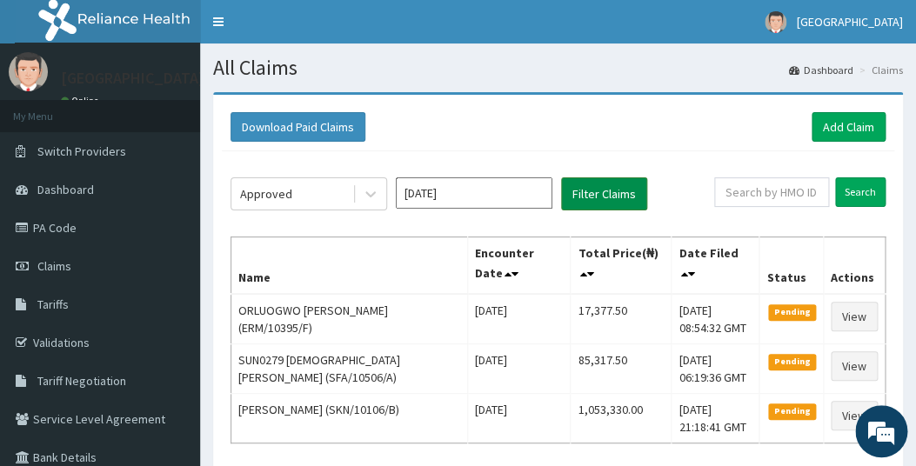
click at [612, 197] on button "Filter Claims" at bounding box center [604, 194] width 86 height 33
